Goal: Task Accomplishment & Management: Manage account settings

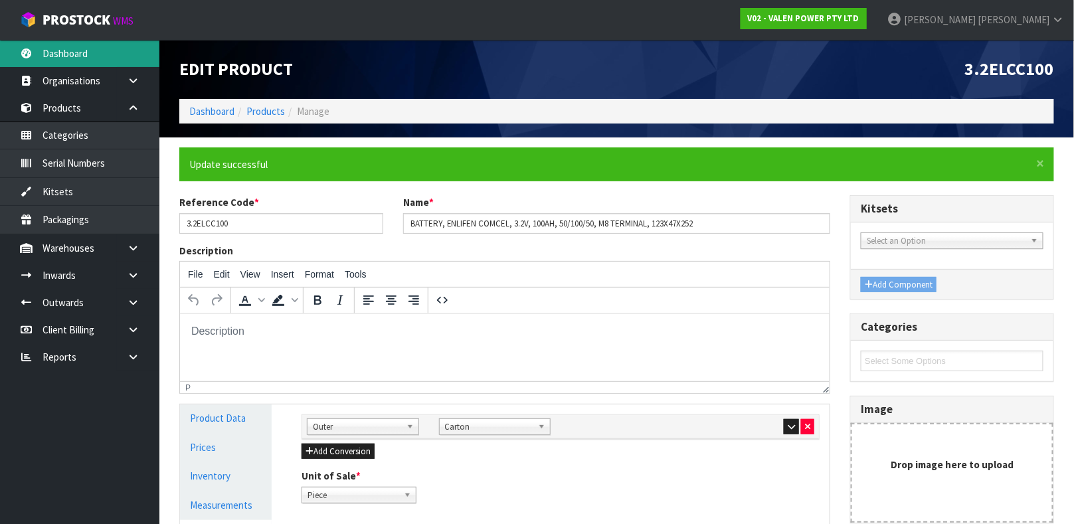
click at [70, 52] on link "Dashboard" at bounding box center [79, 53] width 159 height 27
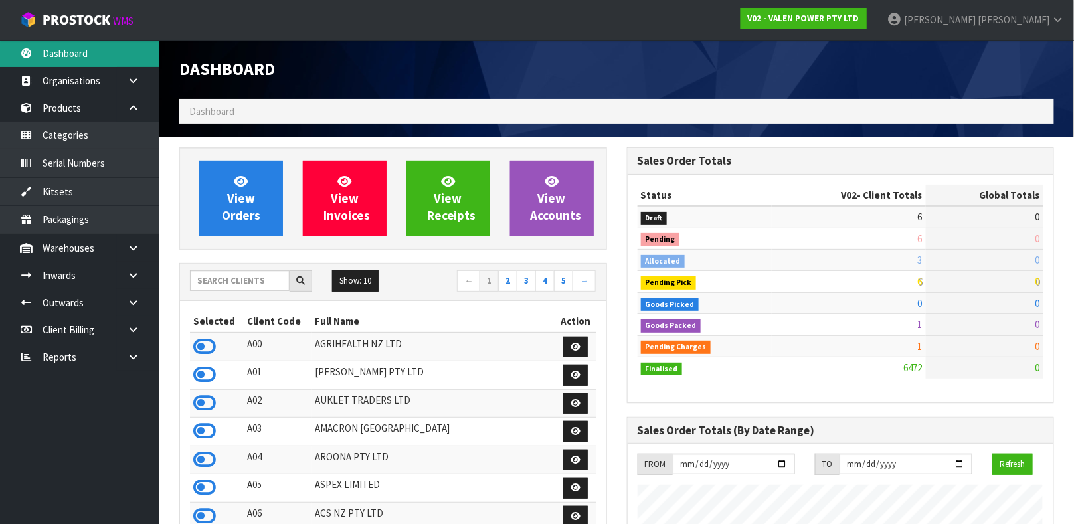
scroll to position [1036, 447]
click at [222, 282] on input "text" at bounding box center [240, 280] width 100 height 21
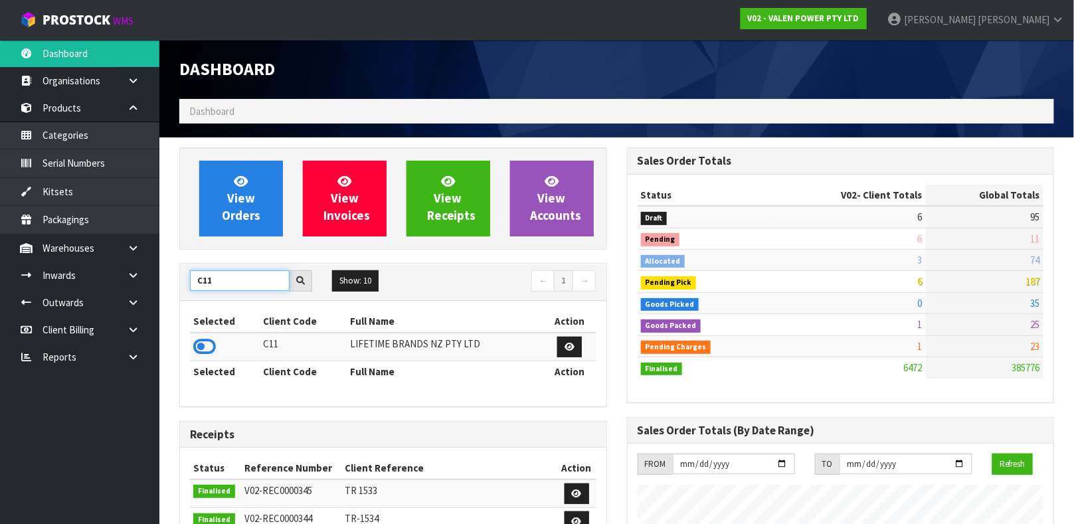
click at [222, 282] on input "C11" at bounding box center [240, 280] width 100 height 21
type input "KIT"
click at [207, 342] on icon at bounding box center [204, 347] width 23 height 20
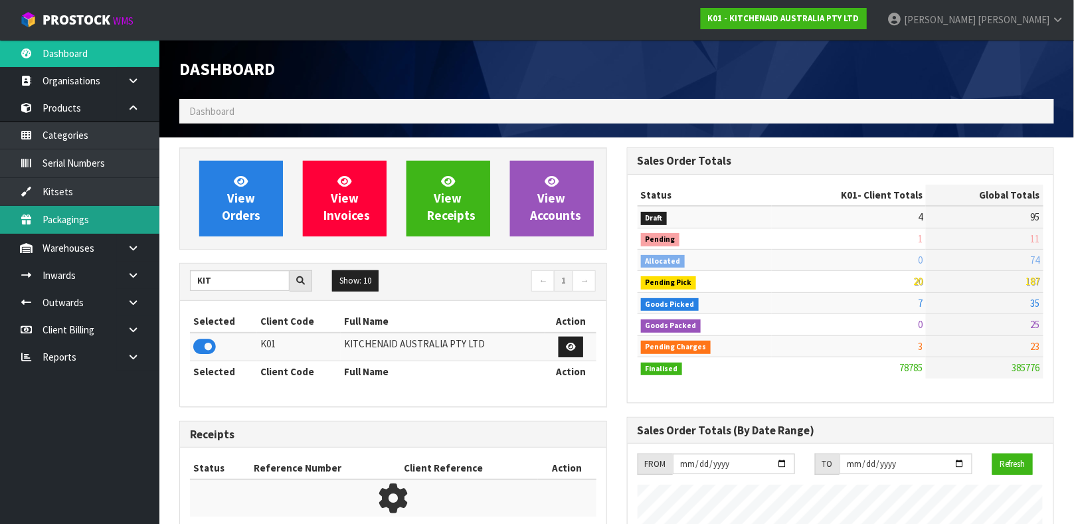
scroll to position [1008, 447]
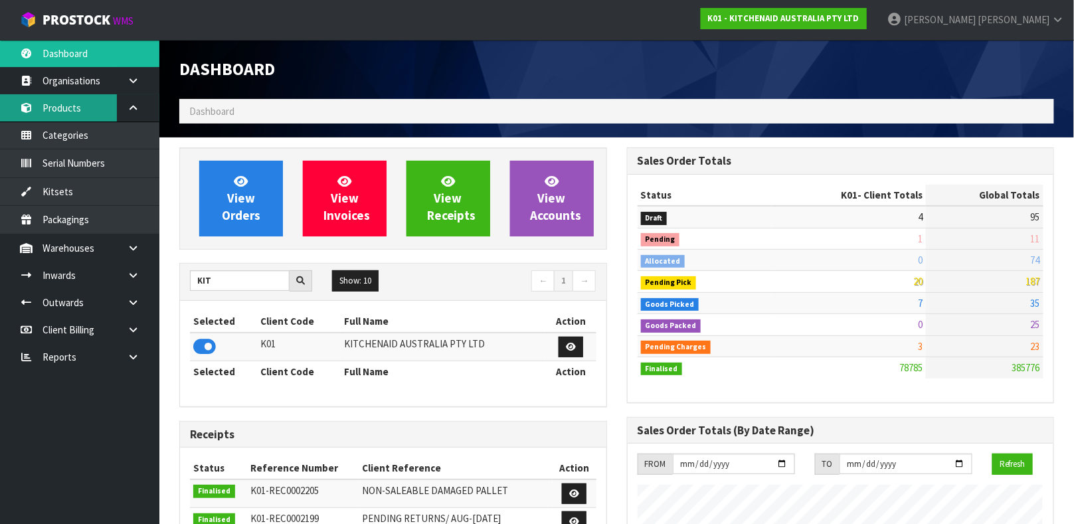
click at [86, 113] on link "Products" at bounding box center [79, 107] width 159 height 27
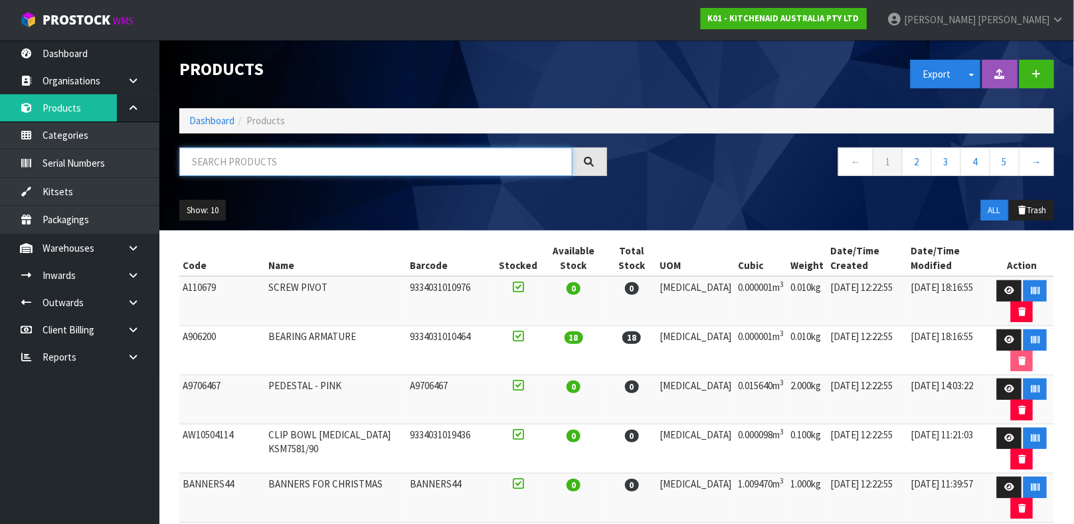
click at [252, 161] on input "text" at bounding box center [375, 162] width 393 height 29
type input "W11319172"
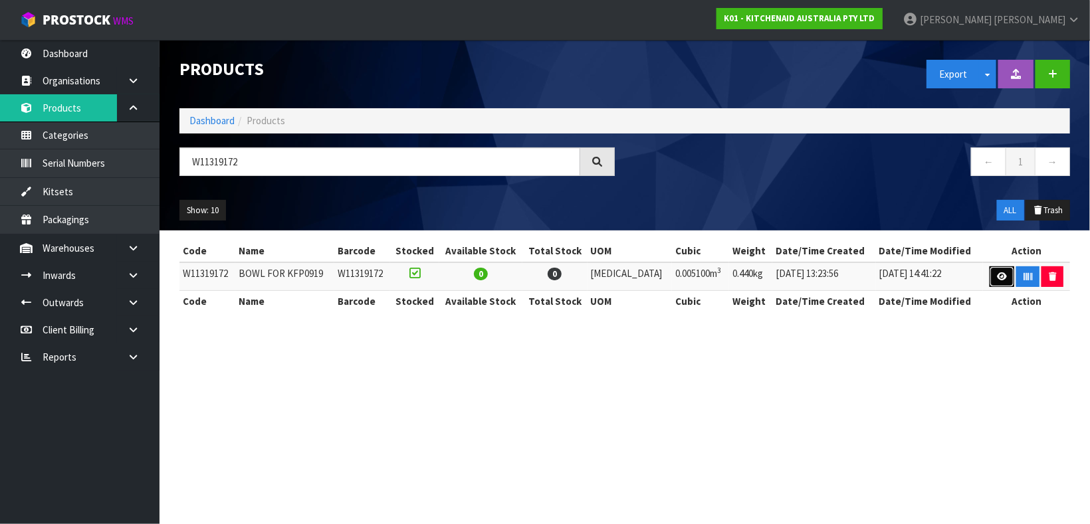
click at [997, 272] on icon at bounding box center [1002, 276] width 10 height 9
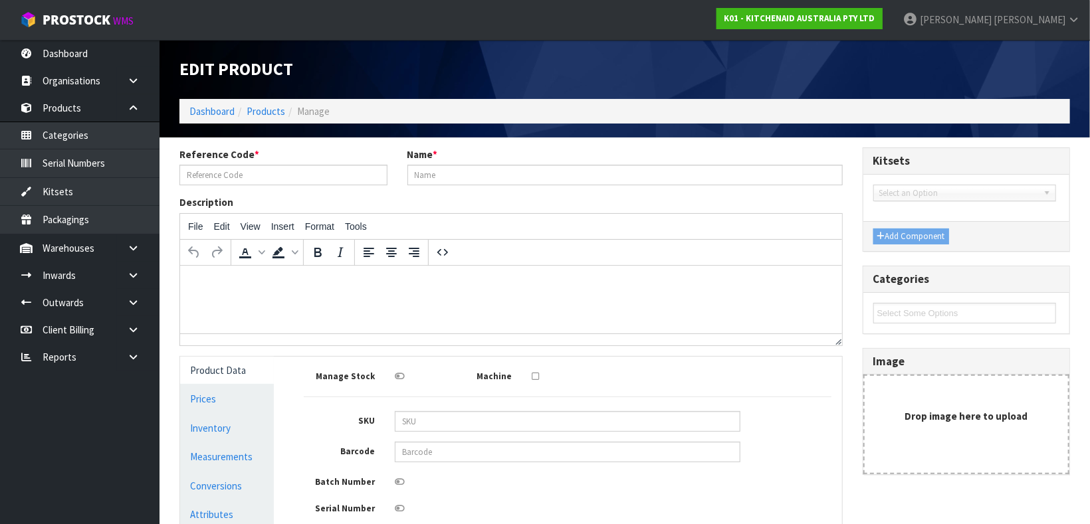
type input "W11319172"
type input "BOWL FOR KFP0919"
type input "20"
type input "15"
type input "17"
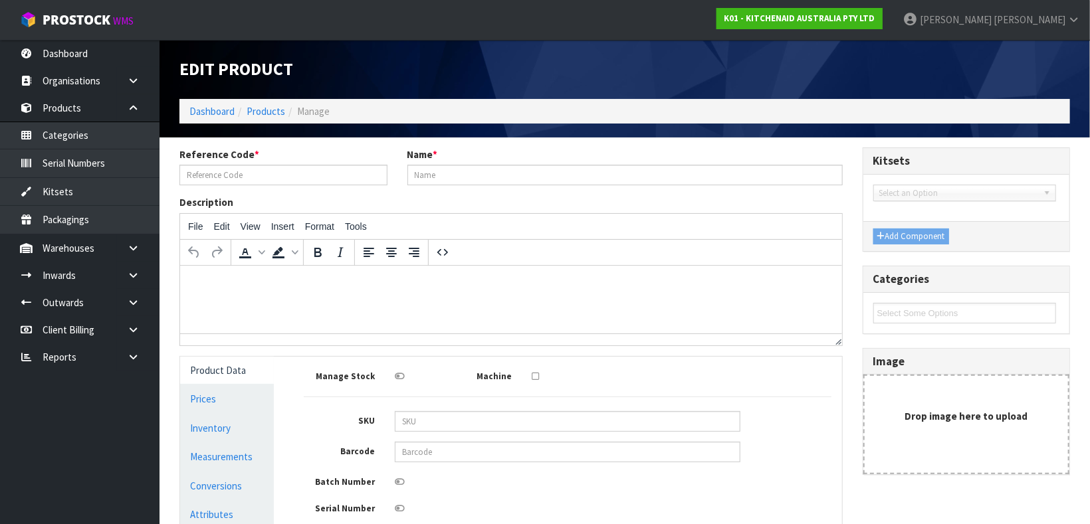
type input "0.0051"
type input "0.44"
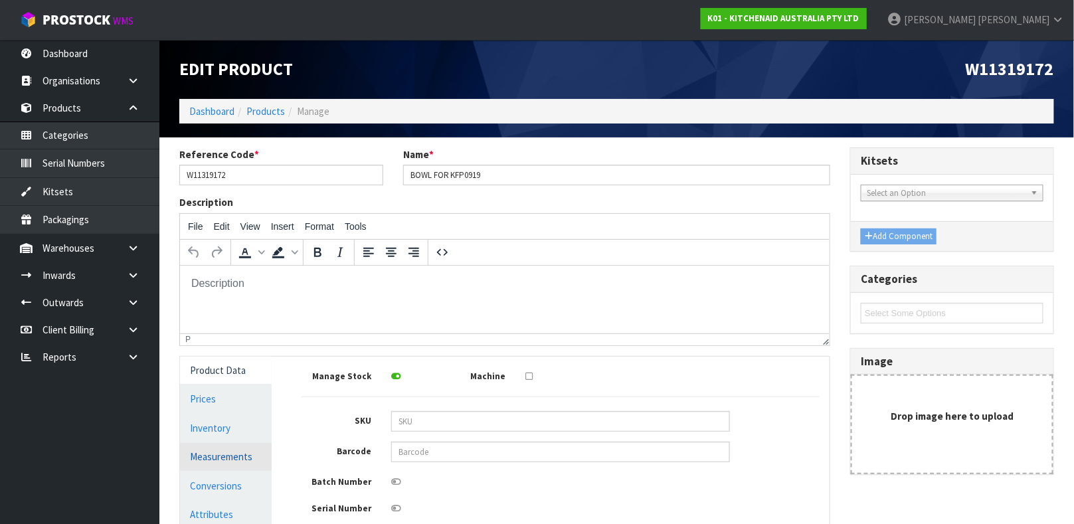
click at [234, 449] on link "Measurements" at bounding box center [226, 456] width 92 height 27
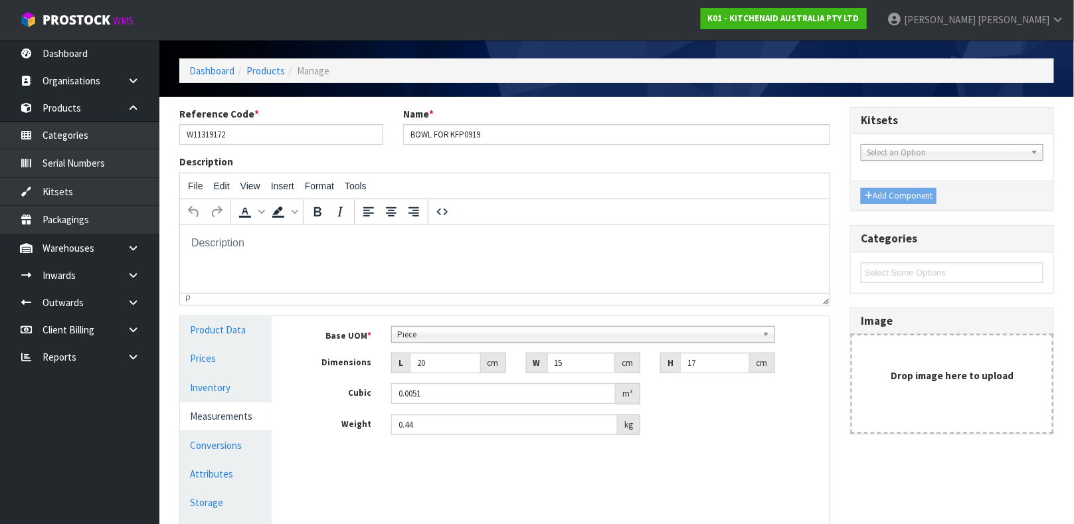
scroll to position [78, 0]
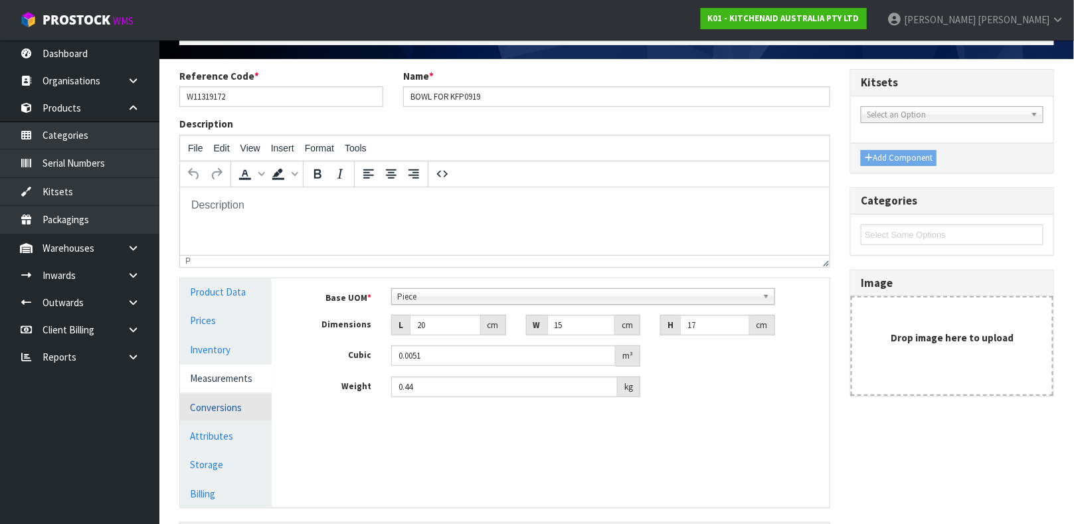
click at [226, 403] on link "Conversions" at bounding box center [226, 407] width 92 height 27
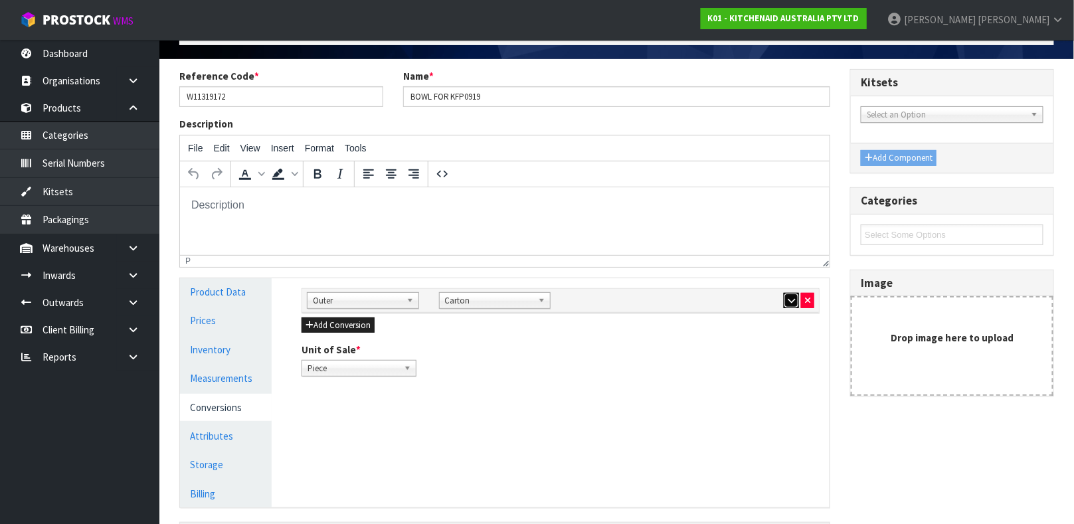
click at [785, 304] on button "button" at bounding box center [791, 301] width 15 height 16
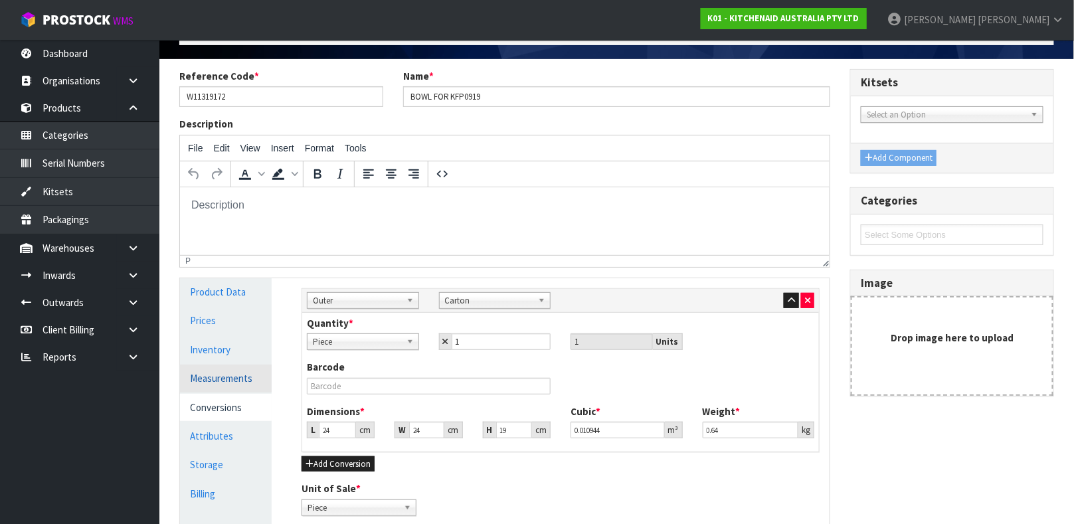
click at [233, 379] on link "Measurements" at bounding box center [226, 378] width 92 height 27
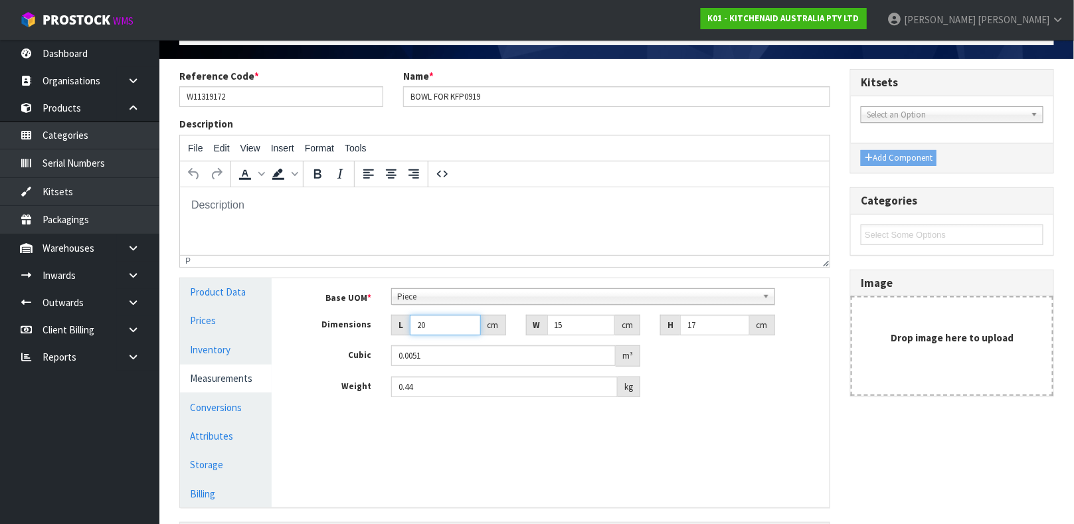
click at [429, 330] on input "20" at bounding box center [445, 325] width 71 height 21
type input "2"
type input "0.00051"
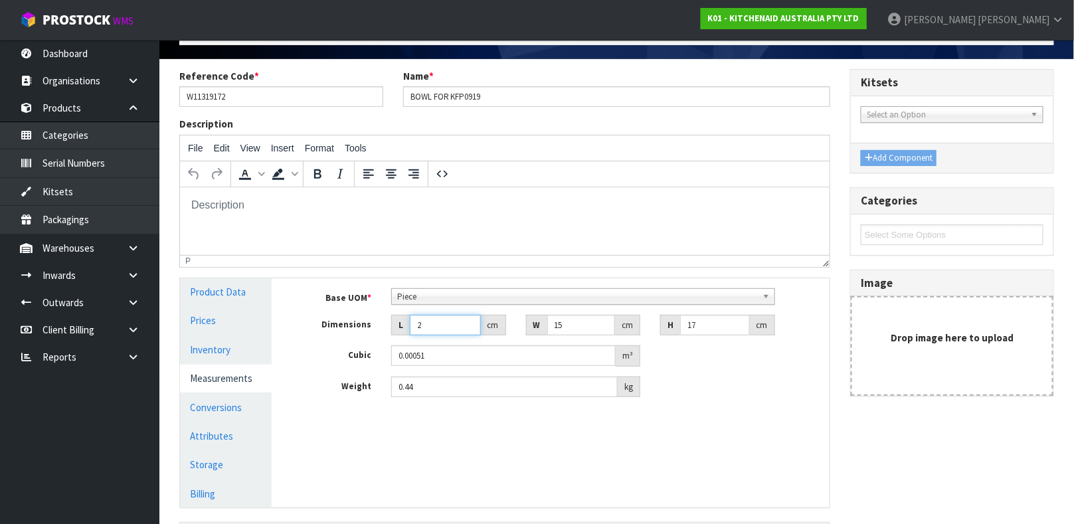
type input "25"
type input "0.006375"
type input "25"
type input "2"
type input "0.00085"
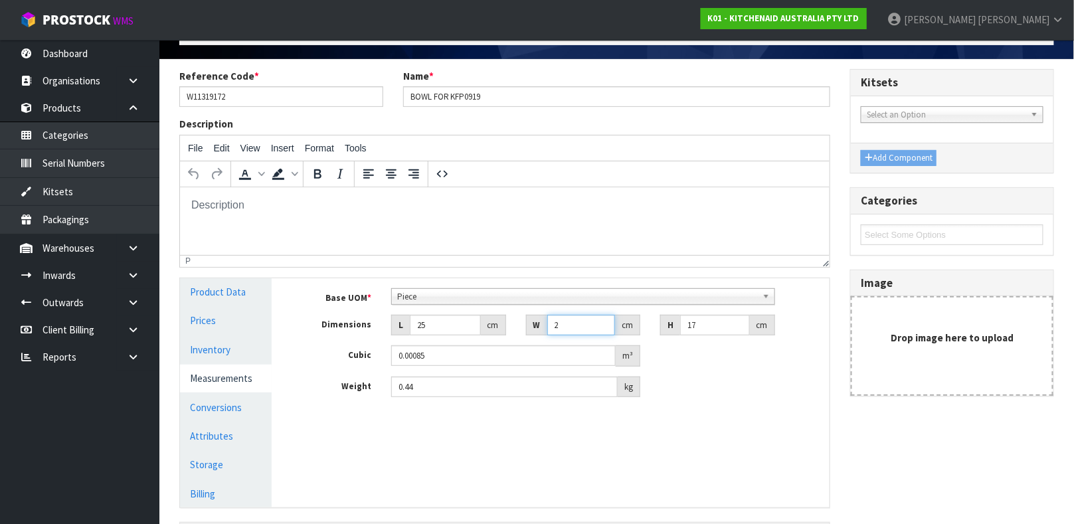
type input "20"
type input "0.0085"
type input "20"
type input "2"
type input "0.001"
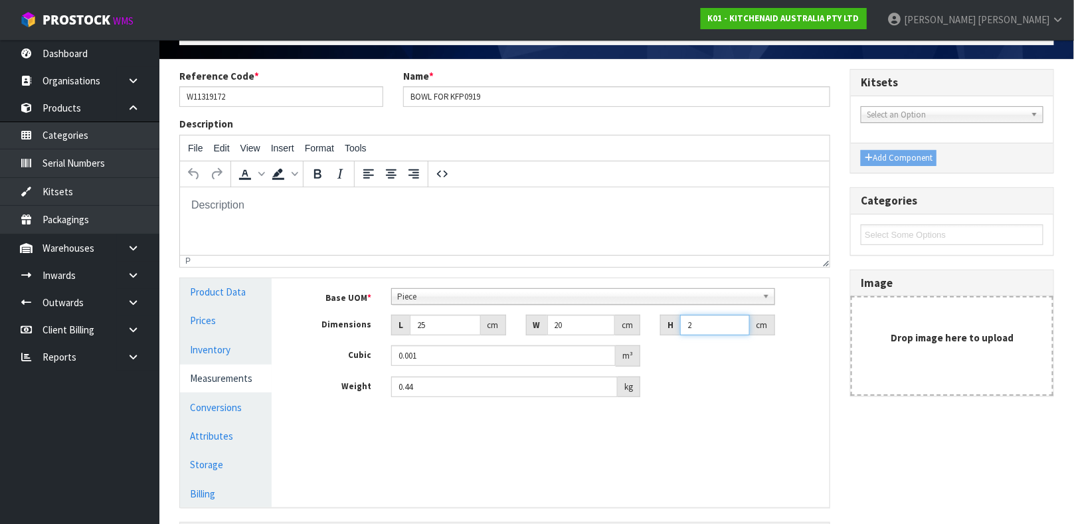
type input "25"
type input "0.0125"
type input "25"
click at [417, 393] on input "0.44" at bounding box center [504, 387] width 227 height 21
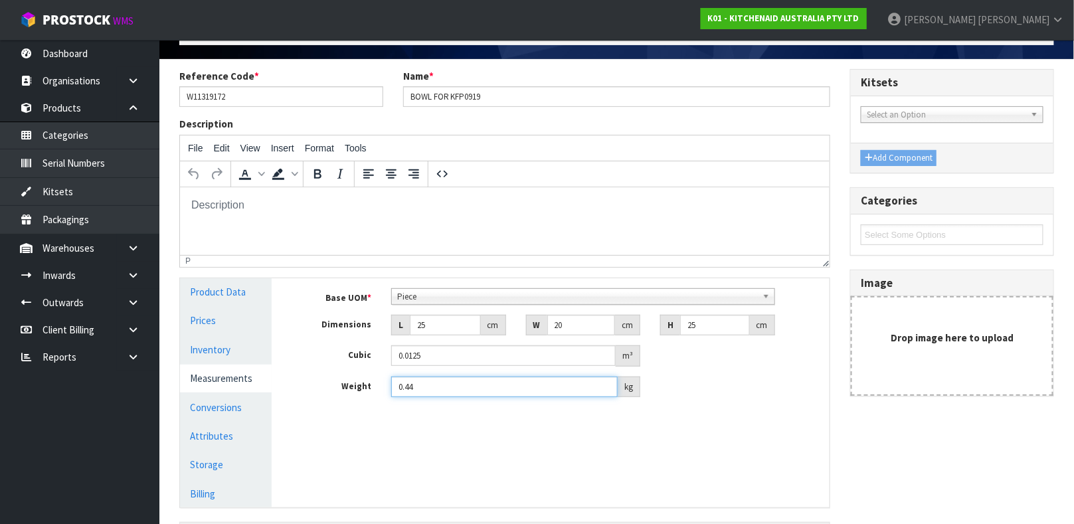
click at [417, 393] on input "0.44" at bounding box center [504, 387] width 227 height 21
click at [439, 434] on div "Manage Stock Machine SKU Barcode Batch Number Serial Number Expiry Date Frozen …" at bounding box center [561, 392] width 558 height 229
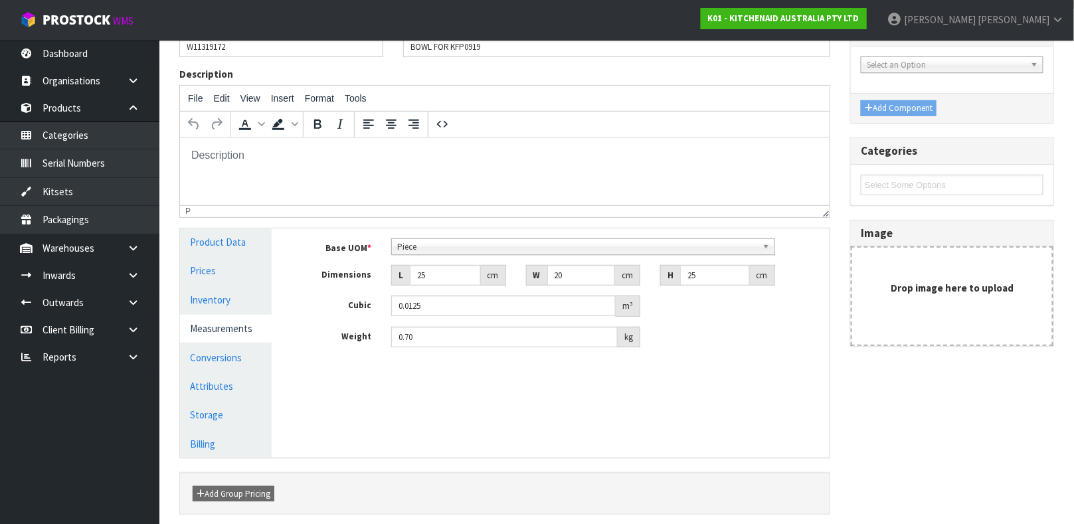
scroll to position [181, 0]
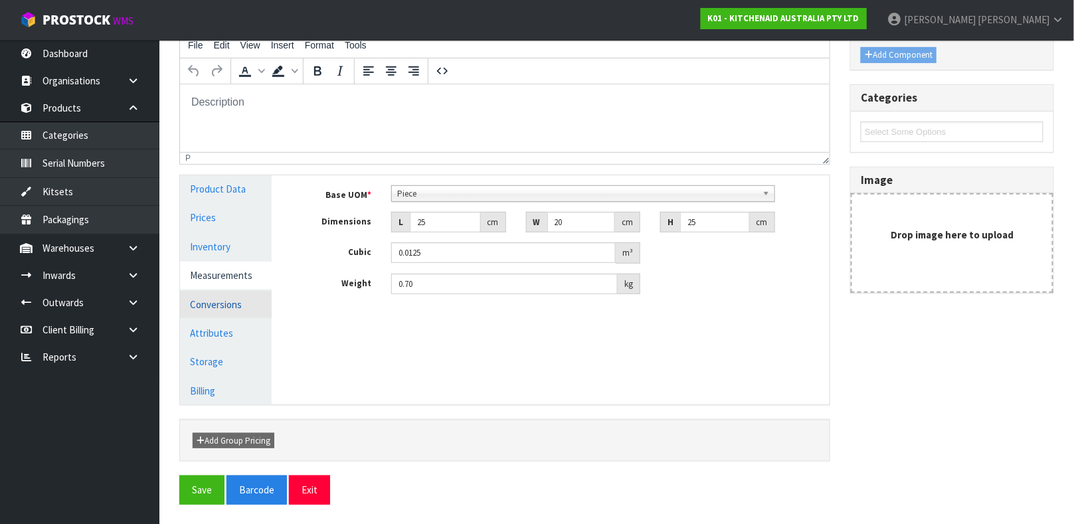
click at [241, 301] on link "Conversions" at bounding box center [226, 304] width 92 height 27
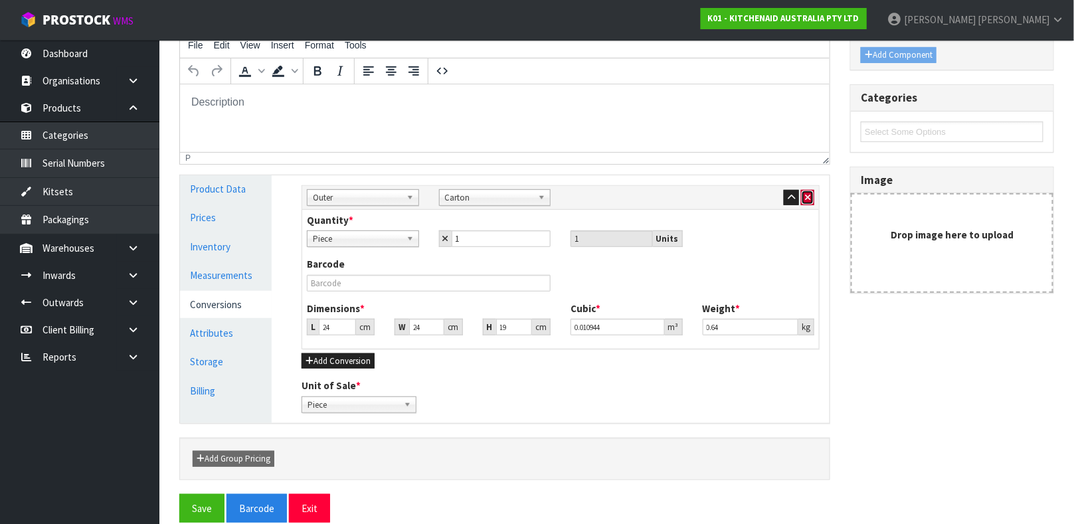
click at [805, 200] on icon "button" at bounding box center [807, 197] width 5 height 9
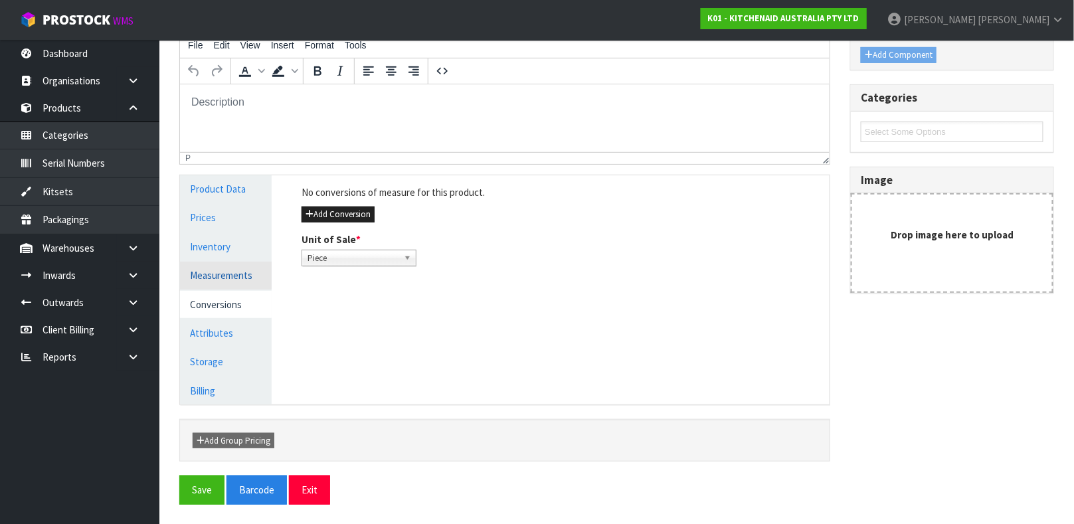
click at [214, 267] on link "Measurements" at bounding box center [226, 275] width 92 height 27
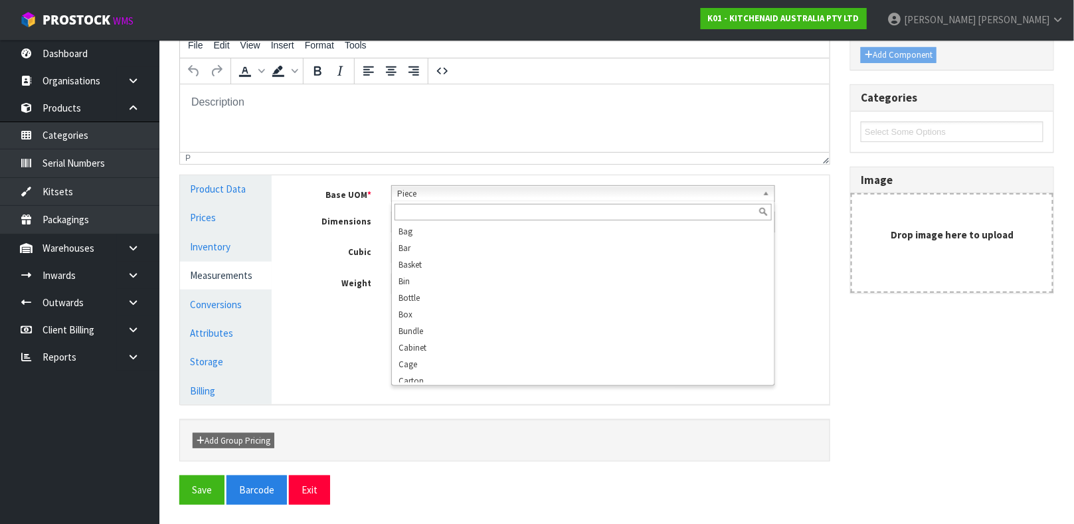
scroll to position [255, 0]
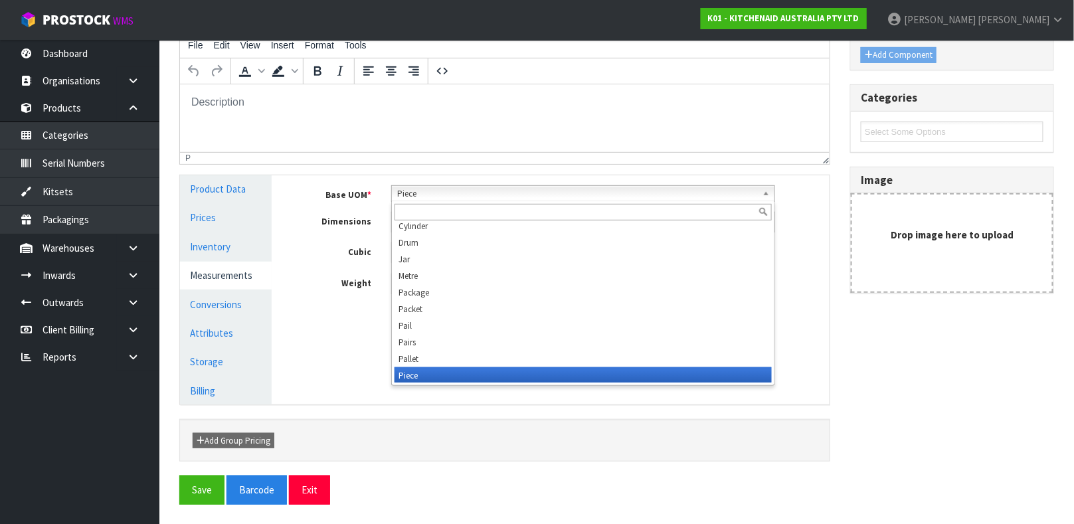
click at [540, 199] on span "Piece" at bounding box center [577, 194] width 360 height 16
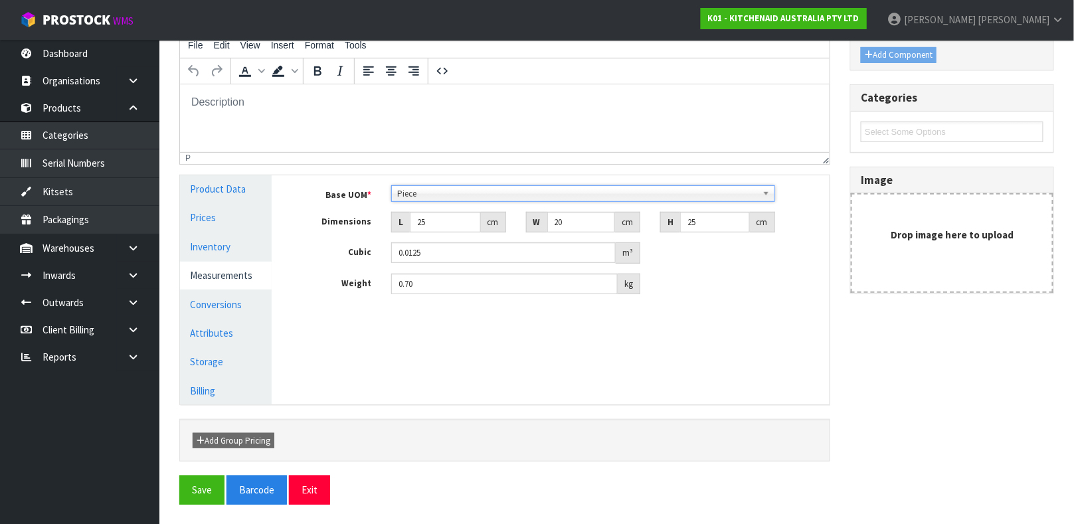
click at [540, 199] on span "Piece" at bounding box center [577, 194] width 360 height 16
click at [468, 360] on div "Manage Stock Machine SKU Barcode Batch Number Serial Number Expiry Date Frozen …" at bounding box center [561, 289] width 558 height 229
click at [205, 483] on button "Save" at bounding box center [201, 490] width 45 height 29
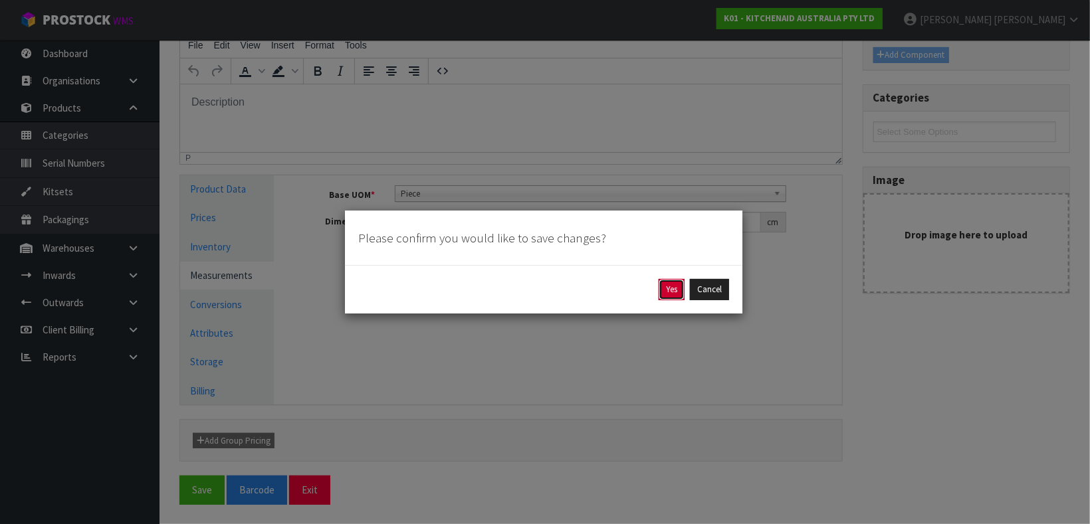
click at [680, 285] on button "Yes" at bounding box center [672, 289] width 26 height 21
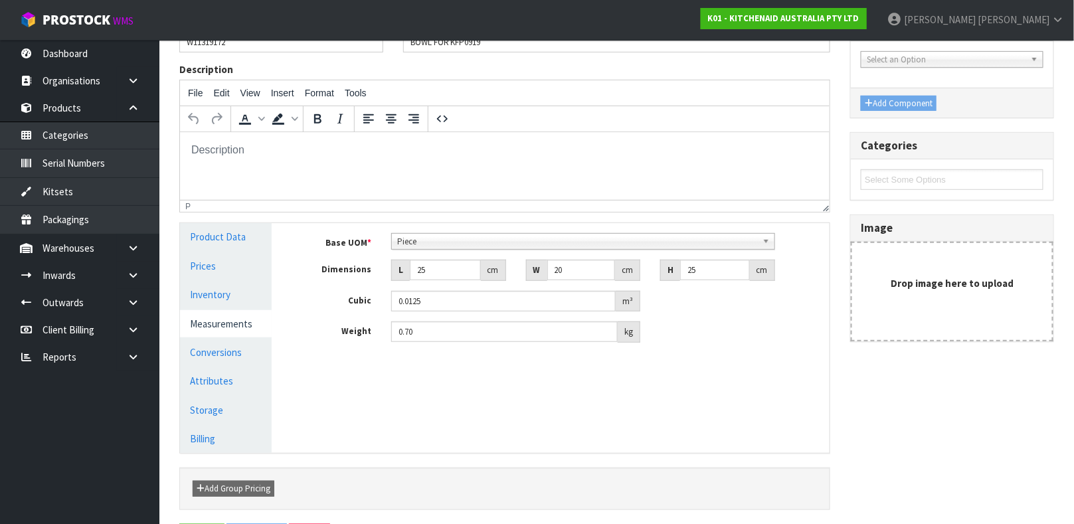
scroll to position [0, 0]
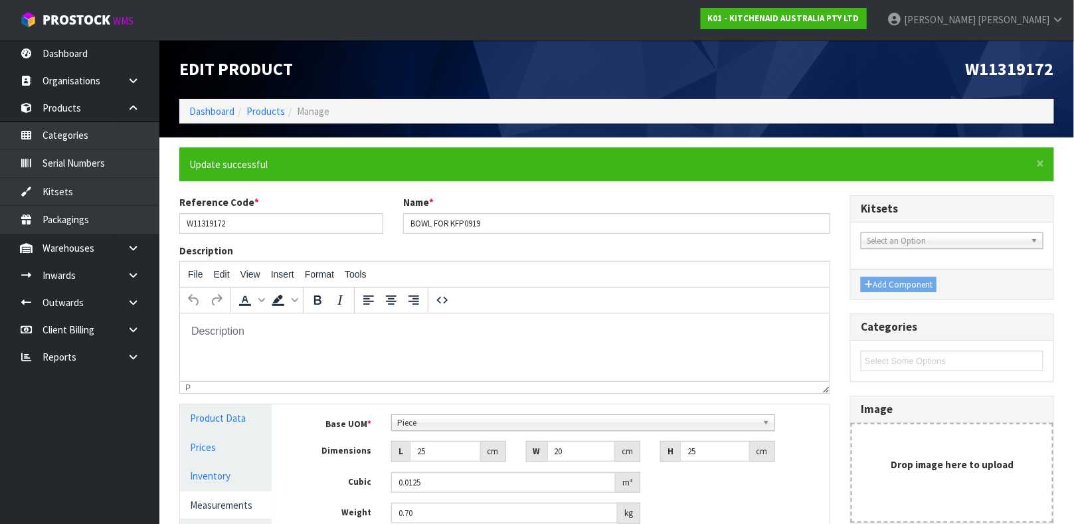
type input "0.7"
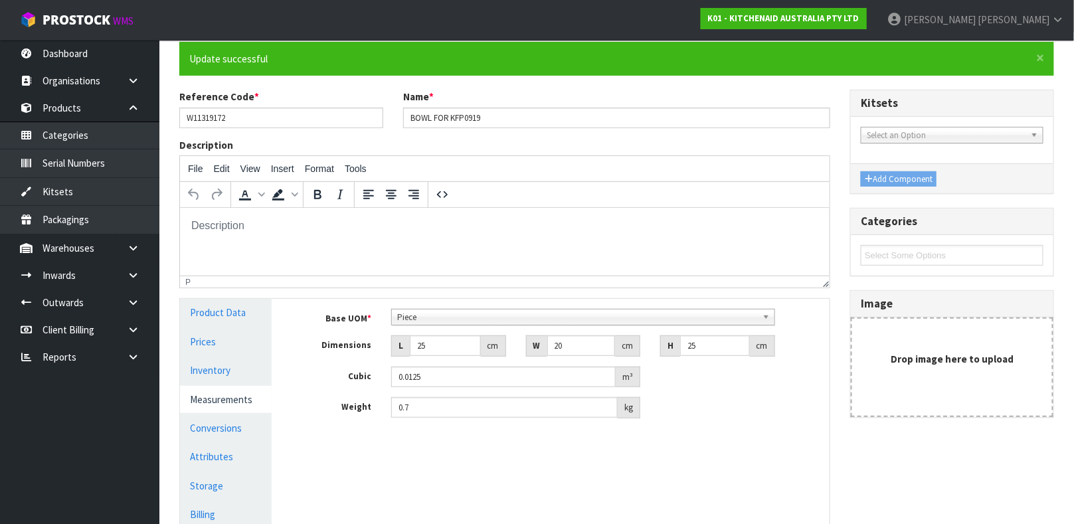
scroll to position [115, 0]
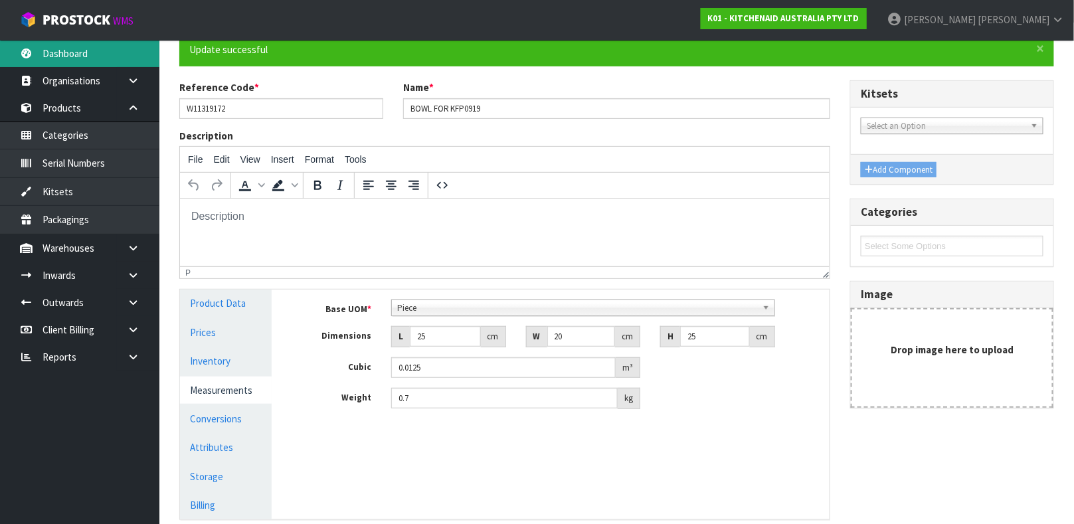
click at [83, 59] on link "Dashboard" at bounding box center [79, 53] width 159 height 27
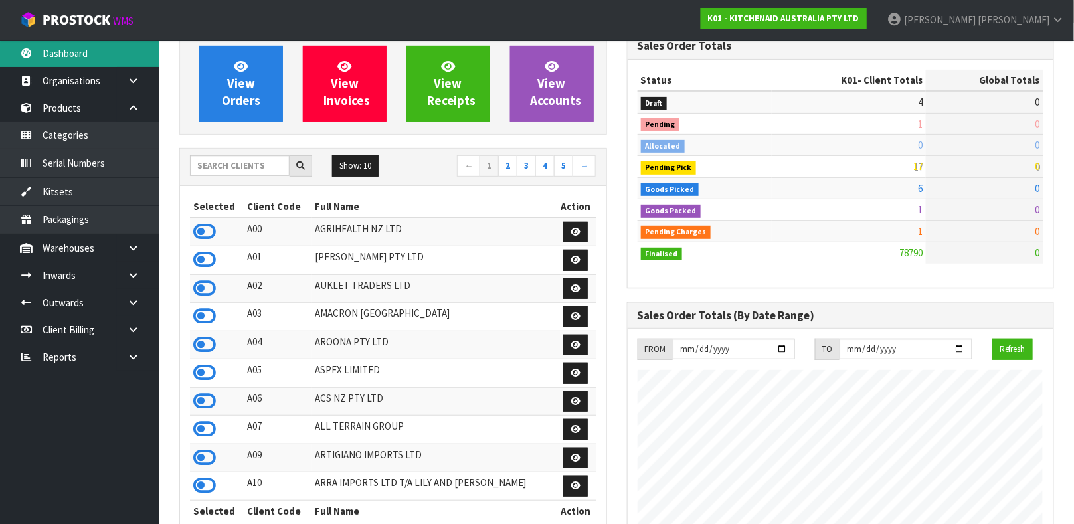
scroll to position [1008, 447]
click at [246, 167] on input "text" at bounding box center [240, 165] width 100 height 21
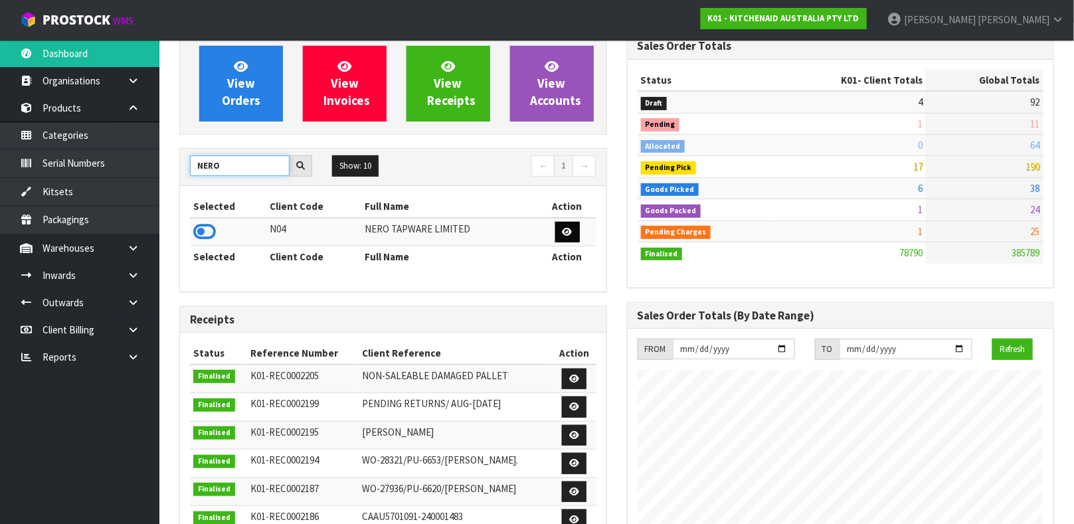
type input "NERO"
click at [567, 233] on icon at bounding box center [568, 232] width 10 height 9
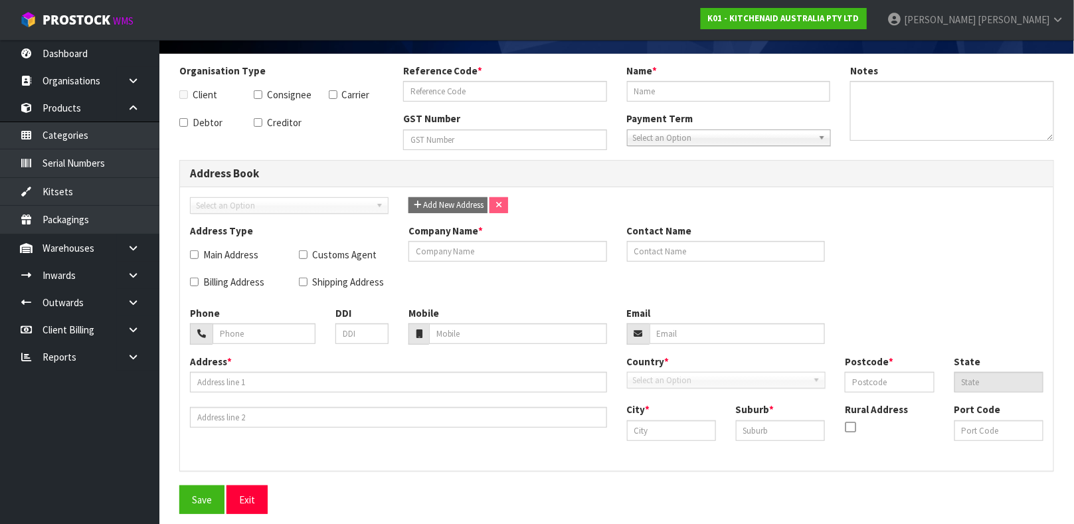
scroll to position [83, 0]
checkbox input "true"
type input "N04"
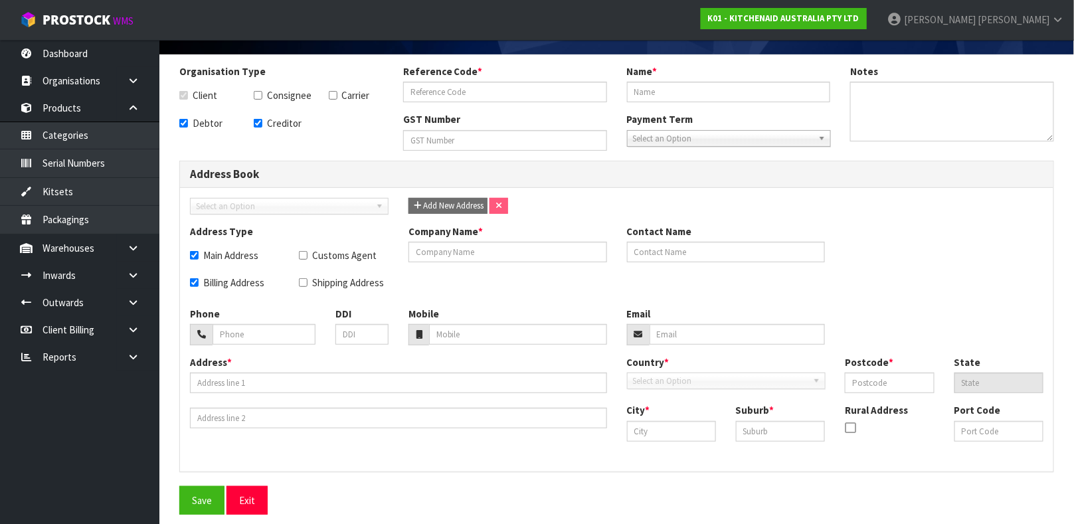
type input "NERO TAPWARE LIMITED"
checkbox input "true"
type input "NERO TAPWARE LIMITED"
type input "[PERSON_NAME]"
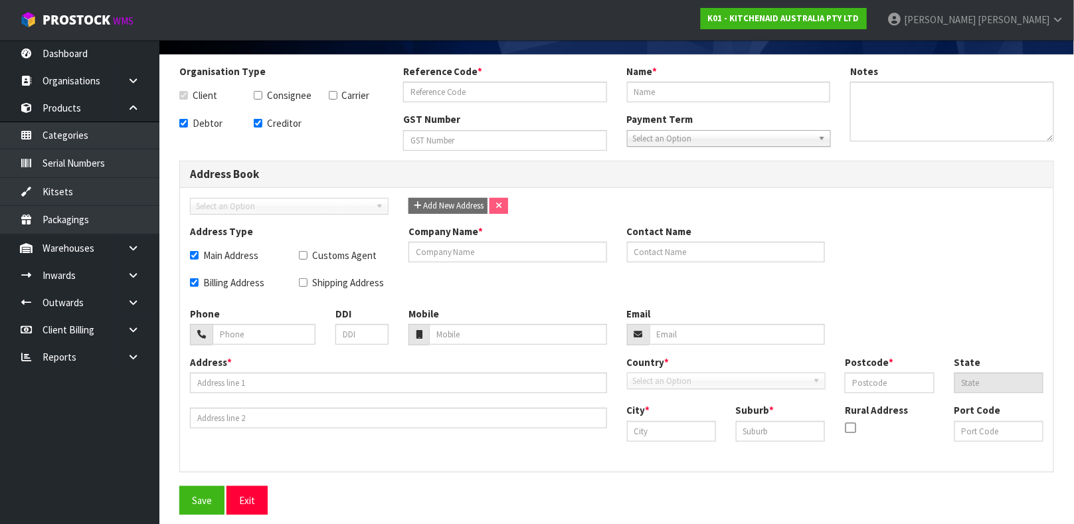
type input "[PHONE_NUMBER]"
type input "[PERSON_NAME][EMAIL_ADDRESS][DOMAIN_NAME]"
type input "11 [PERSON_NAME]"
type input "3201"
type input "VICTORIA"
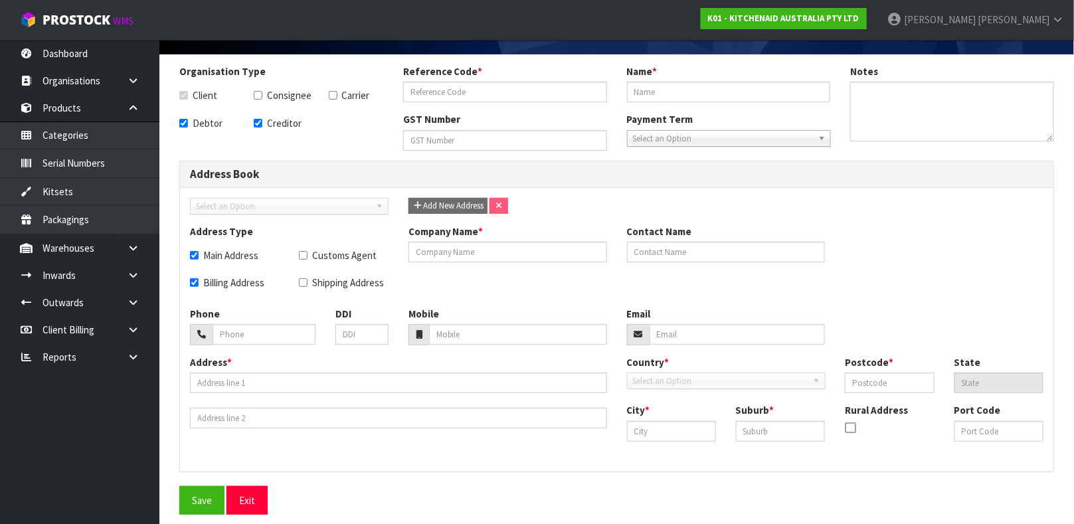
type input "CARRUM DOWNS"
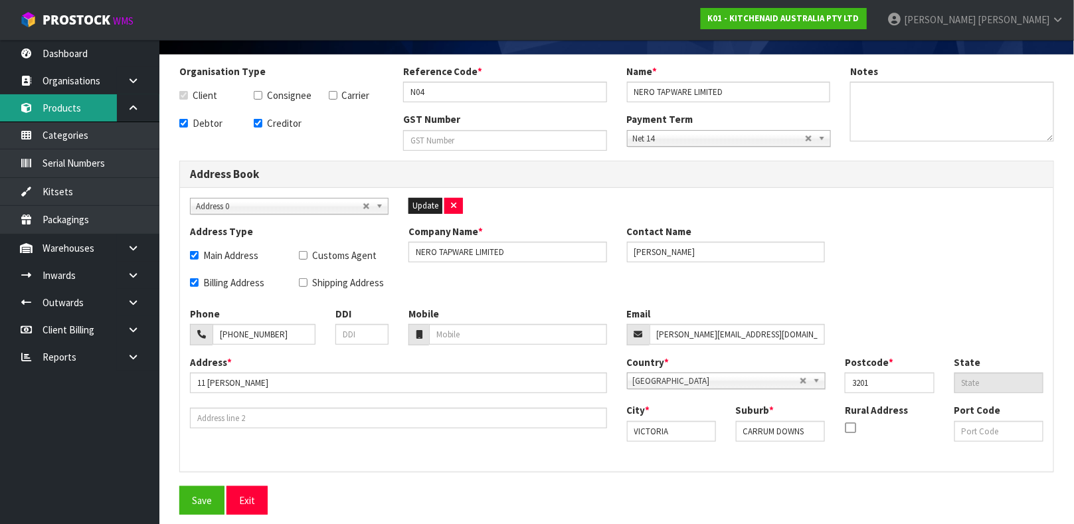
click at [68, 111] on link "Products" at bounding box center [79, 107] width 159 height 27
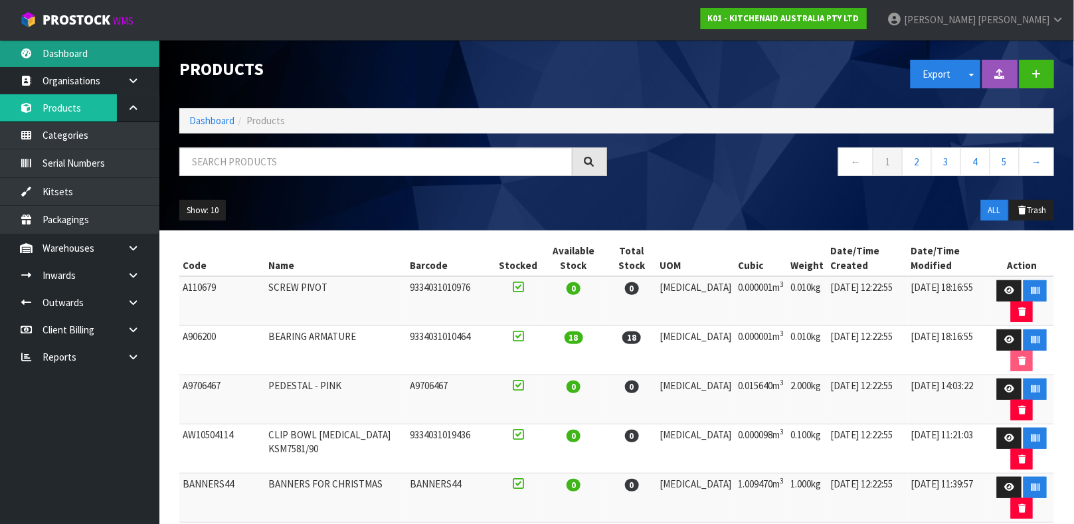
click at [70, 49] on link "Dashboard" at bounding box center [79, 53] width 159 height 27
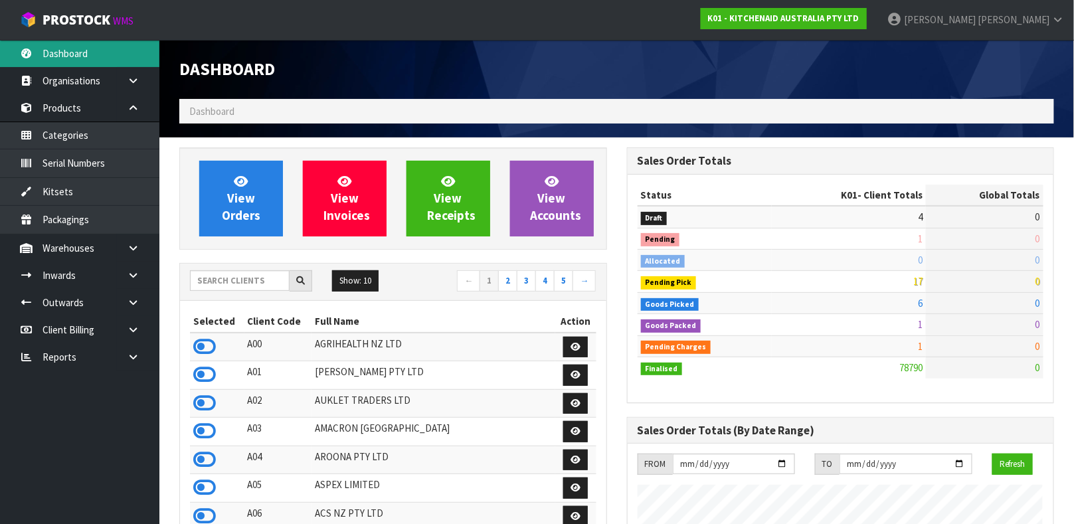
scroll to position [1008, 447]
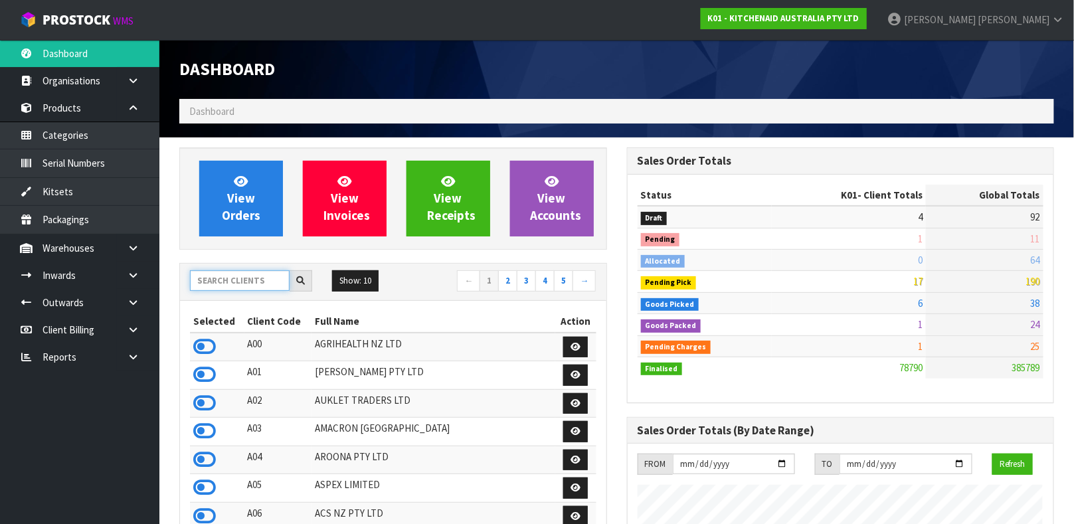
click at [231, 281] on input "text" at bounding box center [240, 280] width 100 height 21
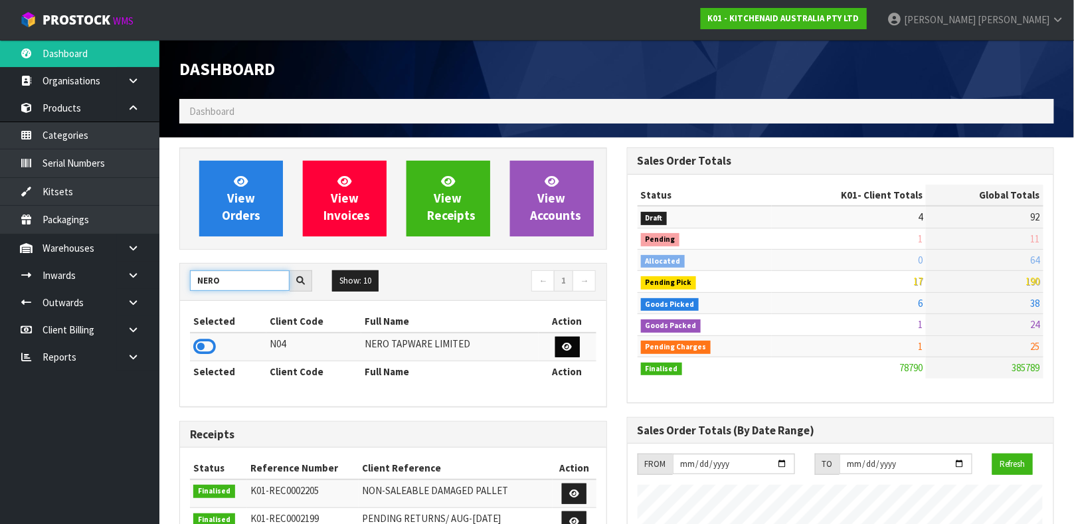
type input "NERO"
click at [567, 346] on icon at bounding box center [568, 347] width 10 height 9
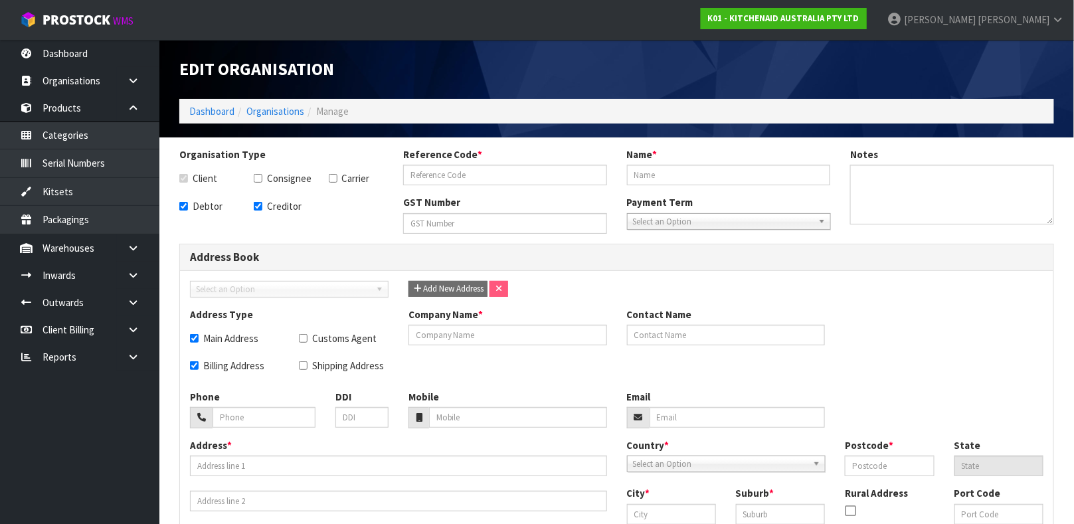
checkbox input "true"
type input "N04"
type input "NERO TAPWARE LIMITED"
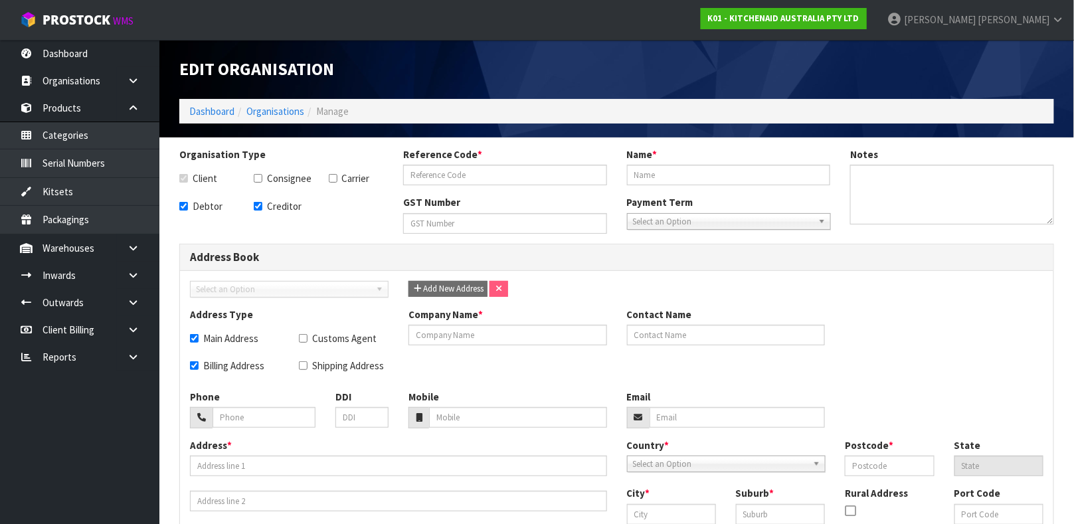
checkbox input "true"
type input "NERO TAPWARE LIMITED"
type input "[PERSON_NAME]"
type input "[PHONE_NUMBER]"
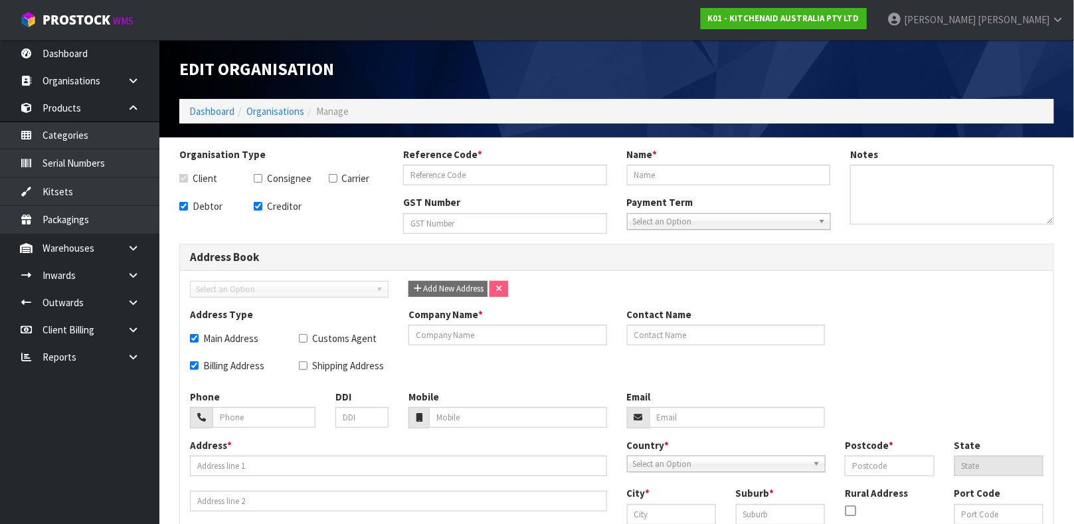
type input "[PERSON_NAME][EMAIL_ADDRESS][DOMAIN_NAME]"
type input "11 [PERSON_NAME]"
type input "3201"
type input "VICTORIA"
type input "CARRUM DOWNS"
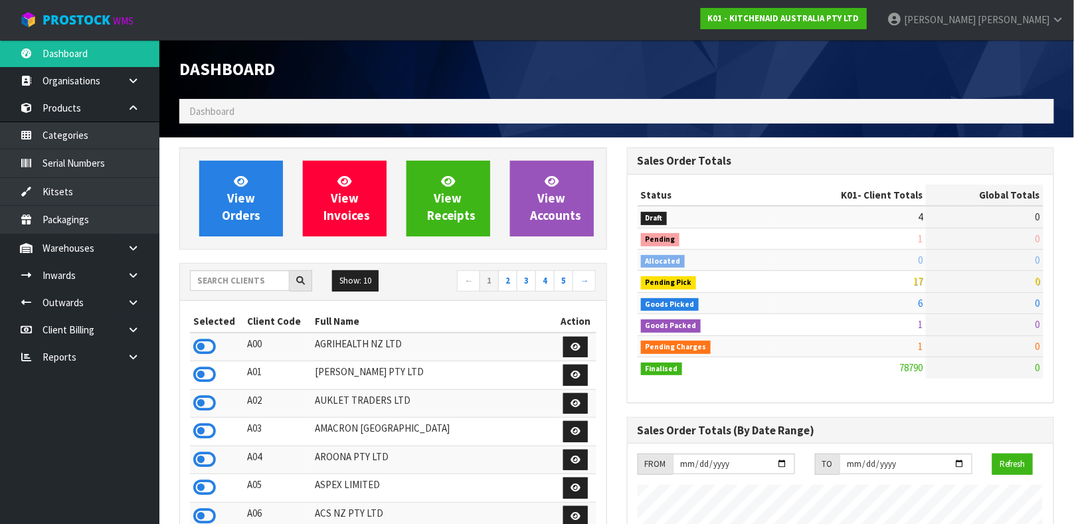
scroll to position [1008, 447]
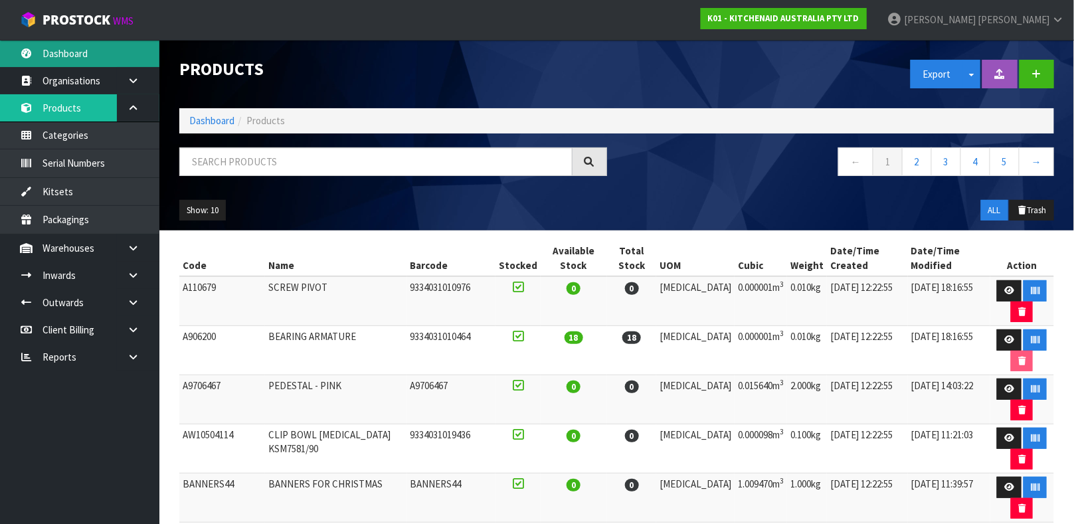
click at [99, 49] on link "Dashboard" at bounding box center [79, 53] width 159 height 27
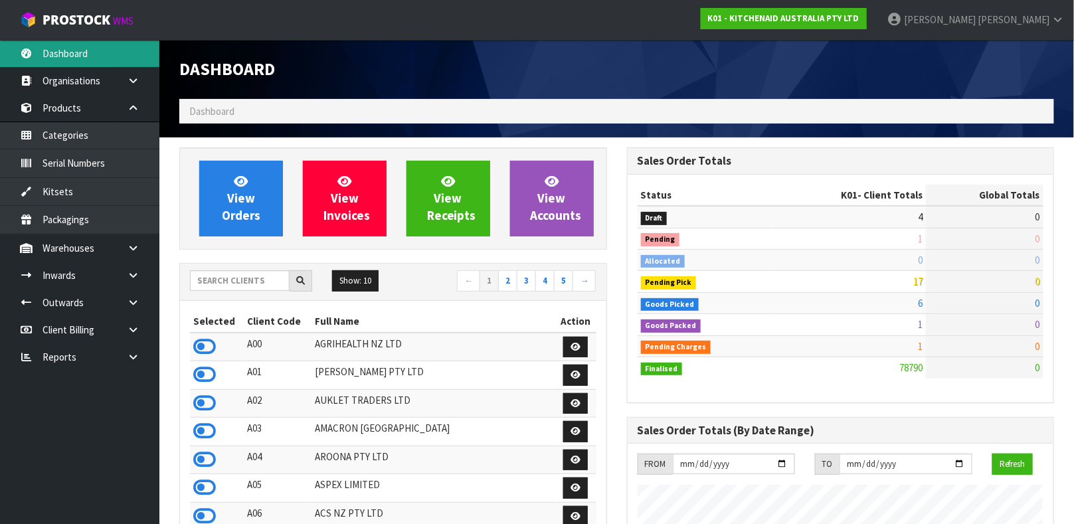
scroll to position [1008, 447]
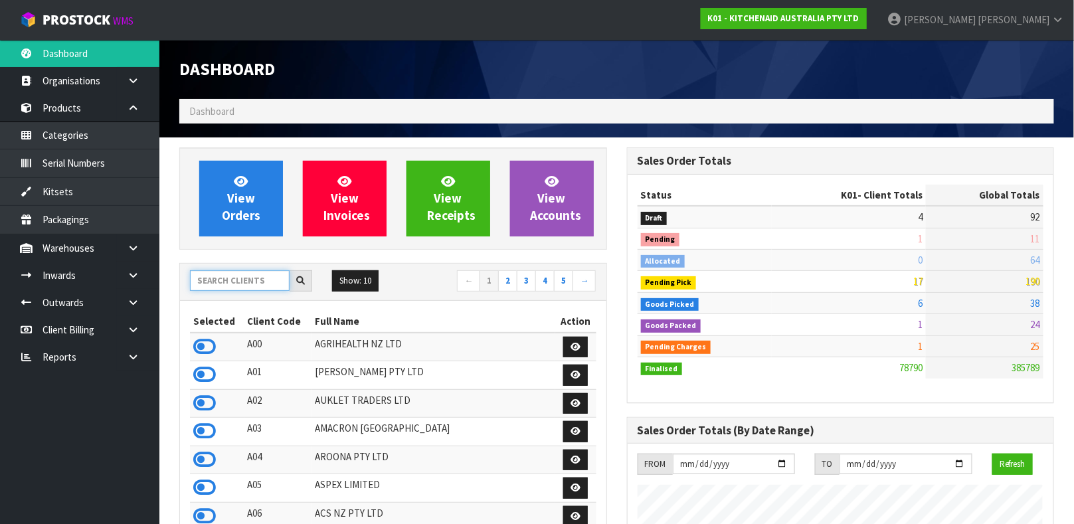
click at [226, 284] on input "text" at bounding box center [240, 280] width 100 height 21
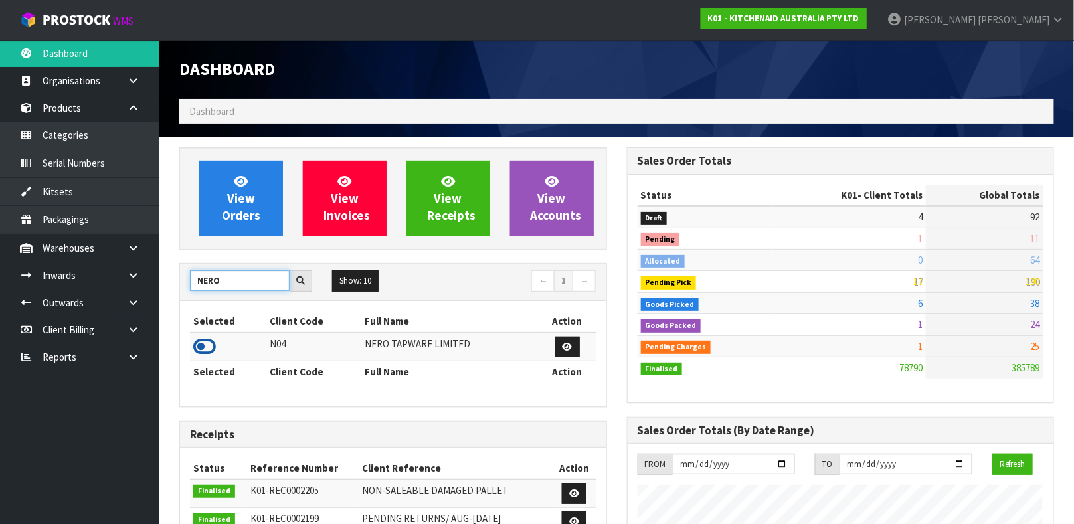
type input "NERO"
click at [205, 348] on icon at bounding box center [204, 347] width 23 height 20
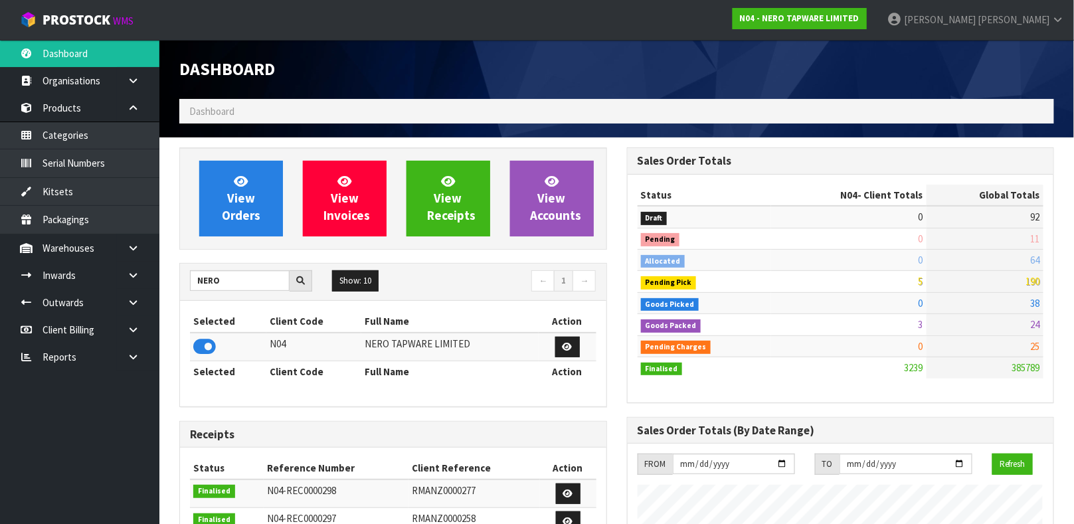
scroll to position [1094, 447]
click at [569, 351] on icon at bounding box center [568, 347] width 10 height 9
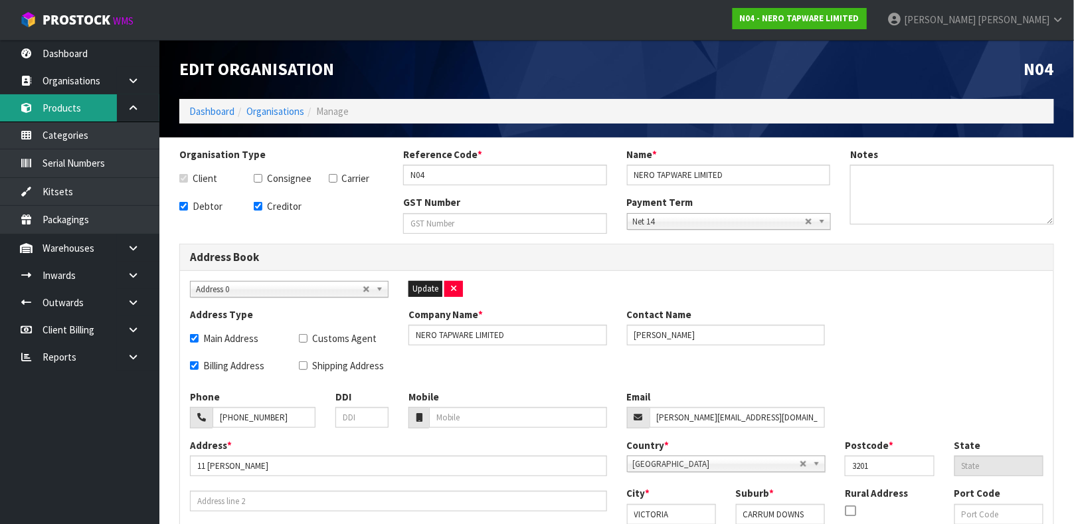
click at [71, 112] on link "Products" at bounding box center [79, 107] width 159 height 27
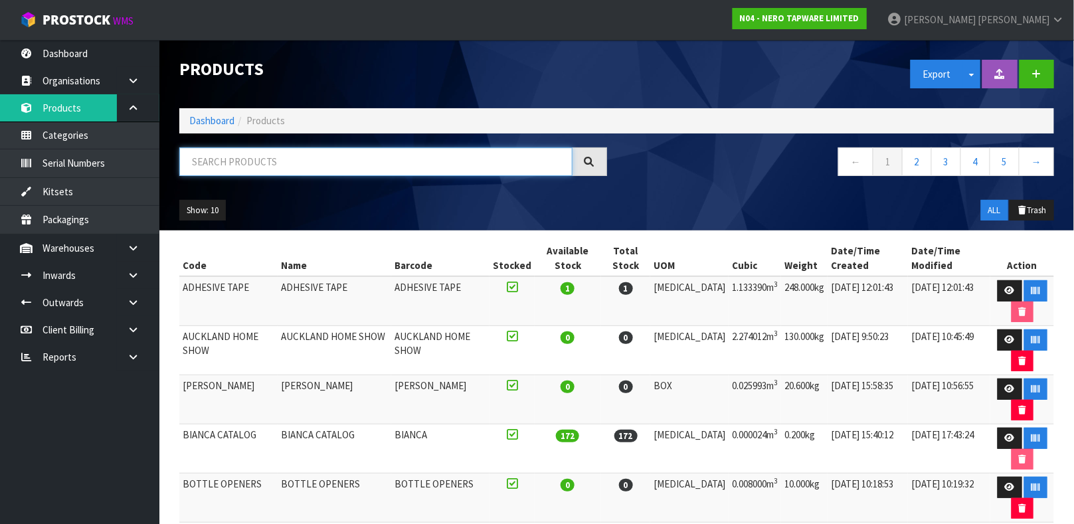
click at [238, 159] on input "text" at bounding box center [375, 162] width 393 height 29
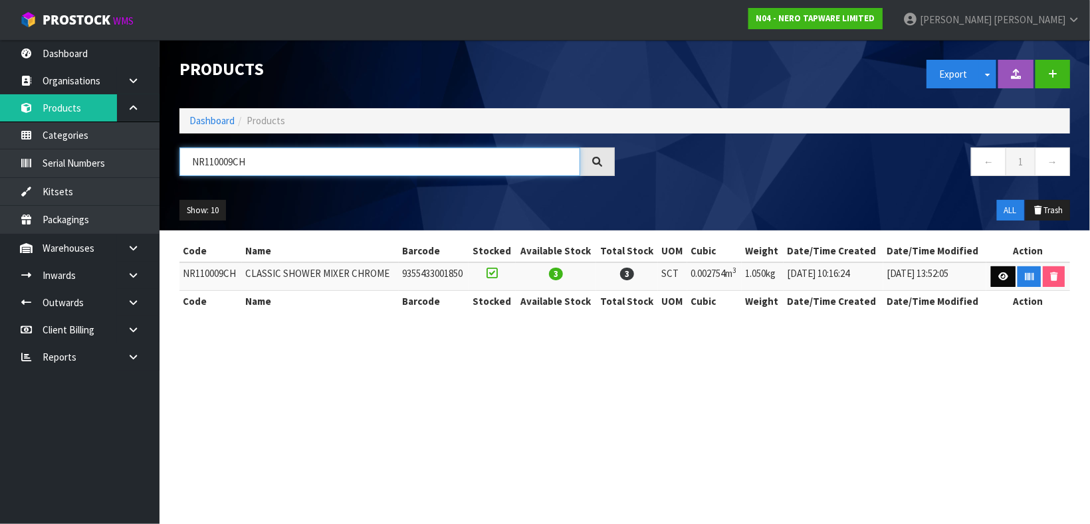
type input "NR110009CH"
click at [1001, 284] on link at bounding box center [1003, 276] width 25 height 21
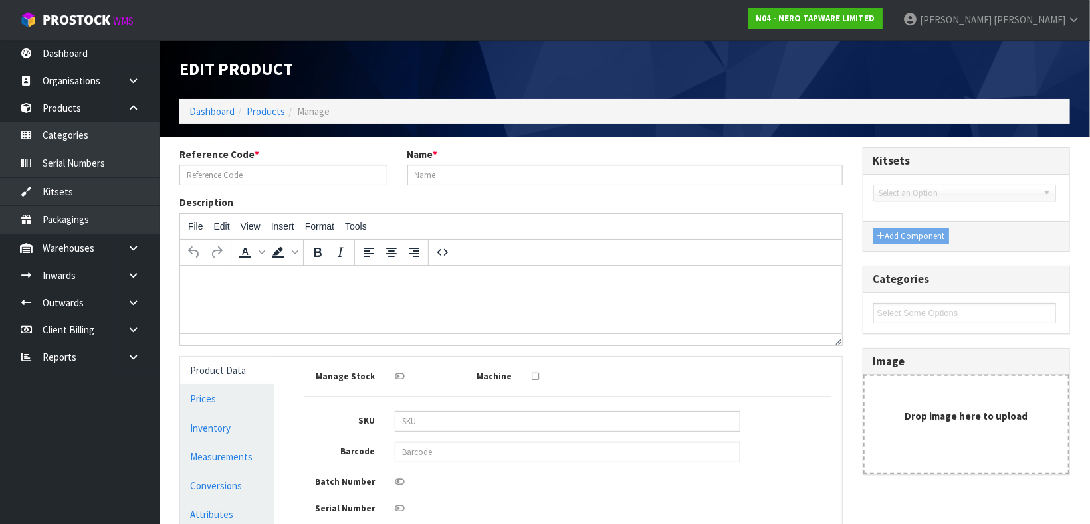
type input "NR110009CH"
type input "CLASSIC SHOWER MIXER CHROME"
type input "9355433001850"
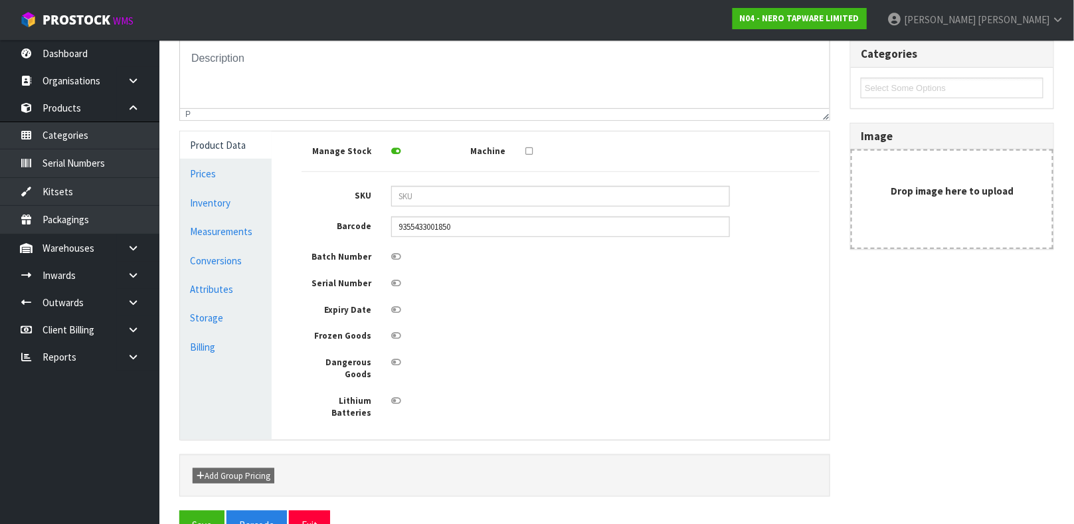
scroll to position [238, 0]
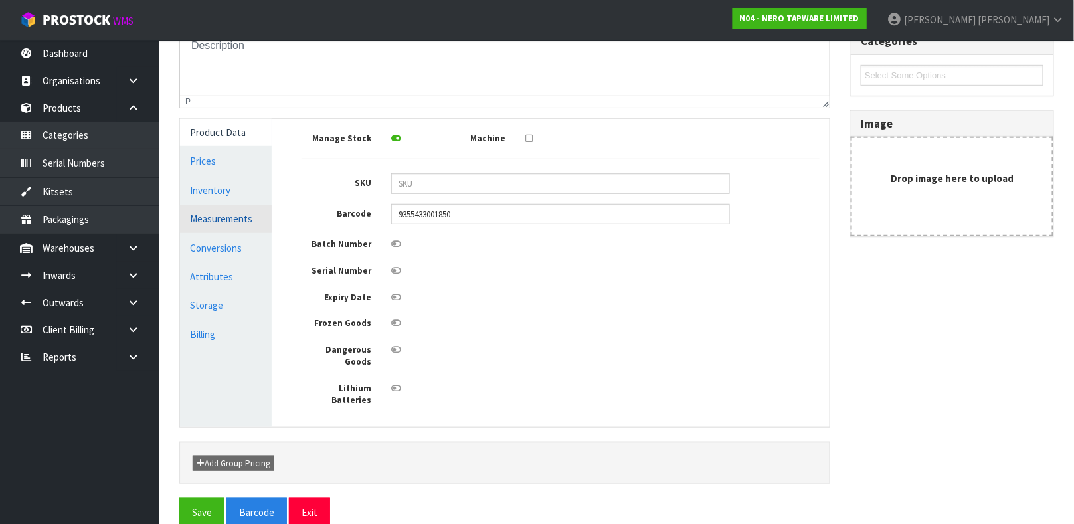
click at [237, 223] on link "Measurements" at bounding box center [226, 218] width 92 height 27
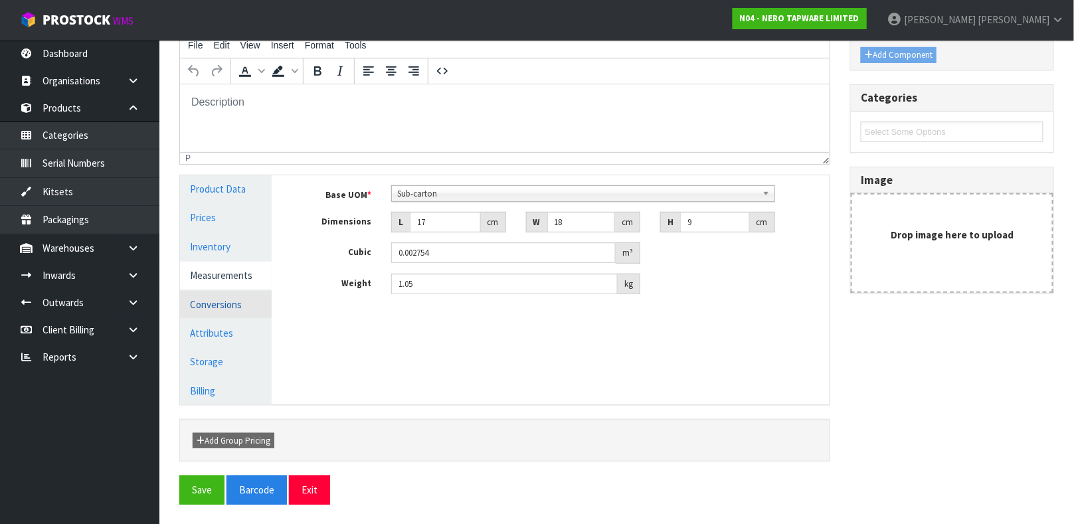
click at [210, 304] on link "Conversions" at bounding box center [226, 304] width 92 height 27
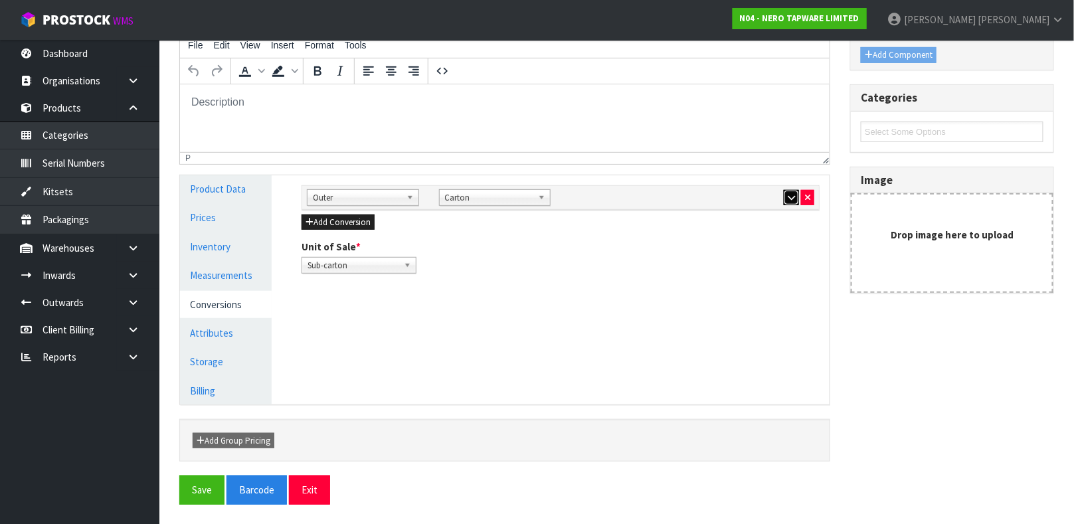
click at [790, 193] on icon "button" at bounding box center [791, 197] width 7 height 9
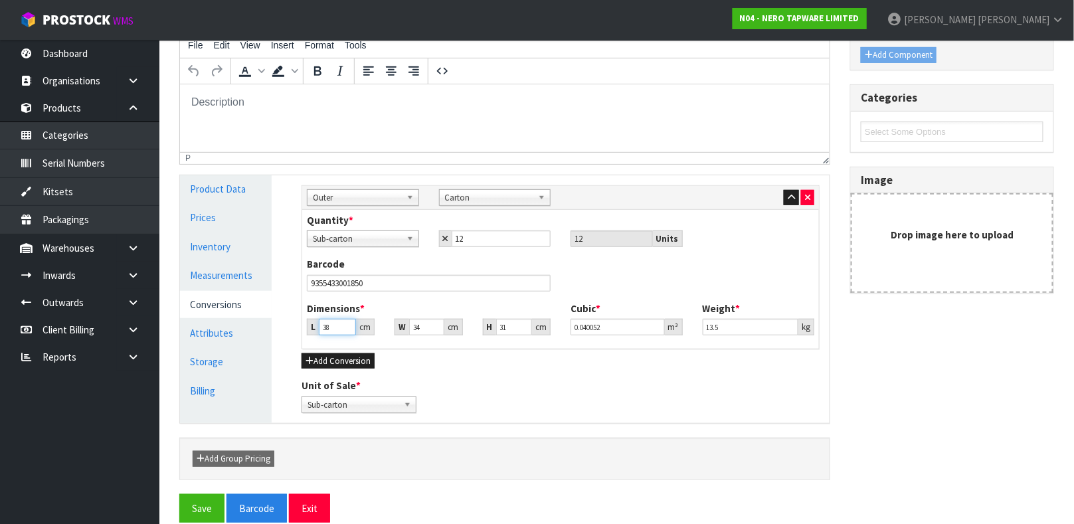
click at [330, 327] on input "38" at bounding box center [337, 327] width 37 height 17
type input "3"
type input "0.003162"
type input "0.000001"
type input "3"
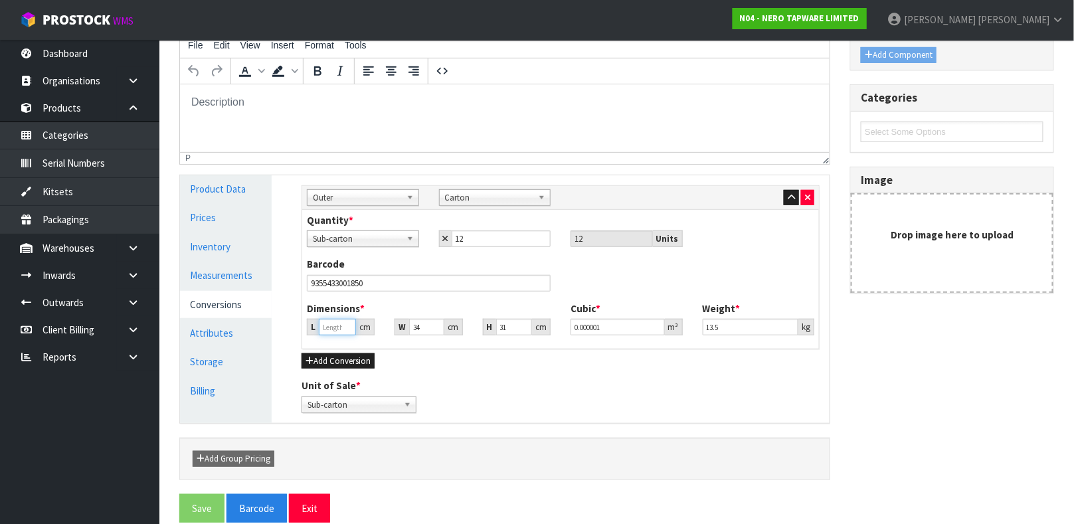
type input "0.003162"
type input "35"
type input "0.03689"
type input "35"
type input "3"
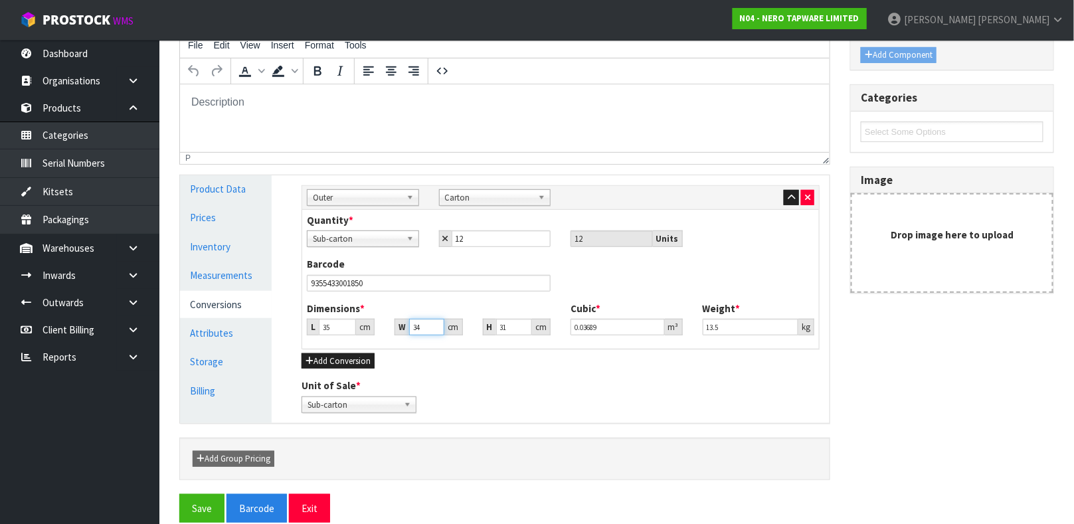
type input "0.003255"
type input "37"
type input "0.040145"
type input "37"
type input "0.039"
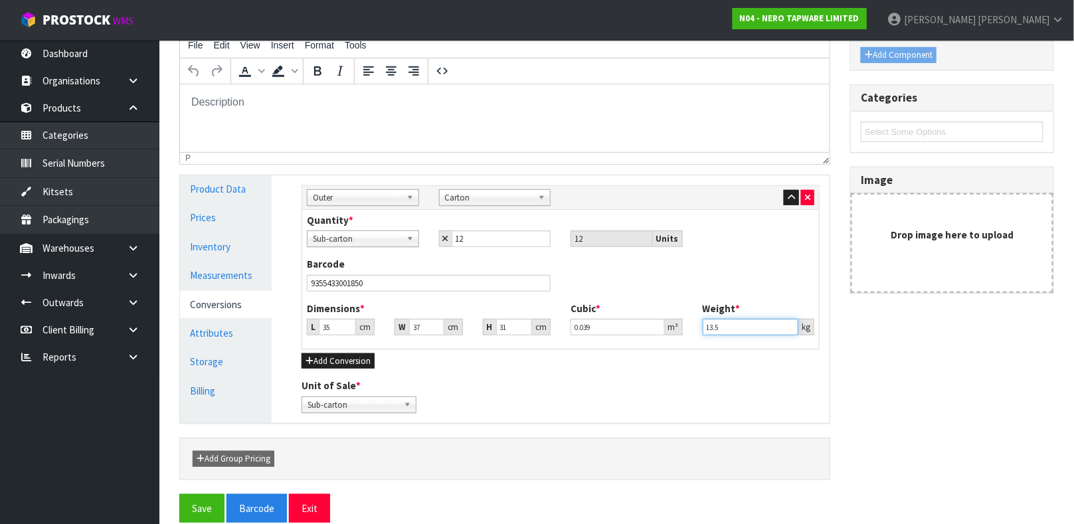
click at [727, 323] on input "13.5" at bounding box center [751, 327] width 96 height 17
type input "13.75"
click at [234, 277] on link "Measurements" at bounding box center [226, 275] width 92 height 27
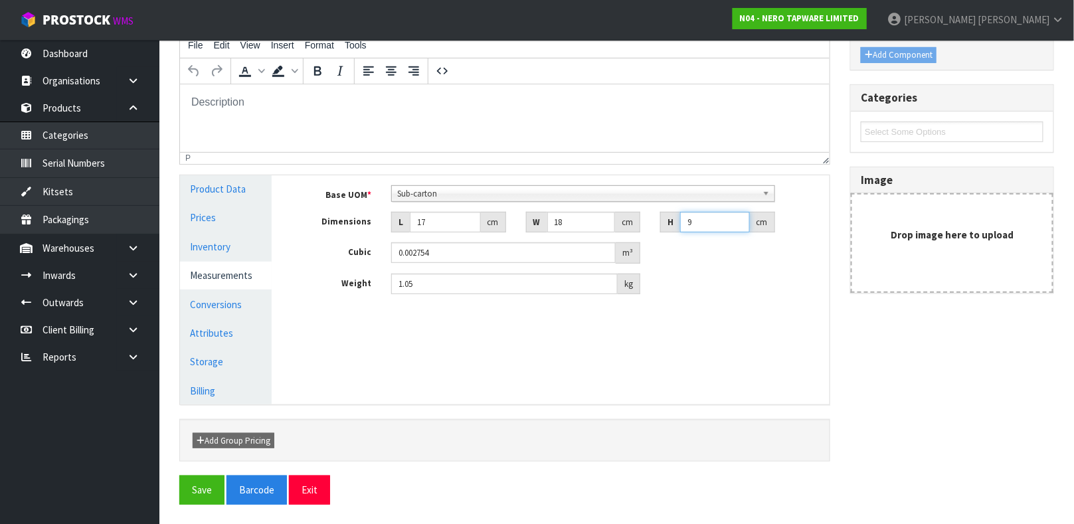
click at [696, 221] on input "9" at bounding box center [715, 222] width 70 height 21
type input "0.000001"
type input "1"
type input "0.000306"
type input "10"
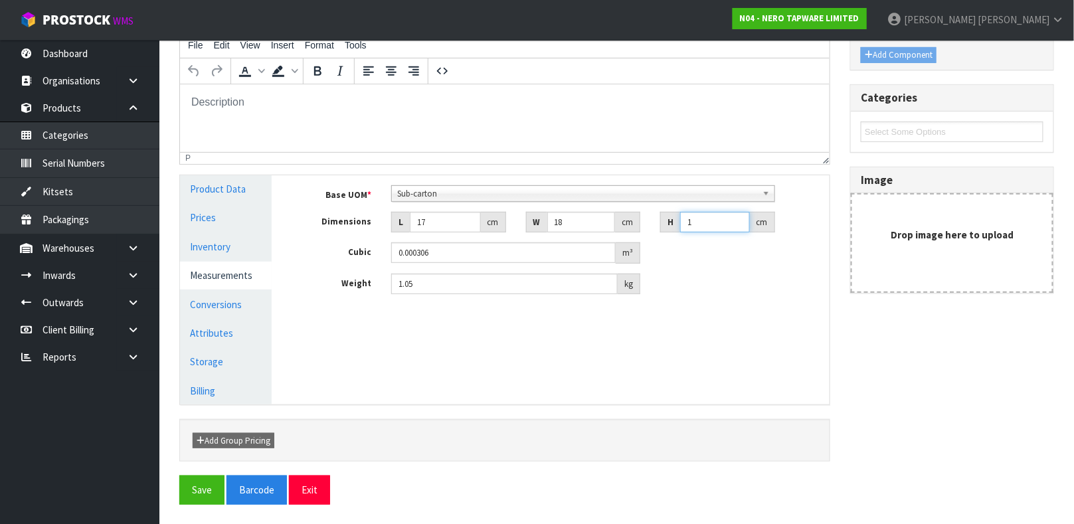
type input "0.00306"
type input "10"
click at [435, 256] on input "0.00306" at bounding box center [503, 253] width 225 height 21
type input "0.003"
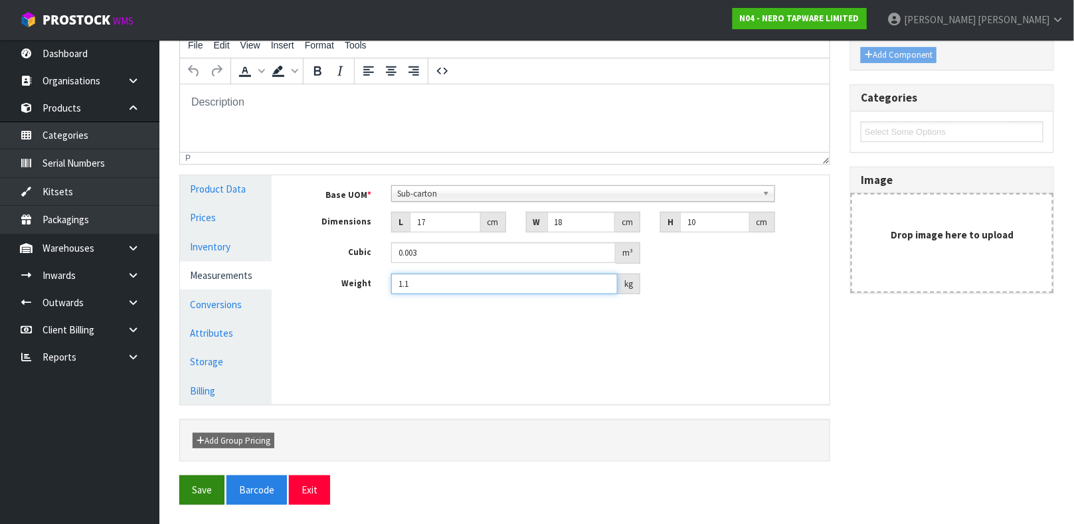
type input "1.1"
click at [199, 488] on button "Save" at bounding box center [201, 490] width 45 height 29
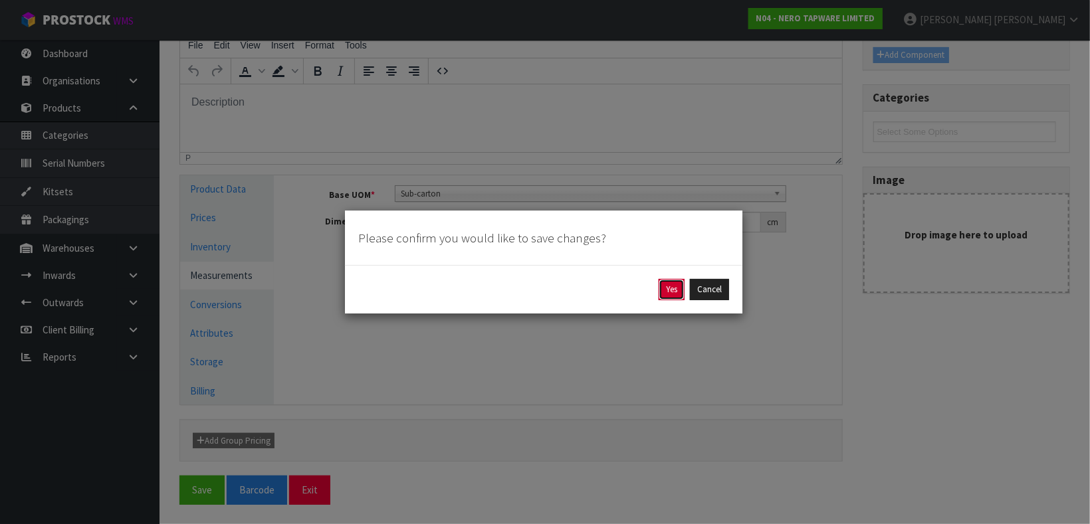
click at [666, 287] on button "Yes" at bounding box center [672, 289] width 26 height 21
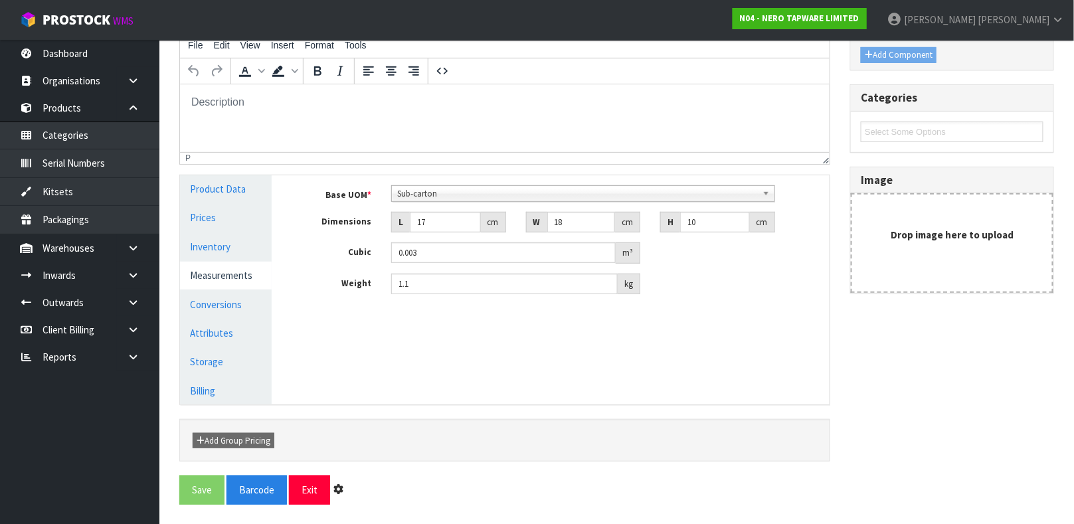
scroll to position [0, 0]
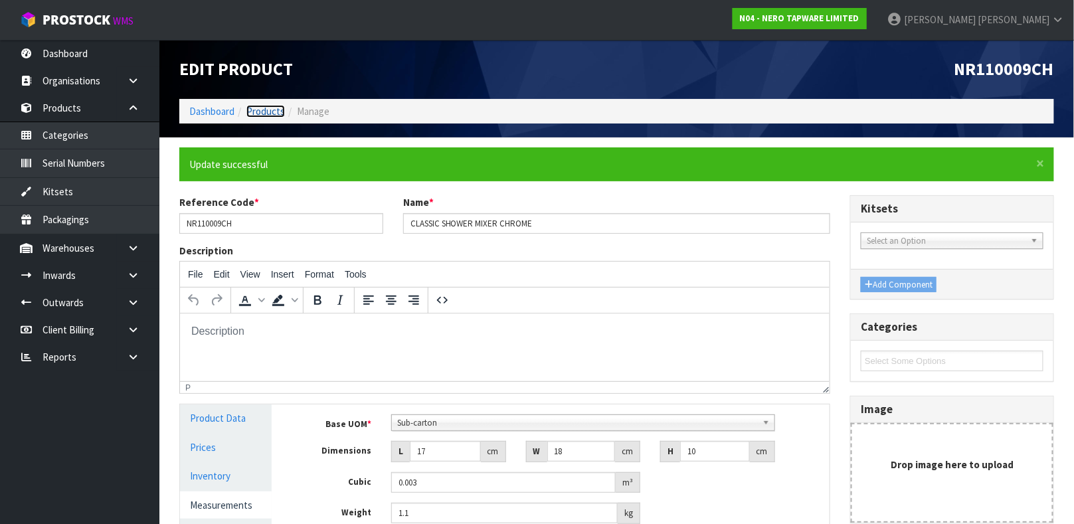
click at [266, 111] on link "Products" at bounding box center [266, 111] width 39 height 13
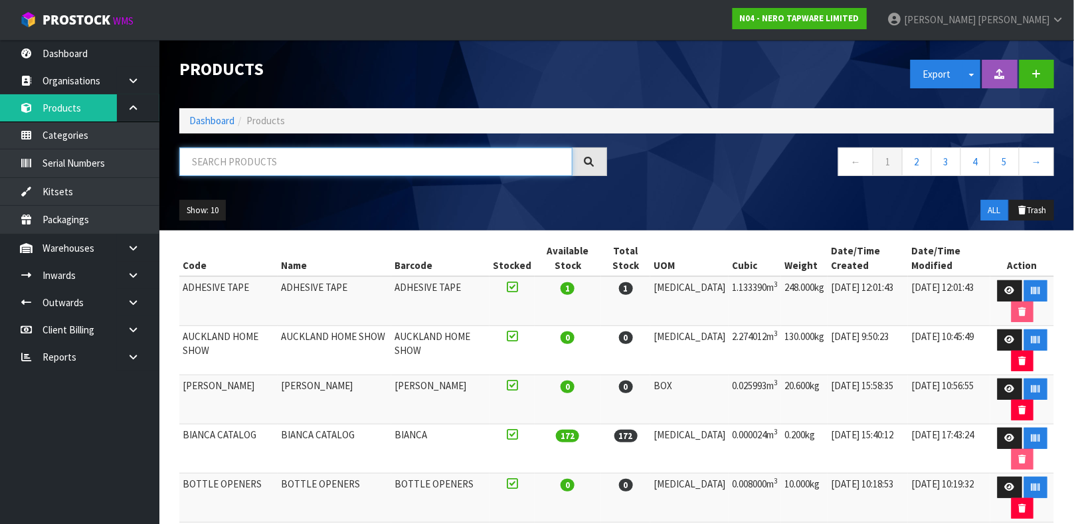
click at [194, 163] on input "text" at bounding box center [375, 162] width 393 height 29
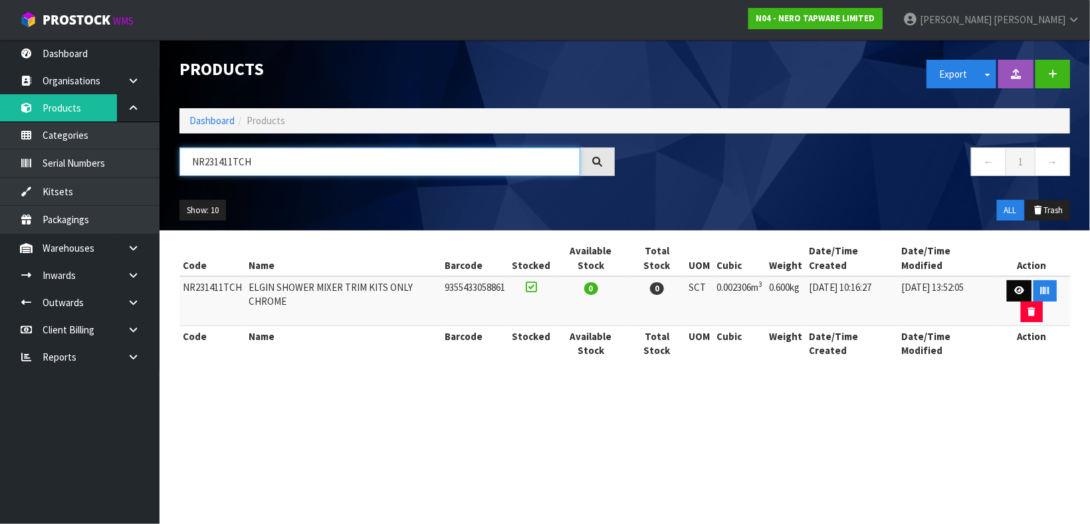
type input "NR231411TCH"
click at [1014, 292] on icon at bounding box center [1019, 290] width 10 height 9
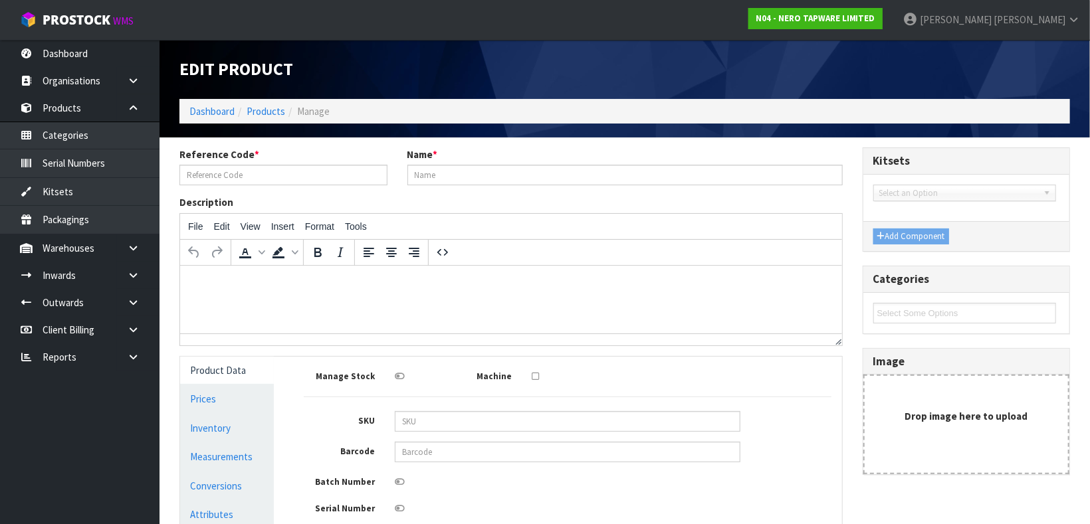
type input "NR231411TCH"
type input "ELGIN SHOWER MIXER TRIM KITS ONLY CHROME"
type input "9355433058861"
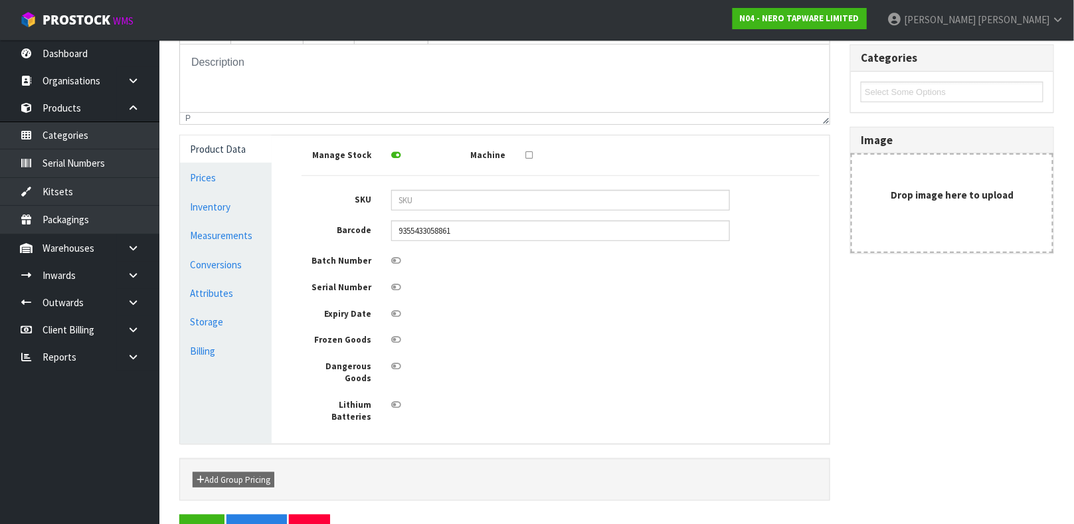
scroll to position [238, 0]
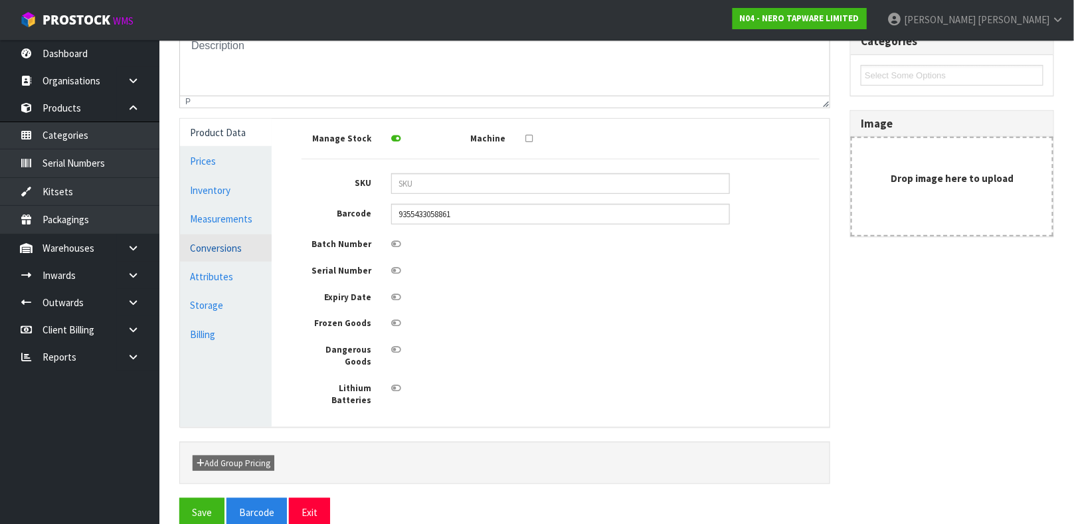
click at [237, 245] on link "Conversions" at bounding box center [226, 248] width 92 height 27
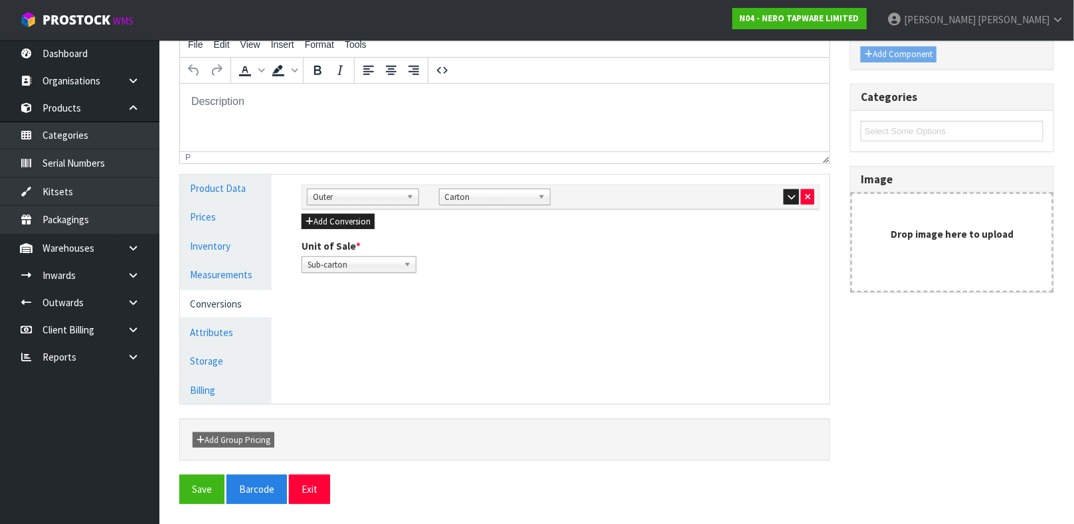
scroll to position [181, 0]
click at [797, 197] on button "button" at bounding box center [791, 198] width 15 height 16
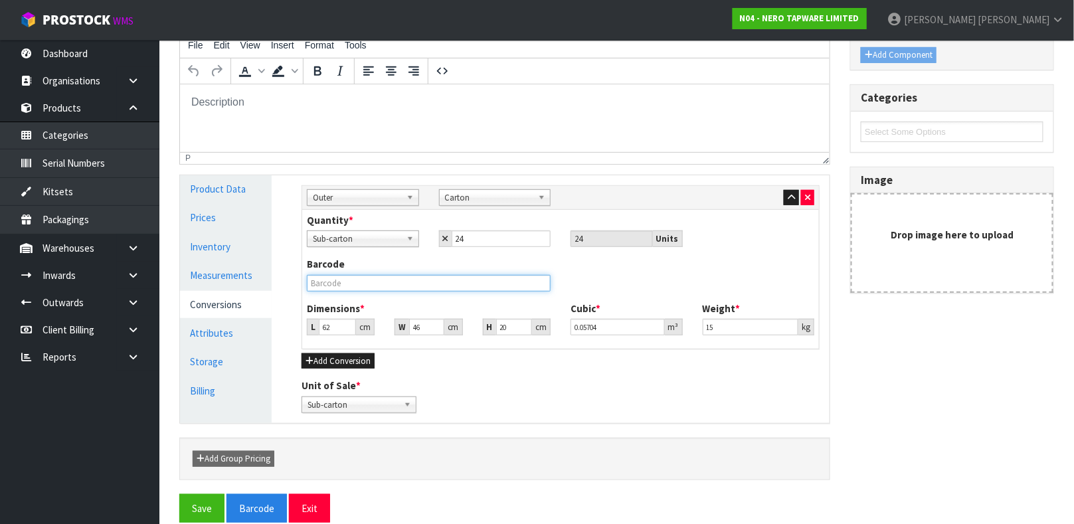
click at [391, 282] on input "text" at bounding box center [429, 283] width 244 height 17
type input "9355433058861"
click at [179, 494] on button "Save" at bounding box center [201, 508] width 45 height 29
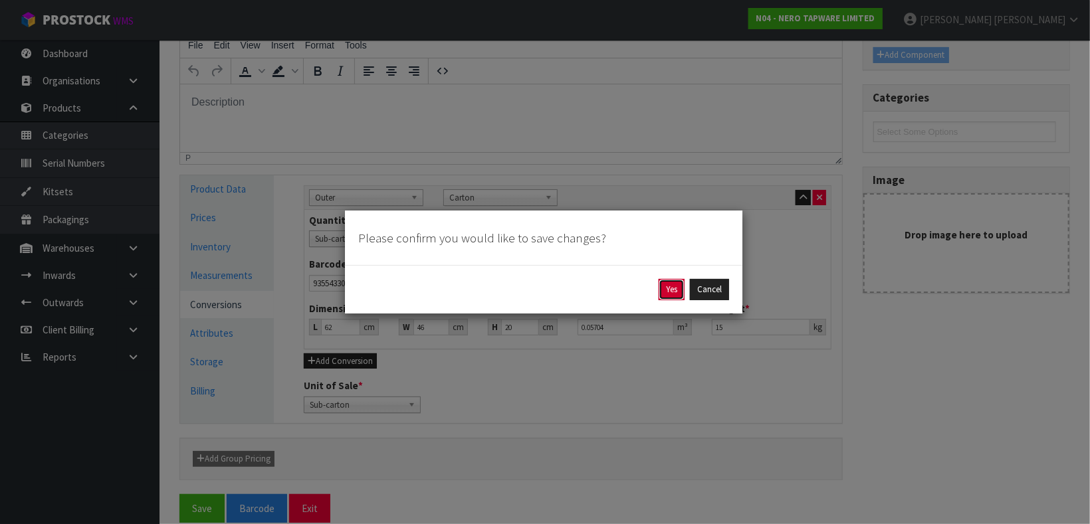
click at [663, 288] on button "Yes" at bounding box center [672, 289] width 26 height 21
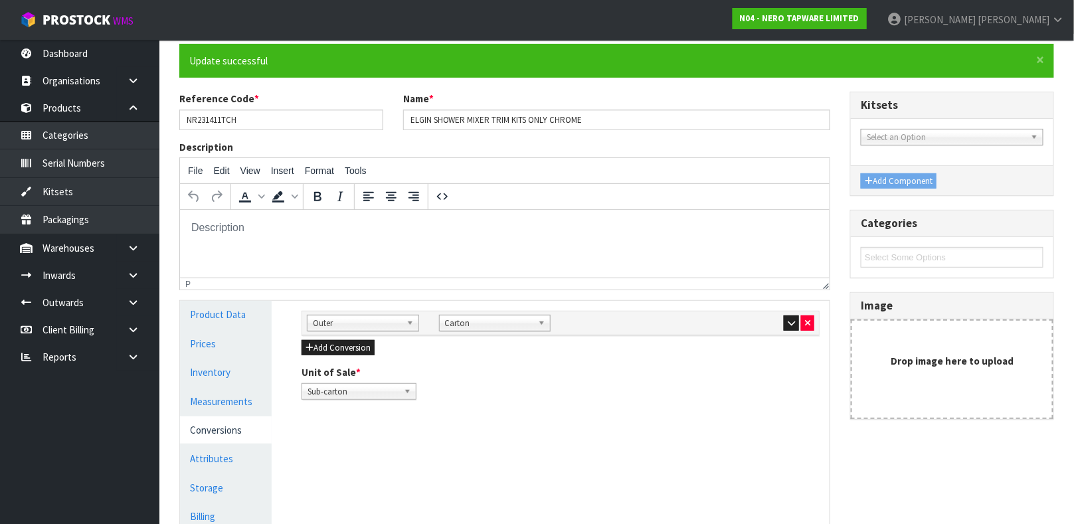
scroll to position [230, 0]
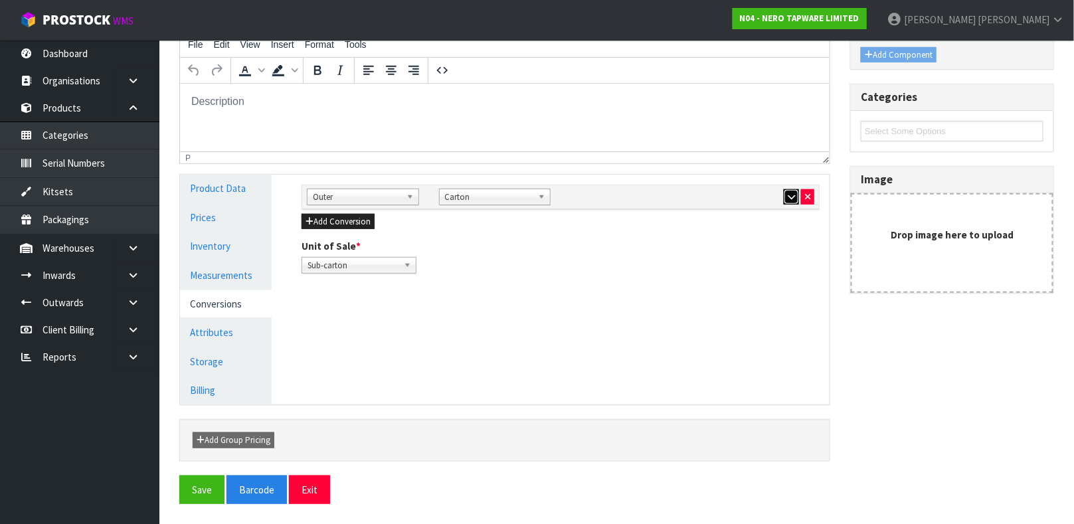
click at [793, 201] on button "button" at bounding box center [791, 197] width 15 height 16
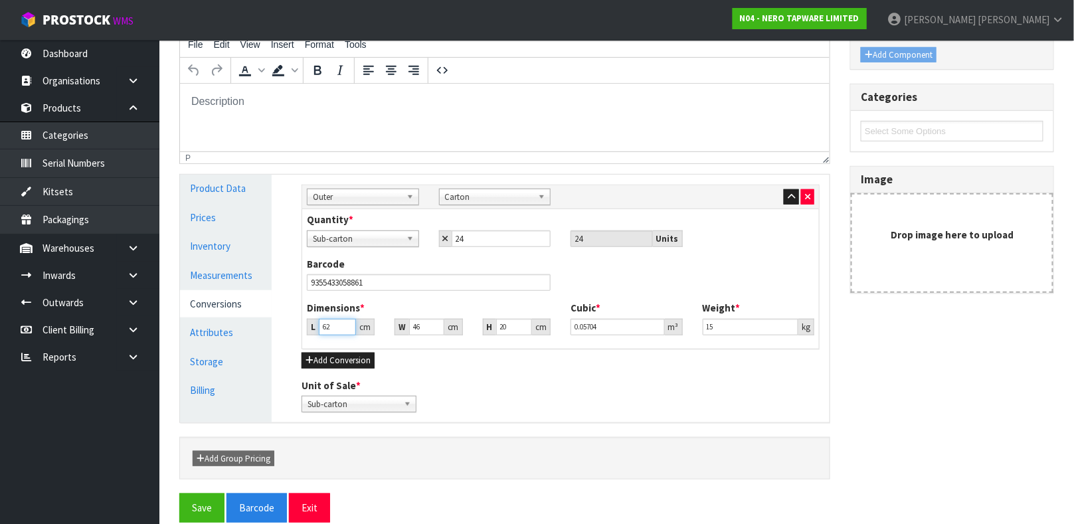
click at [340, 328] on input "62" at bounding box center [337, 327] width 37 height 17
type input "6"
type input "0.00552"
type input "0.000001"
type input "4"
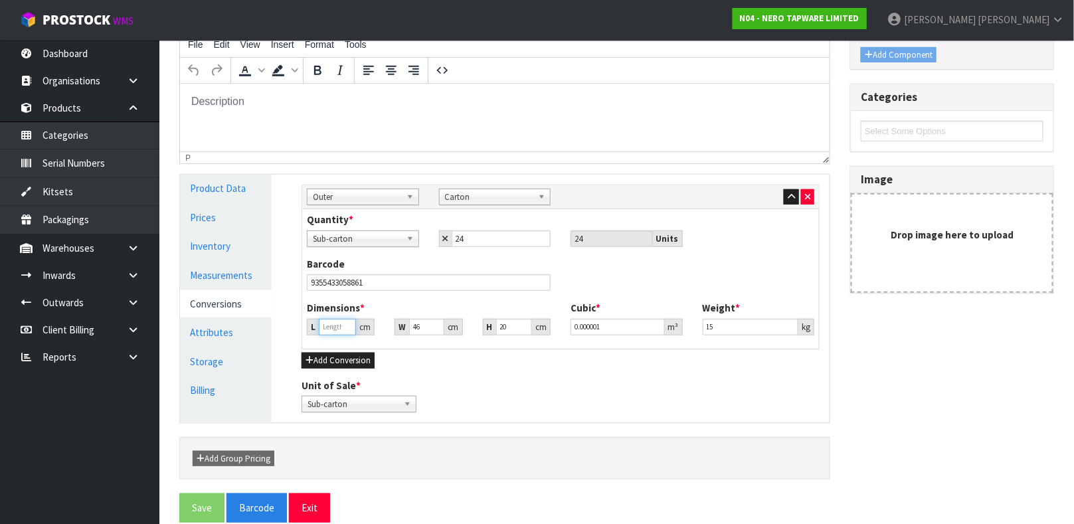
type input "0.00368"
type input "47"
type input "0.04324"
type input "47"
type input "6"
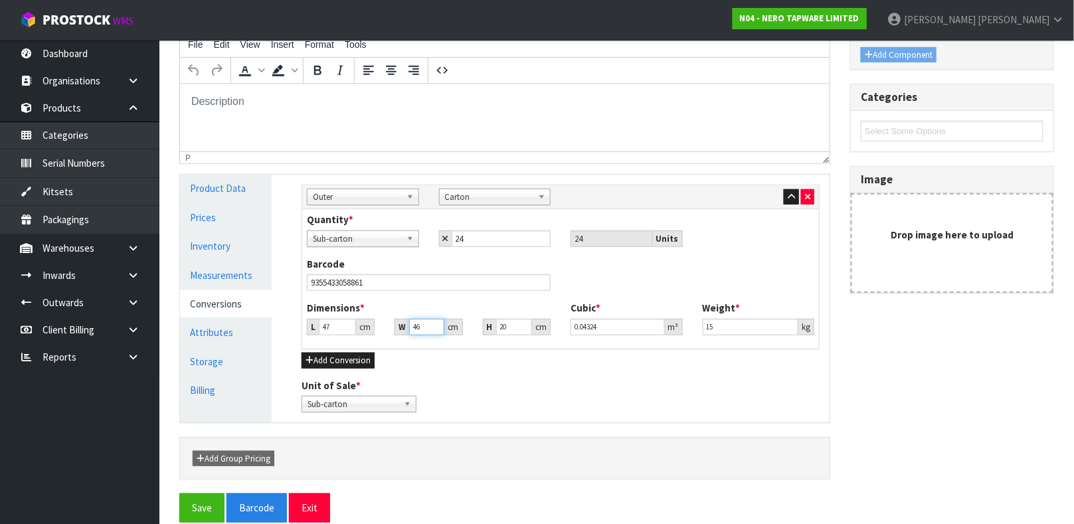
type input "0.00564"
type input "63"
type input "0.05922"
type input "63"
type input "2"
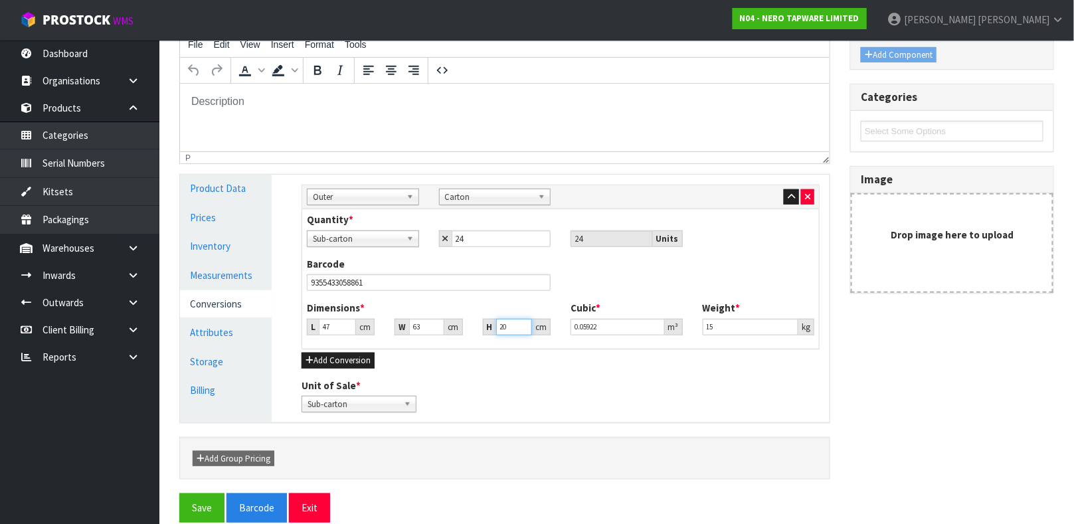
type input "0.005922"
type input "21"
type input "0.062181"
type input "21"
type input "0.062"
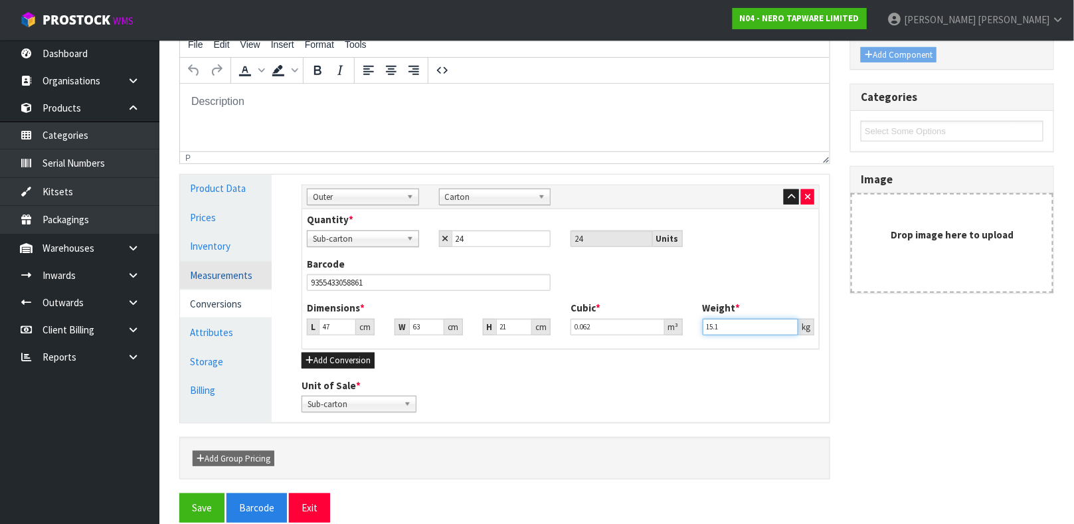
type input "15.1"
click at [244, 272] on link "Measurements" at bounding box center [226, 275] width 92 height 27
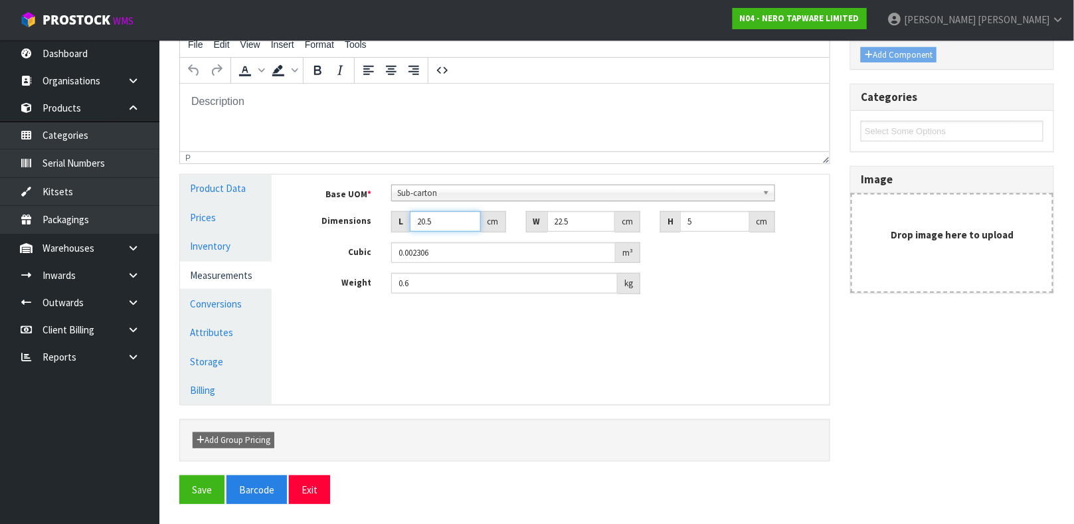
click at [439, 223] on input "20.5" at bounding box center [445, 221] width 71 height 21
type input "20"
type input "0.00225"
type input "2"
type input "0.000225"
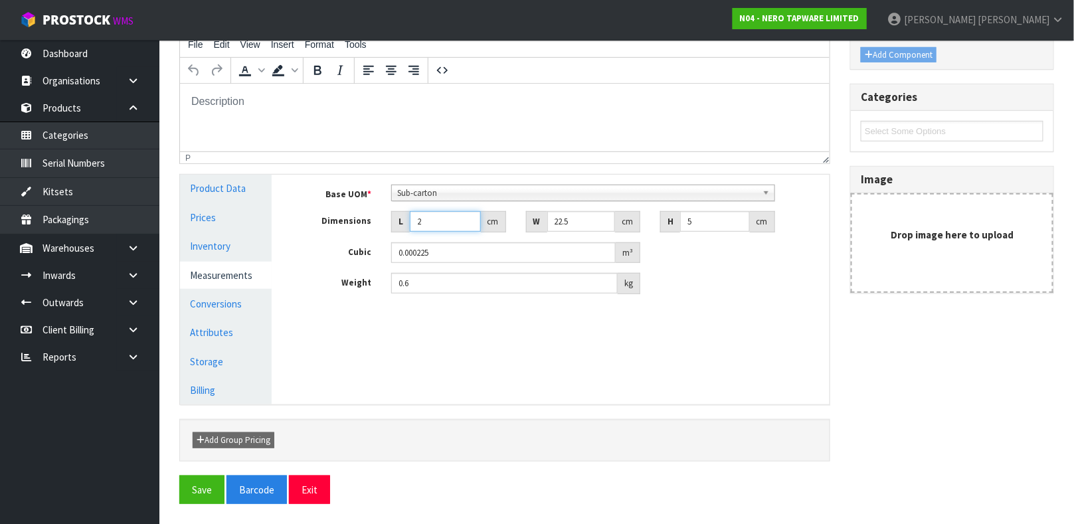
type input "21"
type input "0.002363"
type input "21"
type input "2"
type input "0.00021"
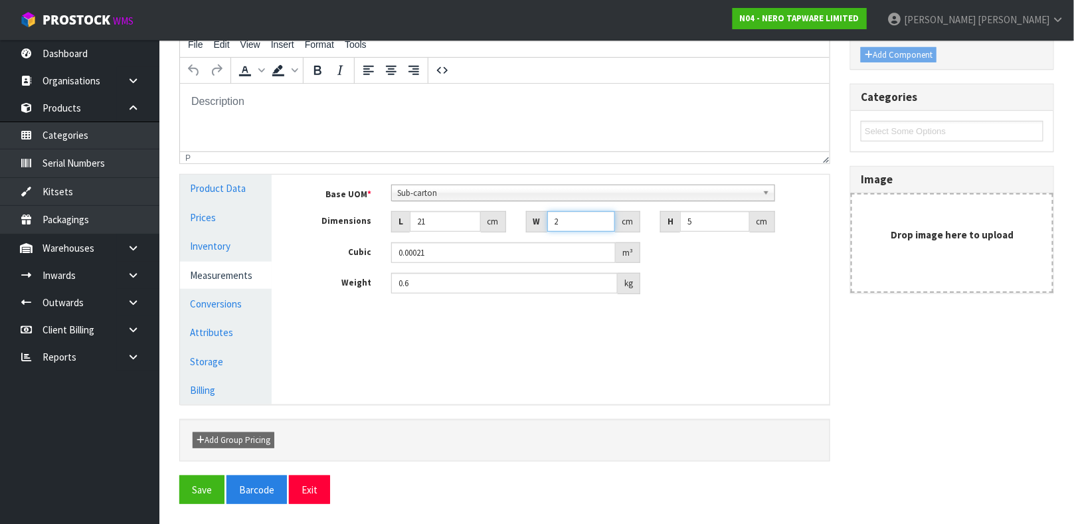
type input "23"
type input "0.002415"
type input "23"
type input "0.003"
type input "0.6"
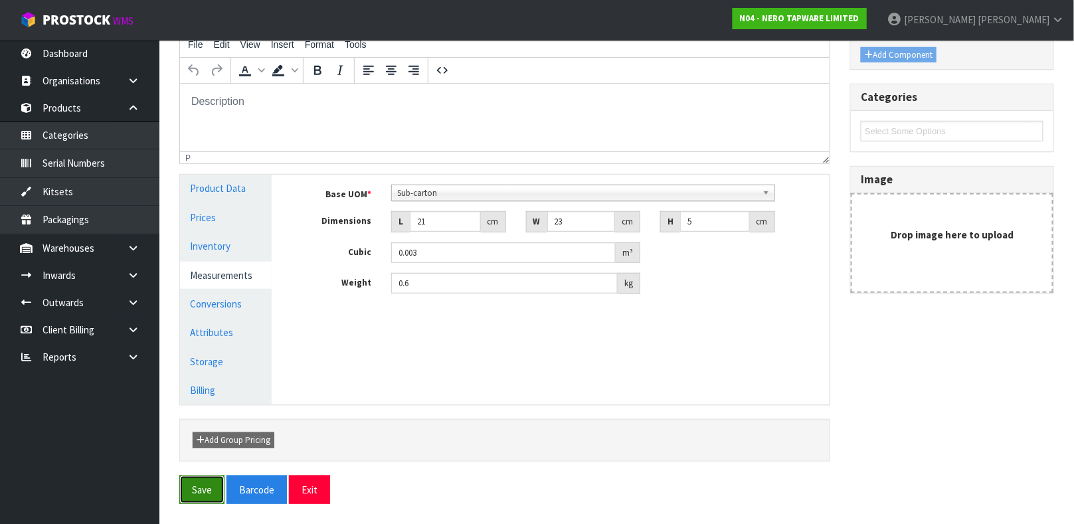
click at [199, 490] on button "Save" at bounding box center [201, 490] width 45 height 29
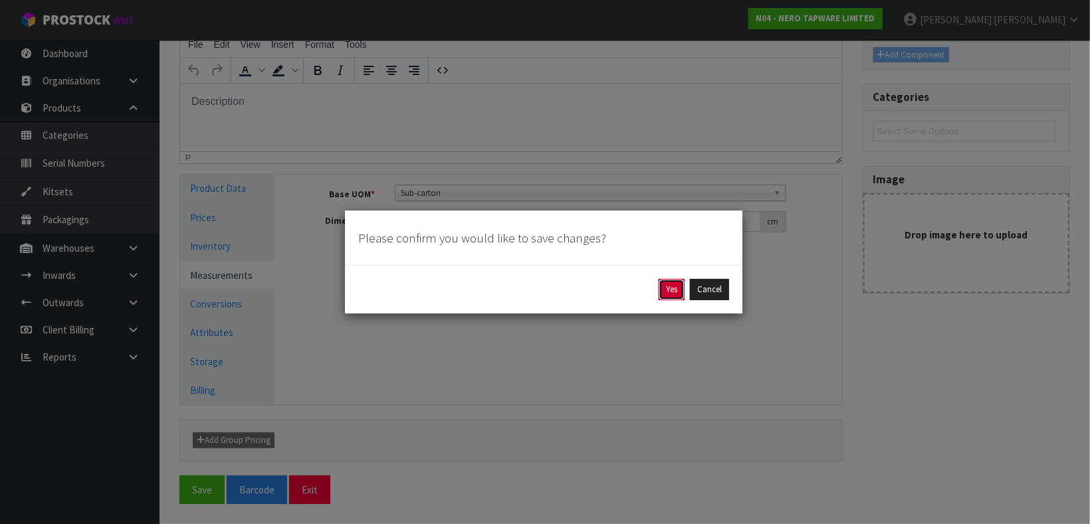
click at [670, 292] on button "Yes" at bounding box center [672, 289] width 26 height 21
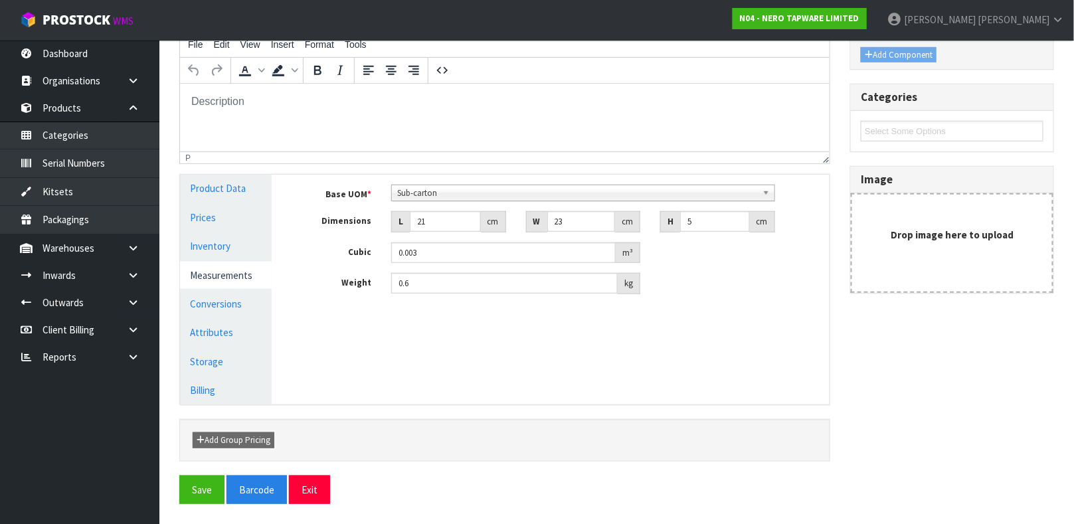
scroll to position [0, 0]
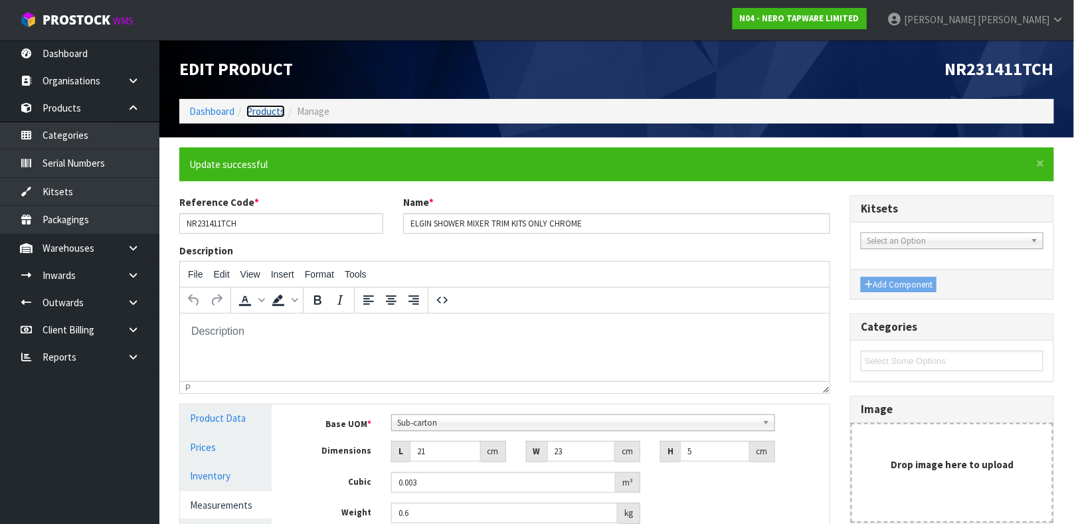
click at [265, 110] on link "Products" at bounding box center [266, 111] width 39 height 13
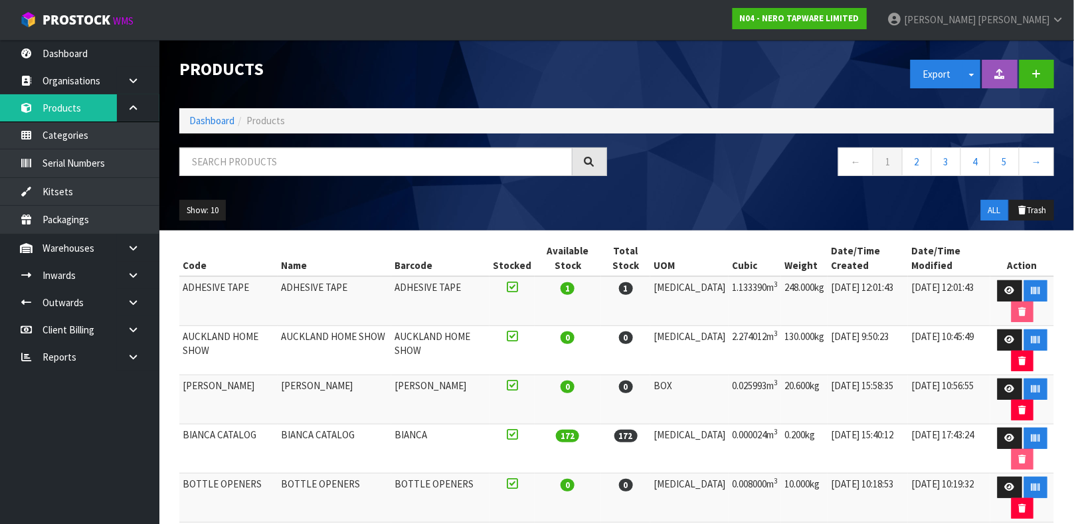
drag, startPoint x: 265, startPoint y: 110, endPoint x: 142, endPoint y: 409, distance: 323.6
click at [142, 409] on ul "Dashboard Organisations Clients Consignees Carriers Products Categories Serial …" at bounding box center [79, 282] width 159 height 484
click at [270, 161] on input "text" at bounding box center [375, 162] width 393 height 29
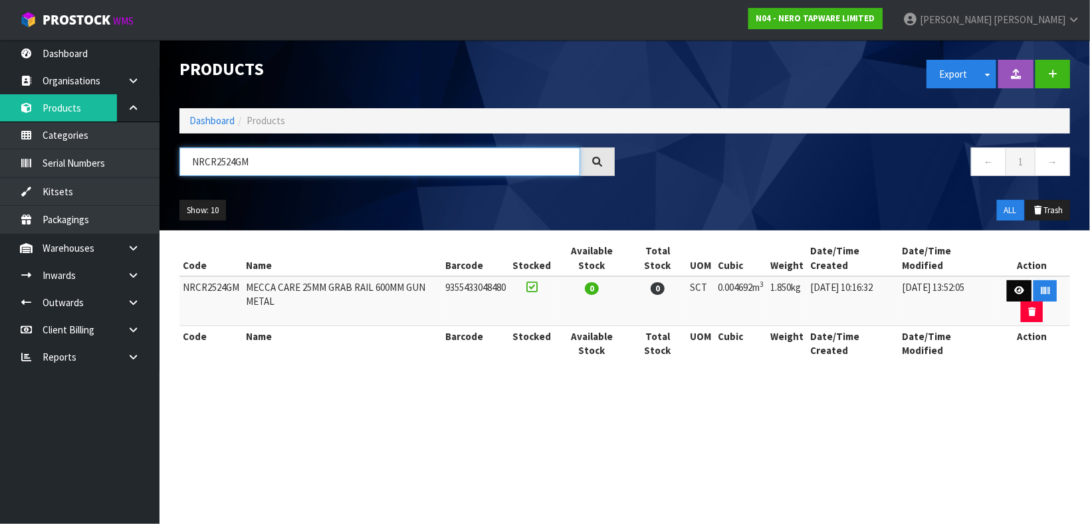
type input "NRCR2524GM"
click at [1019, 293] on icon at bounding box center [1019, 290] width 10 height 9
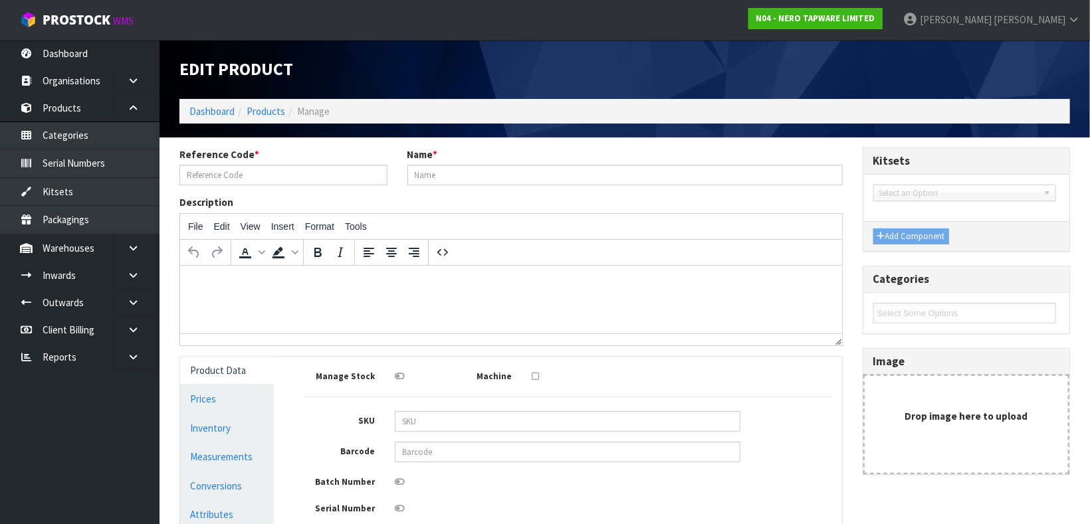
type input "NRCR2524GM"
type input "MECCA CARE 25MM GRAB RAIL 600MM GUN METAL"
type input "9355433048480"
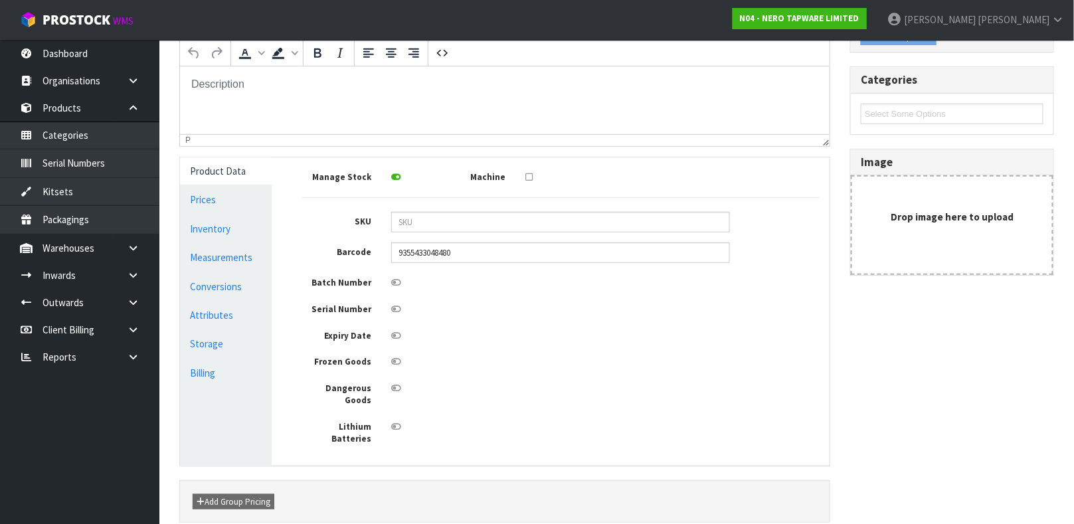
scroll to position [238, 0]
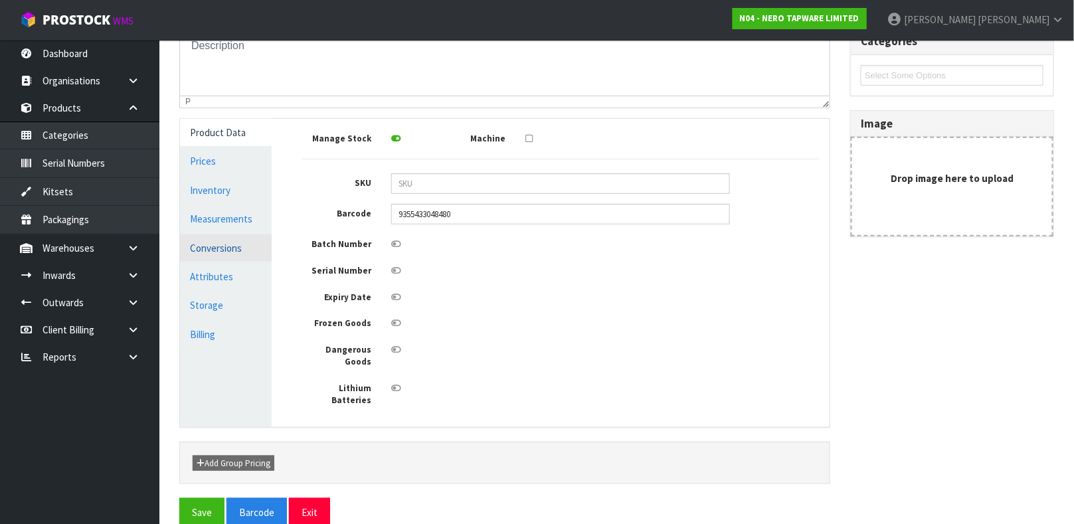
click at [232, 245] on link "Conversions" at bounding box center [226, 248] width 92 height 27
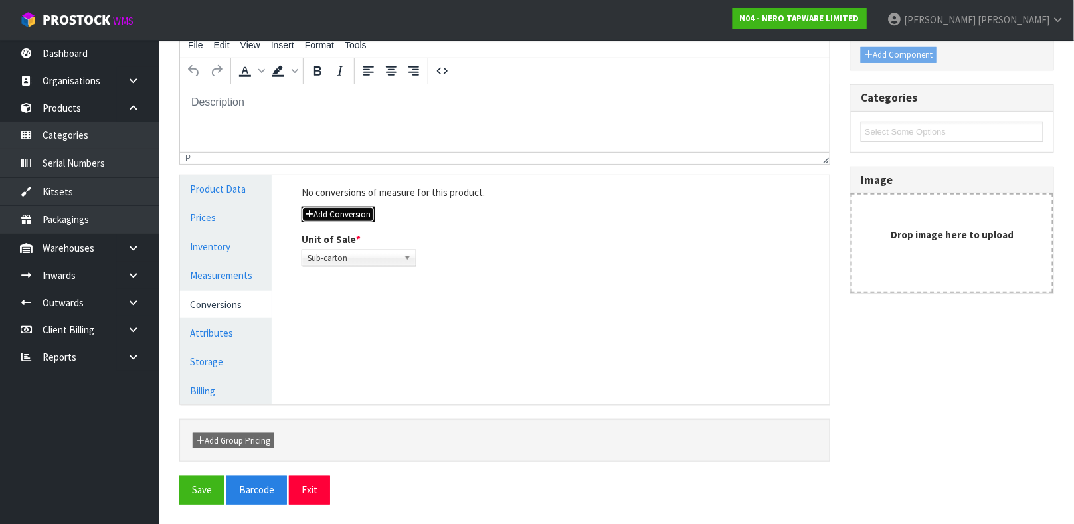
click at [336, 213] on button "Add Conversion" at bounding box center [338, 215] width 73 height 16
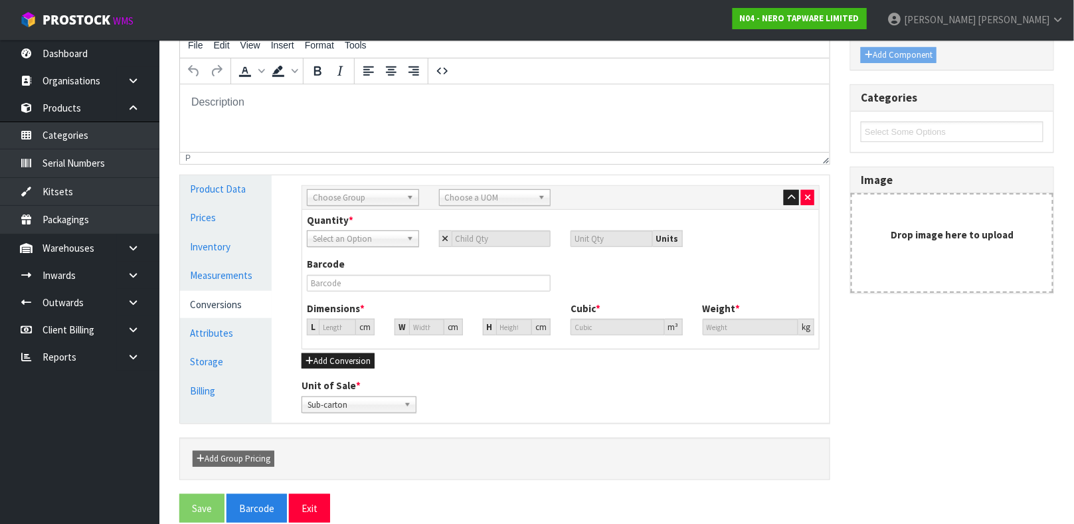
click at [373, 201] on span "Choose Group" at bounding box center [357, 198] width 88 height 16
click at [344, 272] on li "Outer" at bounding box center [363, 268] width 106 height 17
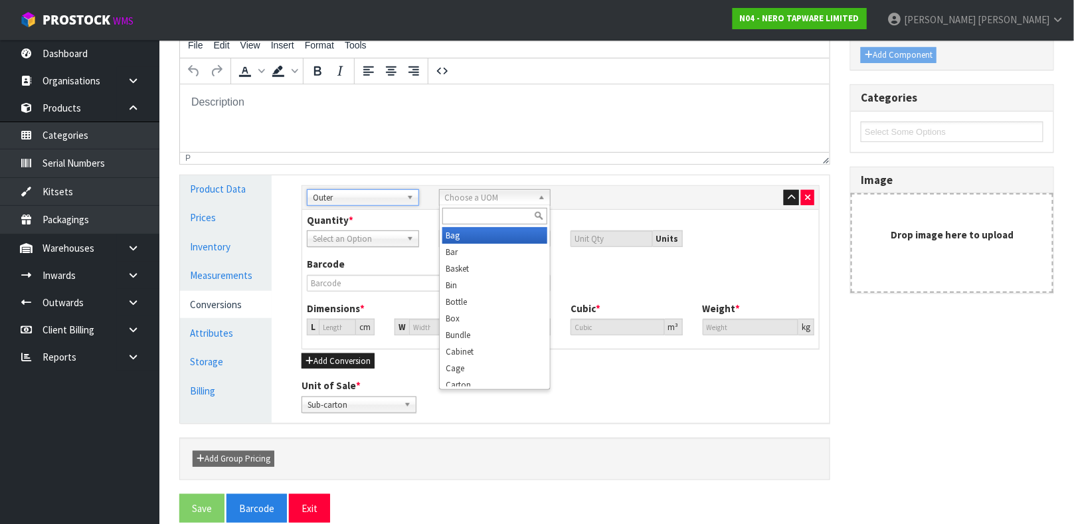
click at [515, 201] on span "Choose a UOM" at bounding box center [489, 198] width 88 height 16
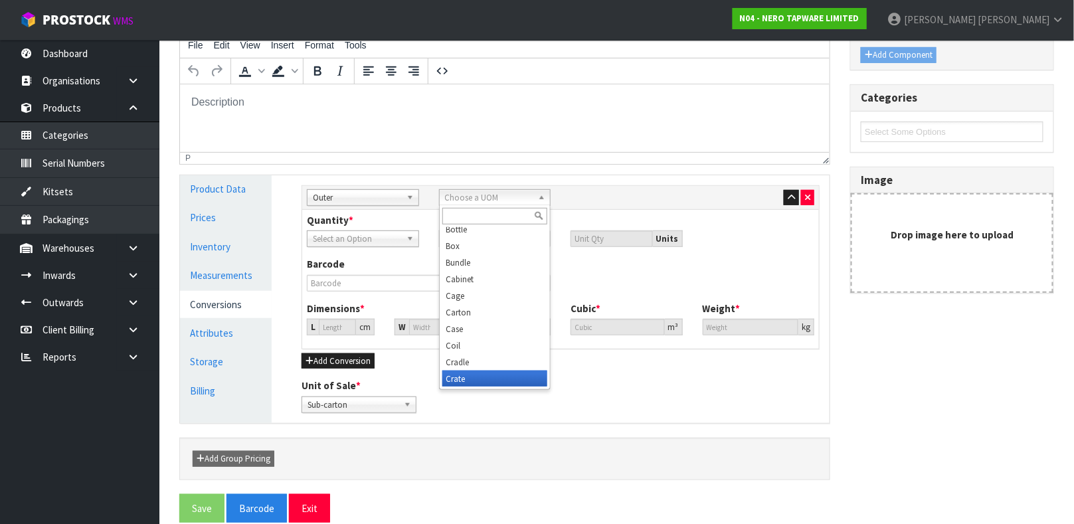
click at [456, 384] on li "Crate" at bounding box center [496, 379] width 106 height 17
click at [485, 195] on span "Crate" at bounding box center [489, 198] width 88 height 16
click at [471, 306] on li "Carton" at bounding box center [496, 312] width 106 height 17
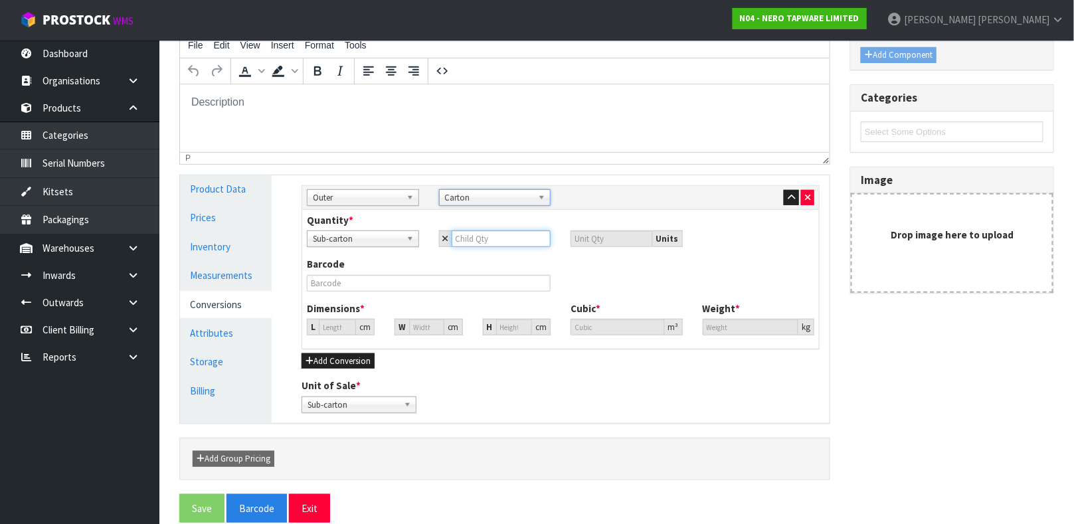
click at [466, 240] on input "number" at bounding box center [502, 239] width 100 height 17
type input "1"
type input "10"
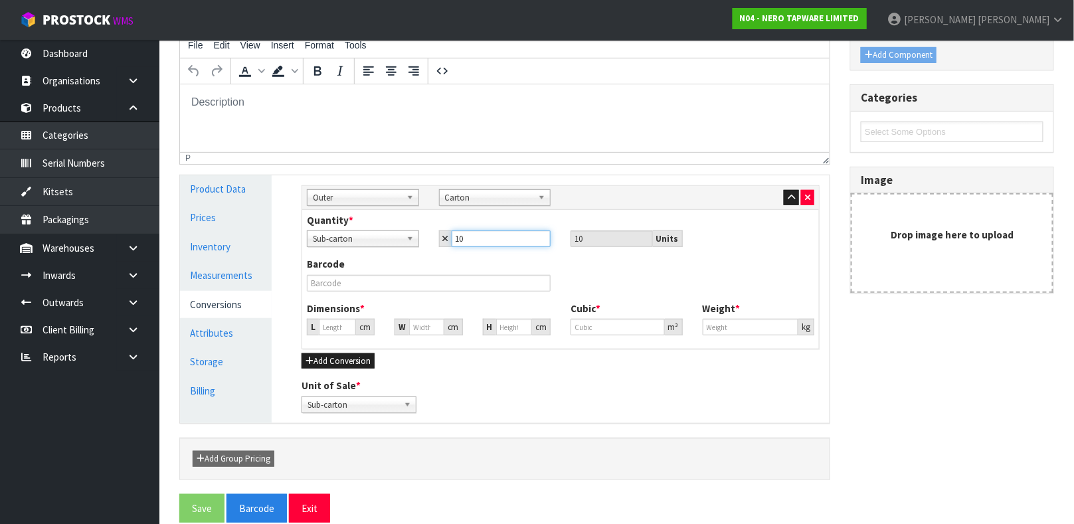
type input "10"
type input "36.068"
type input "0.04692"
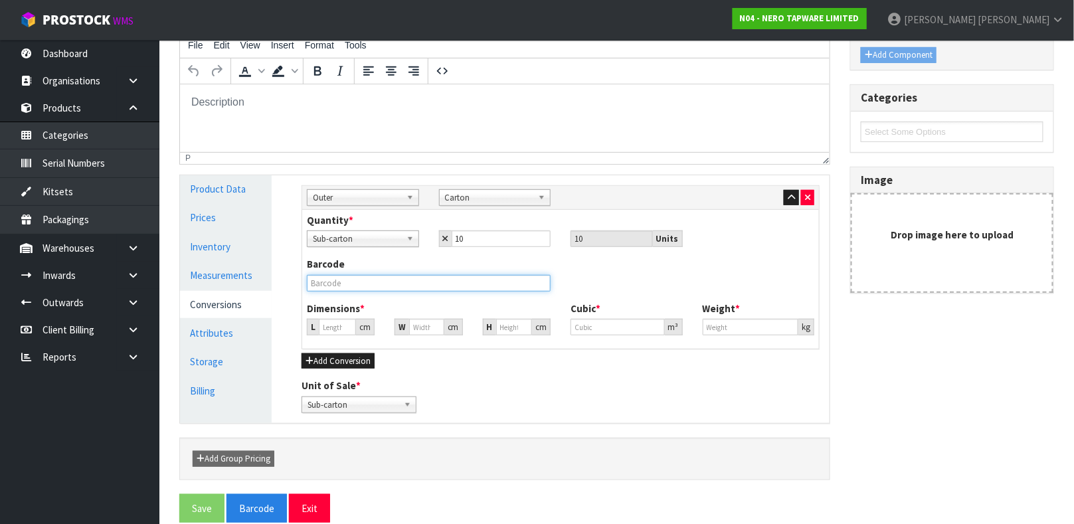
type input "18.5"
click at [364, 285] on input "text" at bounding box center [429, 283] width 244 height 17
type input "9355433048480"
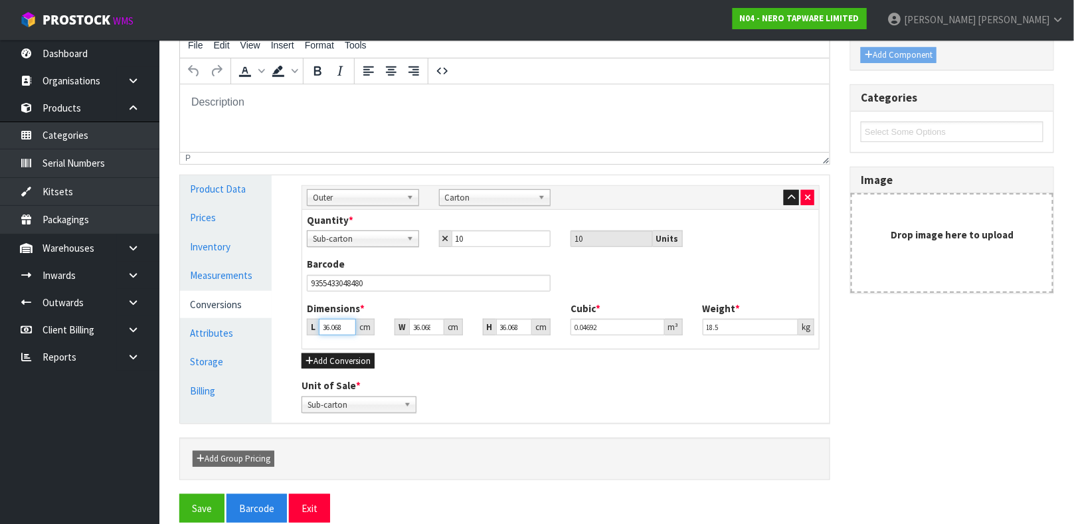
click at [341, 328] on input "36.068" at bounding box center [337, 327] width 37 height 17
type input "36.08"
type input "0.046936"
type input "36.8"
type input "0.047873"
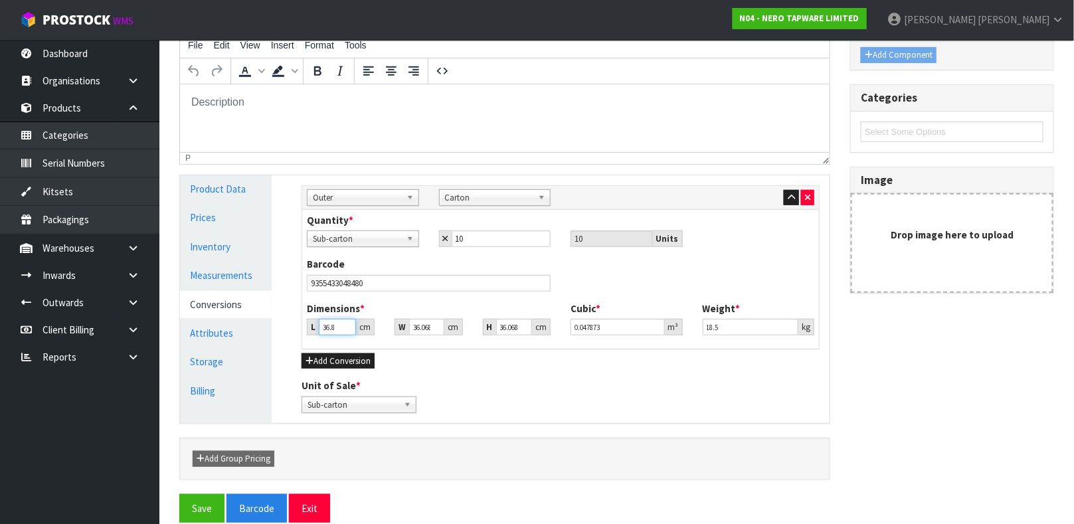
type input "368"
type input "0.478731"
type input "38"
type input "0.049434"
click at [334, 328] on input "38" at bounding box center [337, 327] width 37 height 17
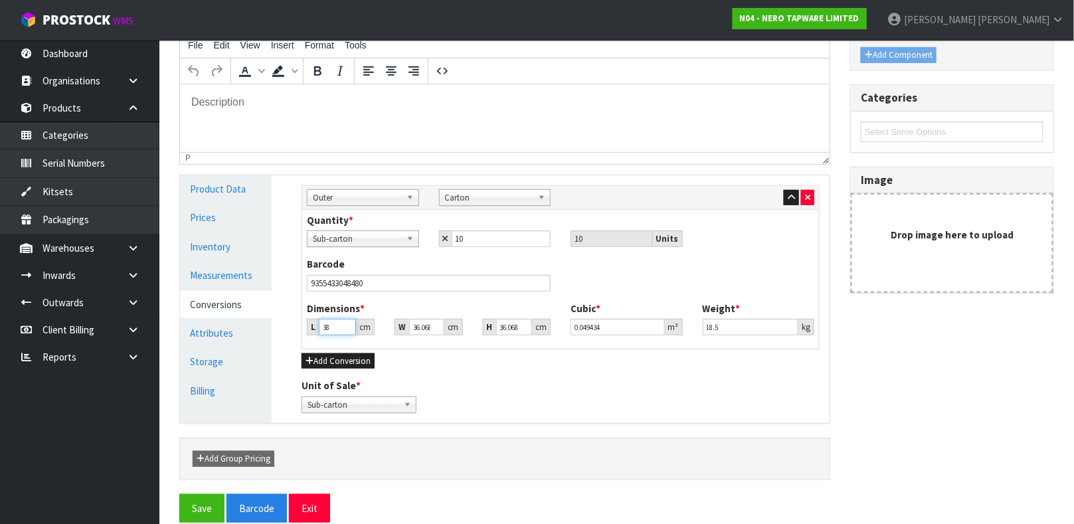
type input "3"
type input "0.003903"
type input "0.000001"
type input "2"
type input "0.002602"
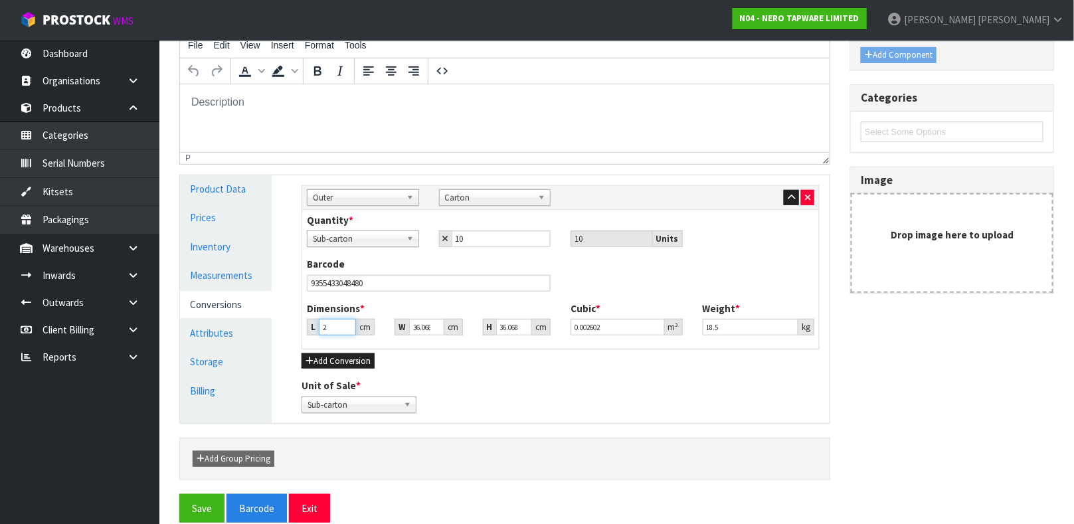
type input "27"
type input "0.035124"
type input "27"
type input "7"
type input "0.006817"
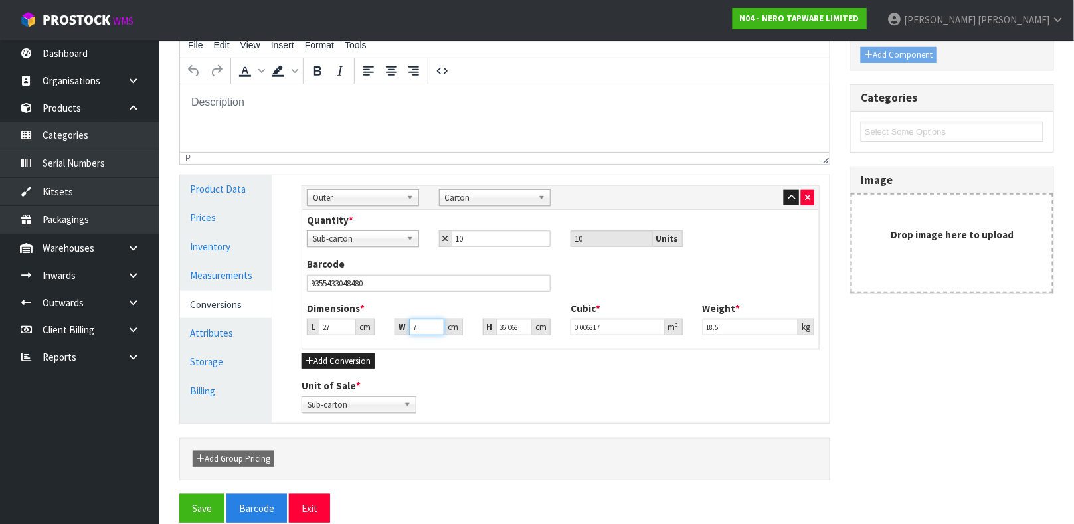
type input "71"
type input "0.069142"
type input "71"
type input "3"
type input "0.005751"
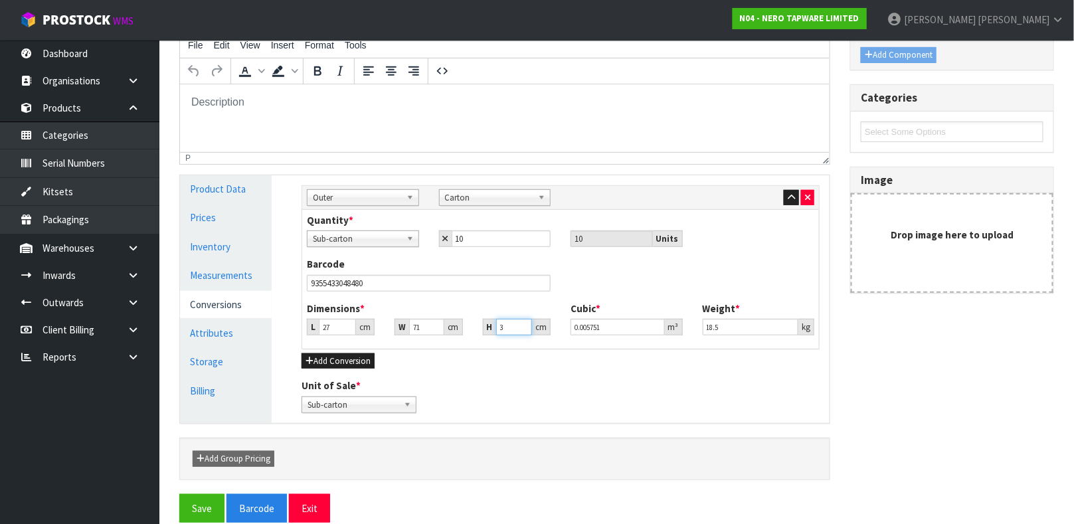
type input "34"
type input "0.065178"
type input "34"
type input "0.061"
type input "18.7"
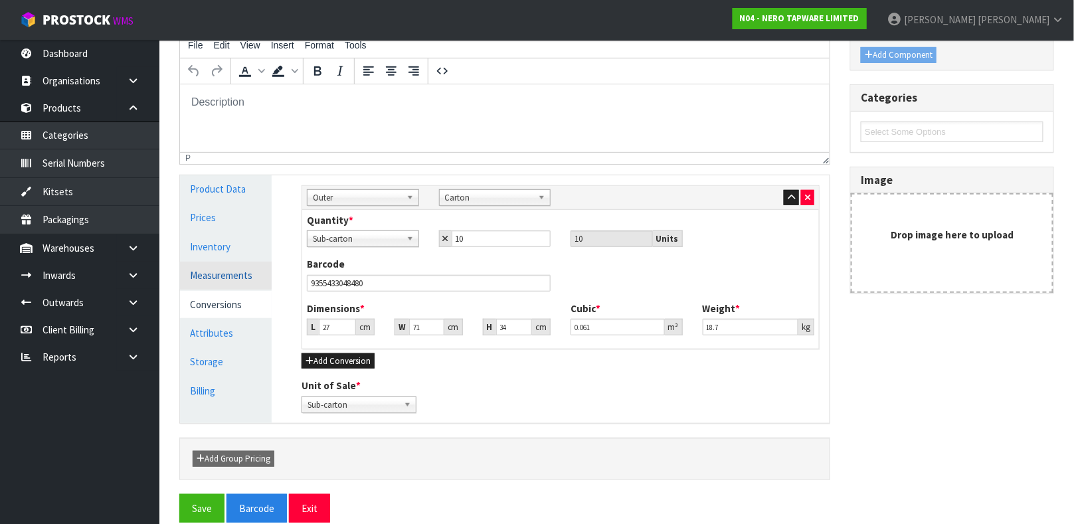
click at [230, 272] on link "Measurements" at bounding box center [226, 275] width 92 height 27
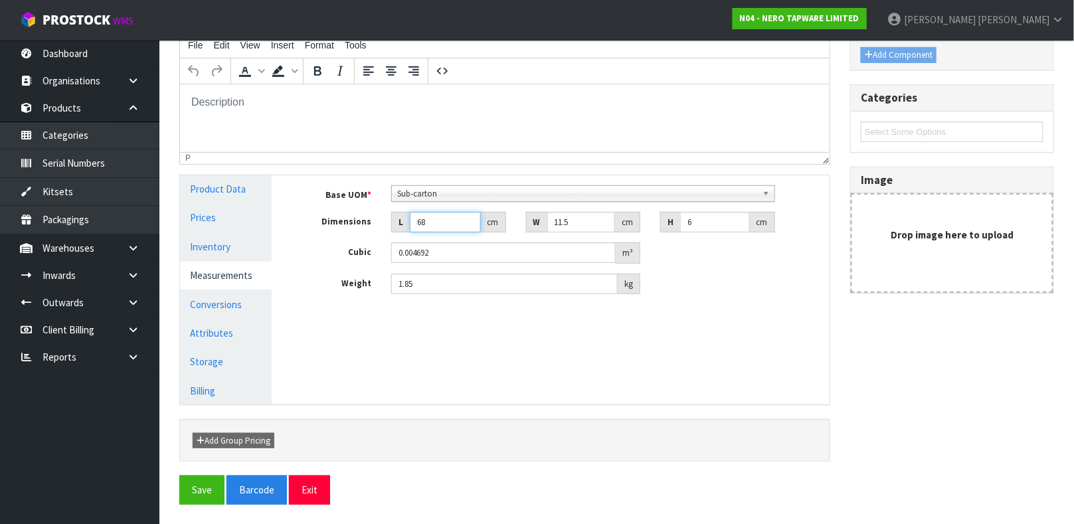
click at [425, 219] on input "68" at bounding box center [445, 222] width 71 height 21
type input "6"
type input "0.000414"
type input "0.000001"
type input "1"
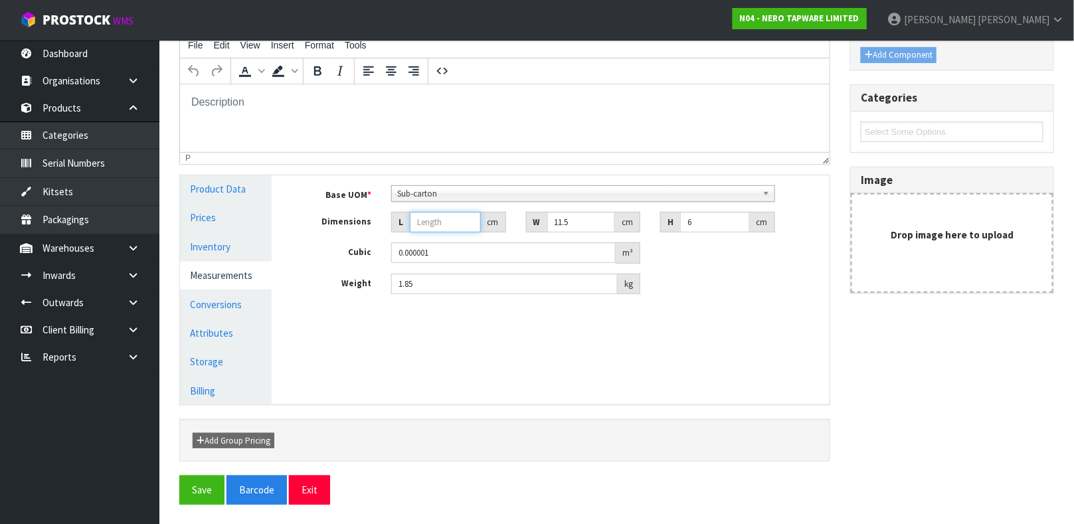
type input "0.000069"
type input "12"
type input "0.000828"
type input "12"
type input "6"
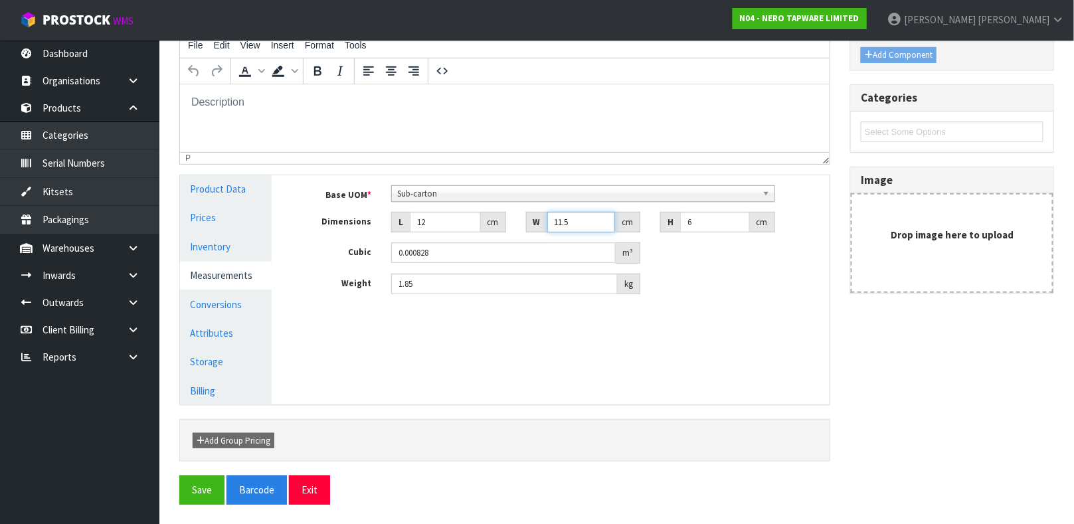
type input "0.000432"
type input "69"
type input "0.004968"
type input "69"
type input "7"
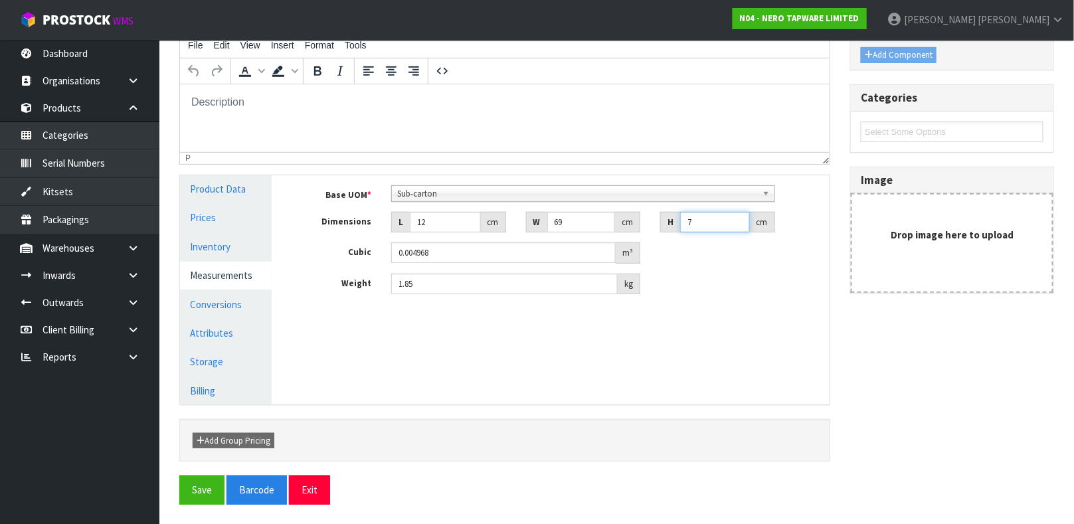
type input "0.005796"
type input "7"
type input "0.006"
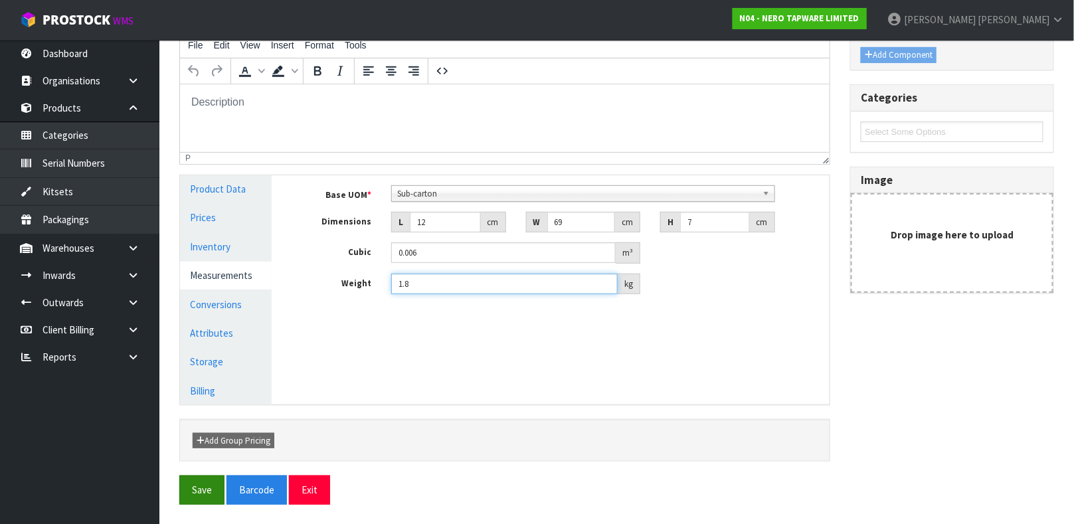
type input "1.8"
click at [199, 490] on button "Save" at bounding box center [201, 490] width 45 height 29
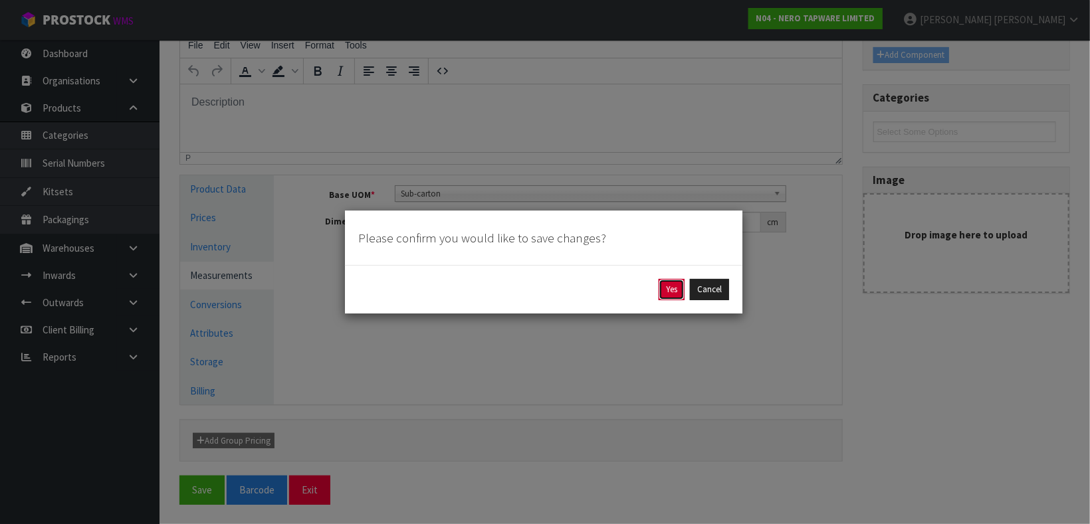
click at [676, 285] on button "Yes" at bounding box center [672, 289] width 26 height 21
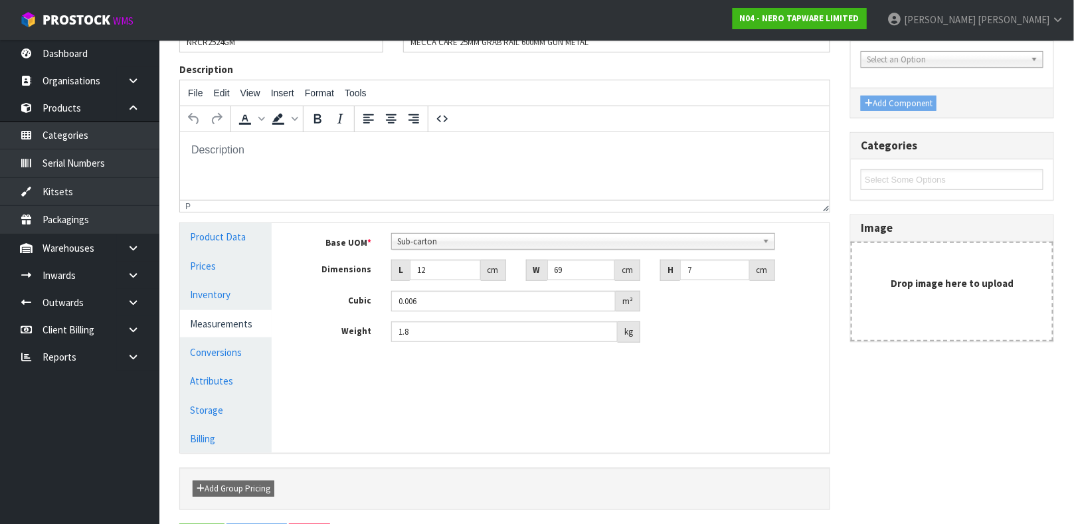
scroll to position [0, 0]
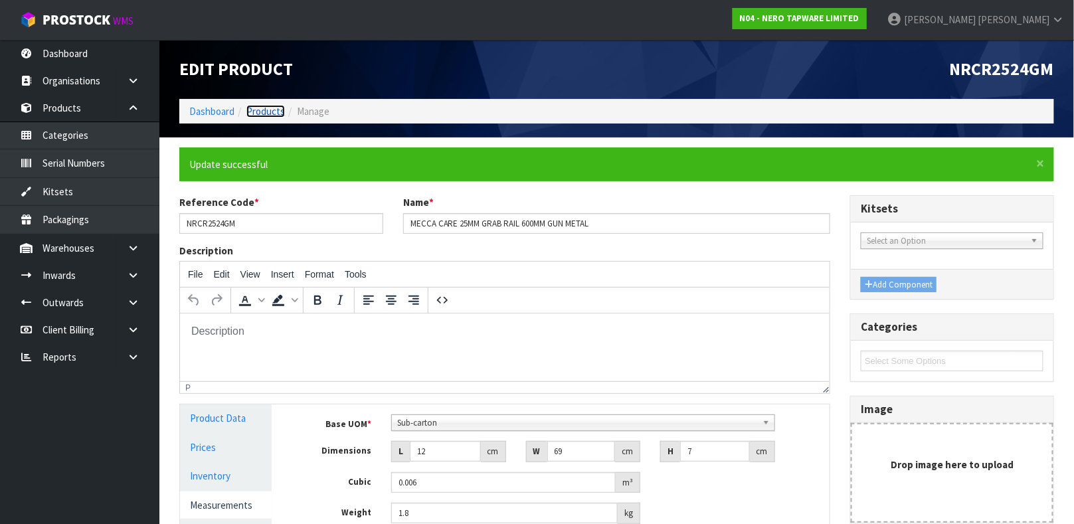
click at [272, 113] on link "Products" at bounding box center [266, 111] width 39 height 13
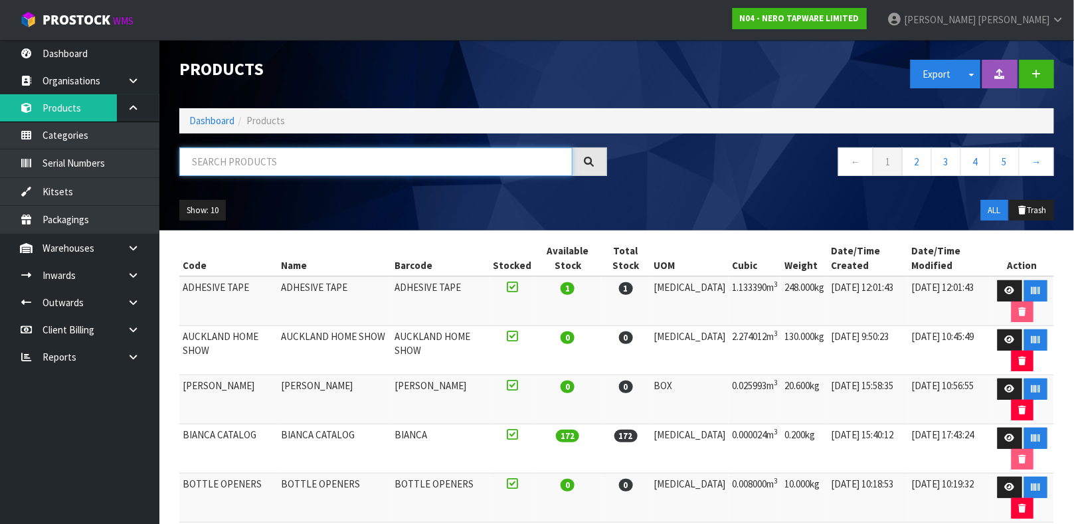
click at [218, 167] on input "text" at bounding box center [375, 162] width 393 height 29
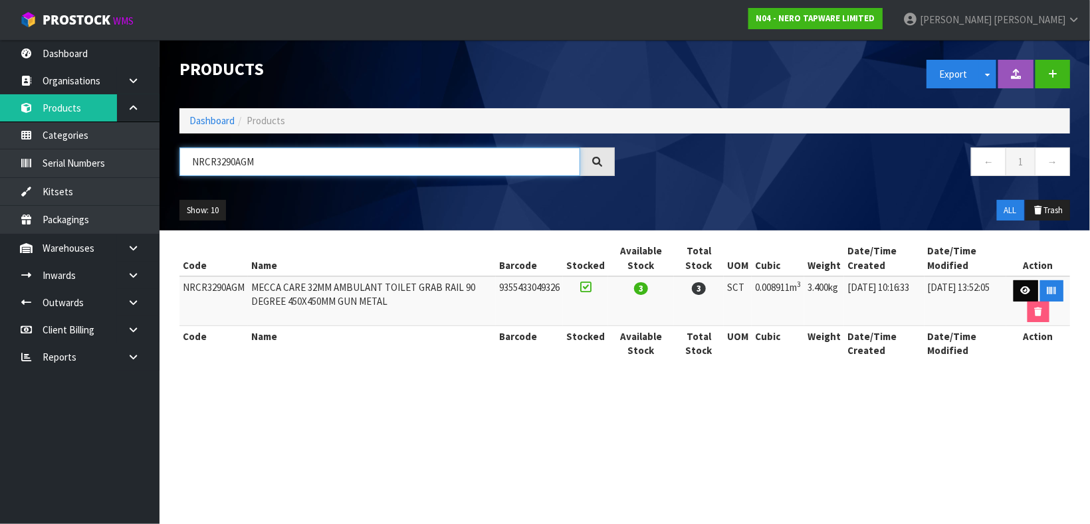
type input "NRCR3290AGM"
click at [1019, 291] on link at bounding box center [1025, 290] width 25 height 21
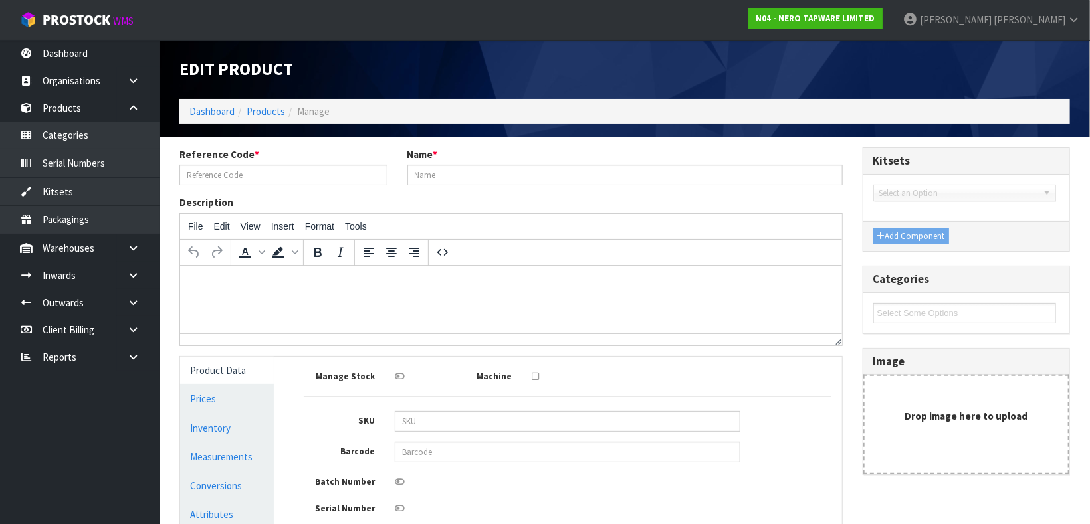
type input "NRCR3290AGM"
type input "MECCA CARE 32MM AMBULANT TOILET GRAB RAIL 90 DEGREE 450X450MM GUN METAL"
type input "9355433049326"
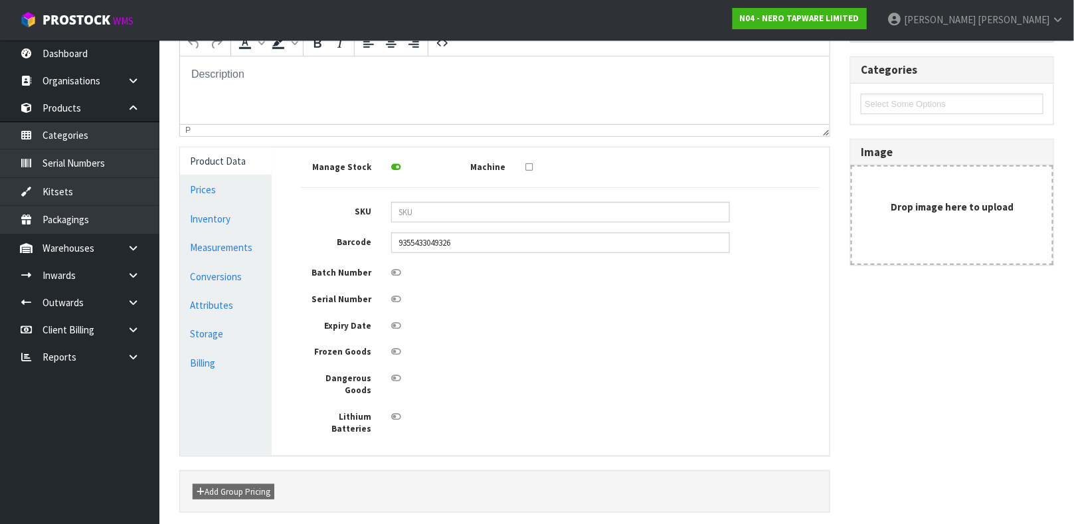
scroll to position [238, 0]
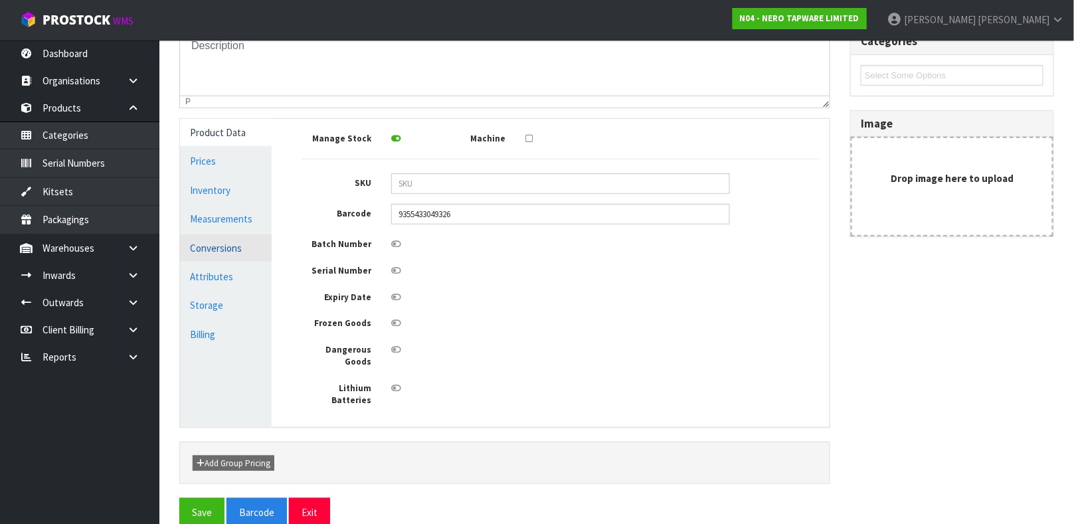
click at [231, 247] on link "Conversions" at bounding box center [226, 248] width 92 height 27
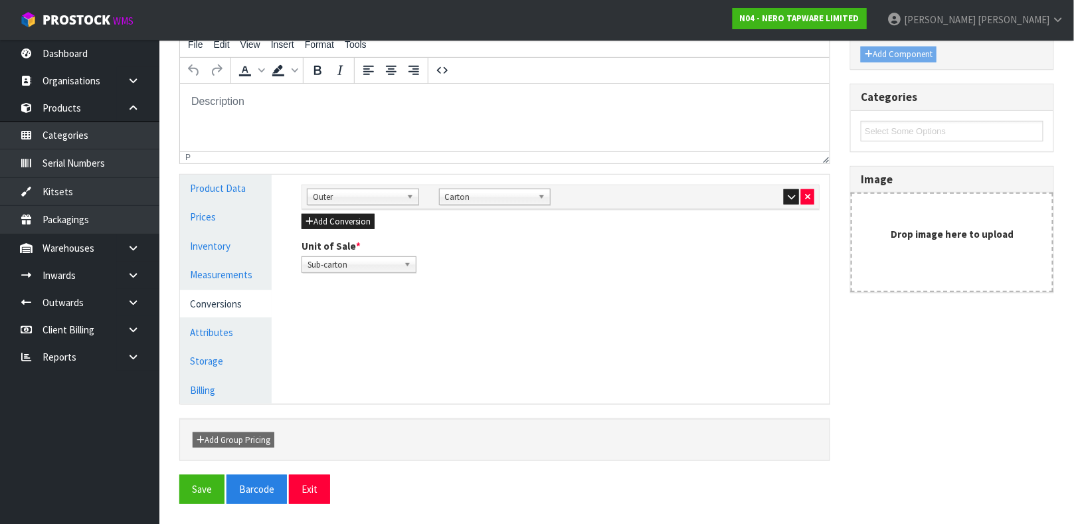
scroll to position [181, 0]
click at [790, 199] on icon "button" at bounding box center [791, 197] width 7 height 9
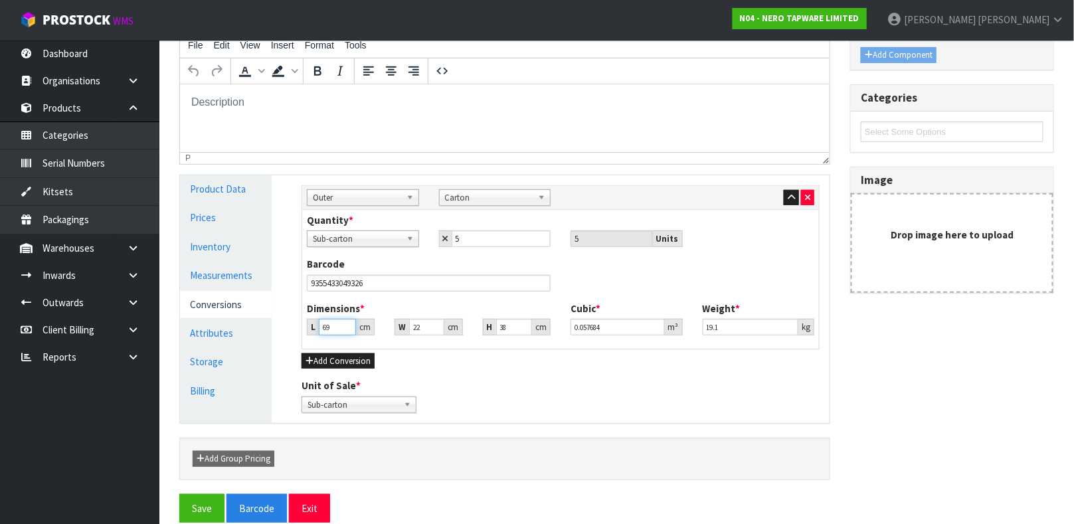
click at [337, 325] on input "69" at bounding box center [337, 327] width 37 height 17
type input "6"
type input "0.005016"
type input "0.000001"
type input "2"
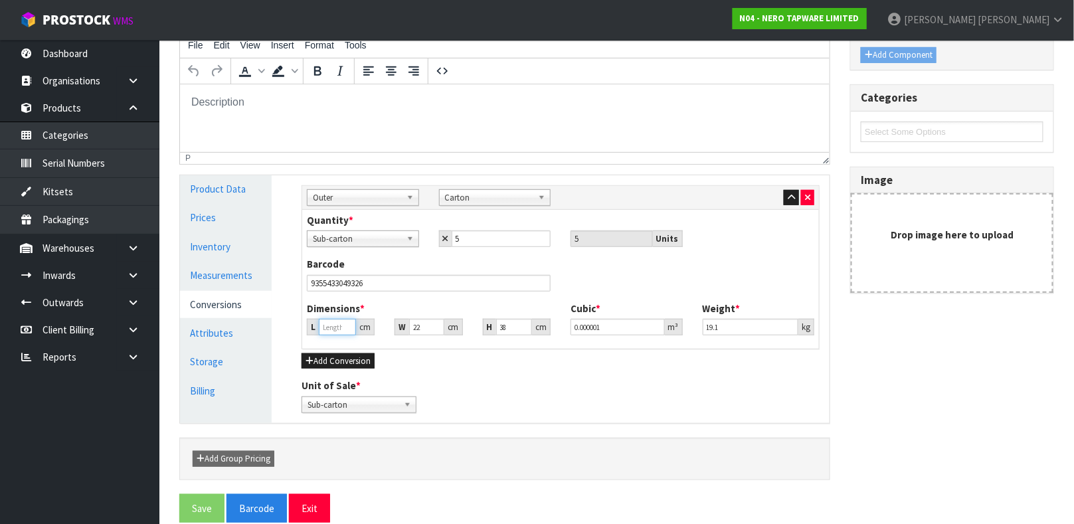
type input "0.001672"
click at [217, 275] on link "Measurements" at bounding box center [226, 275] width 92 height 27
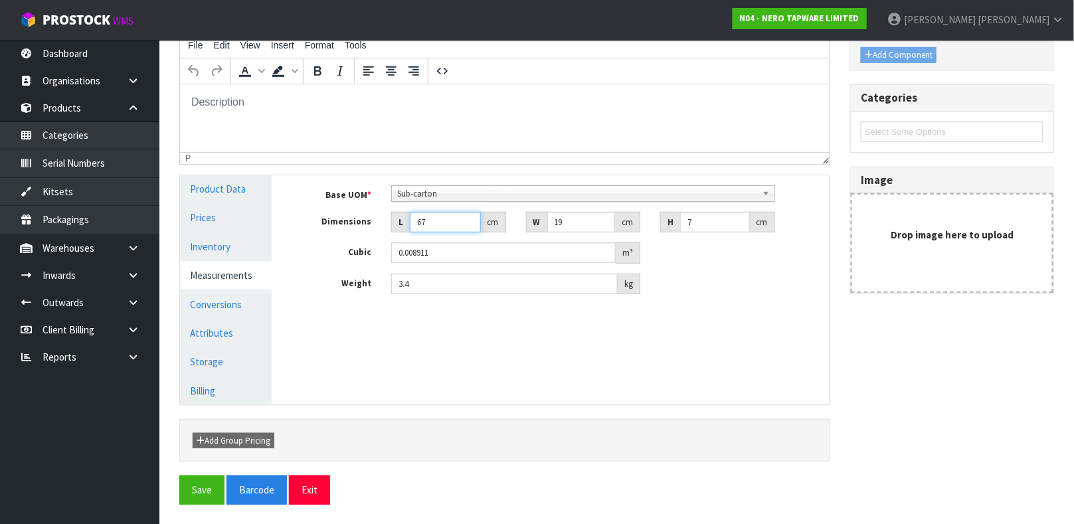
click at [442, 223] on input "67" at bounding box center [445, 222] width 71 height 21
click at [201, 488] on button "Save" at bounding box center [201, 490] width 45 height 29
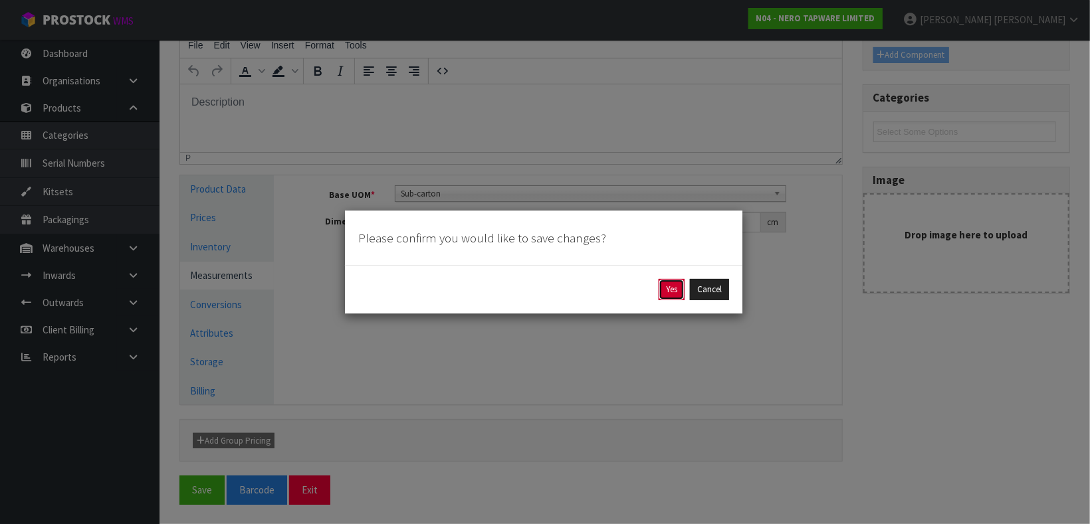
click at [666, 291] on button "Yes" at bounding box center [672, 289] width 26 height 21
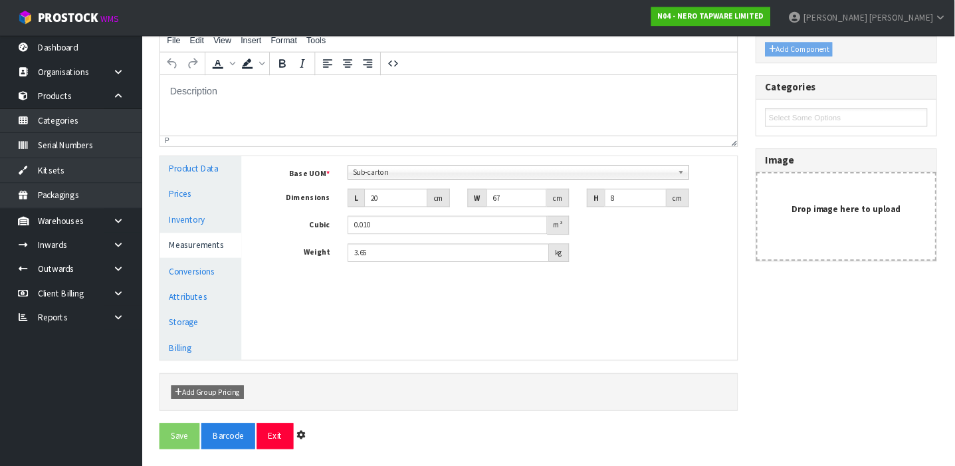
scroll to position [0, 0]
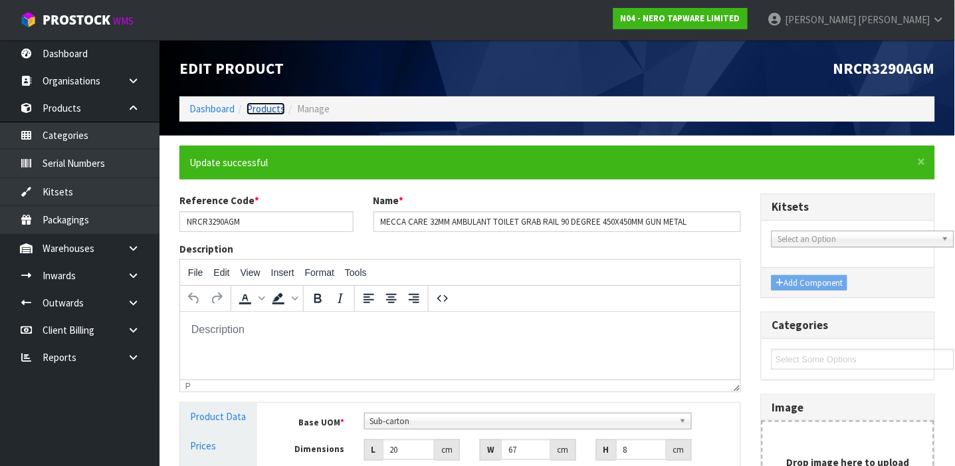
click at [262, 110] on link "Products" at bounding box center [266, 108] width 39 height 13
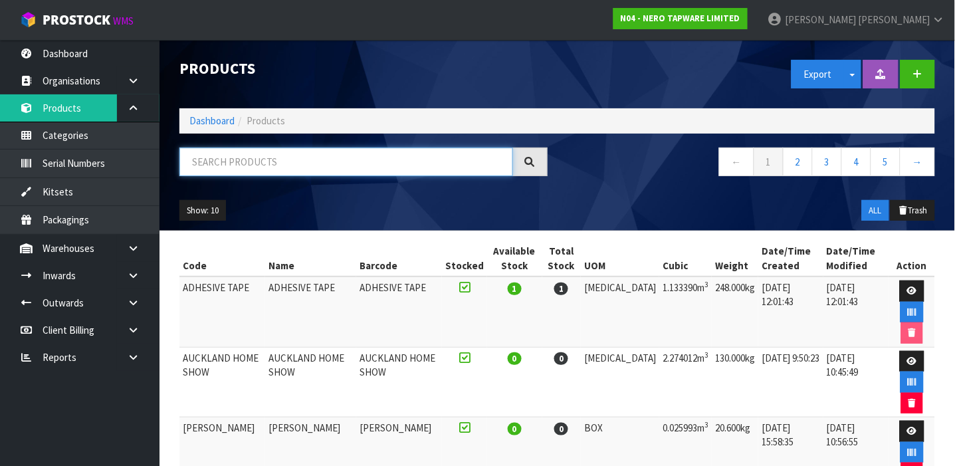
click at [260, 163] on input "text" at bounding box center [346, 162] width 334 height 29
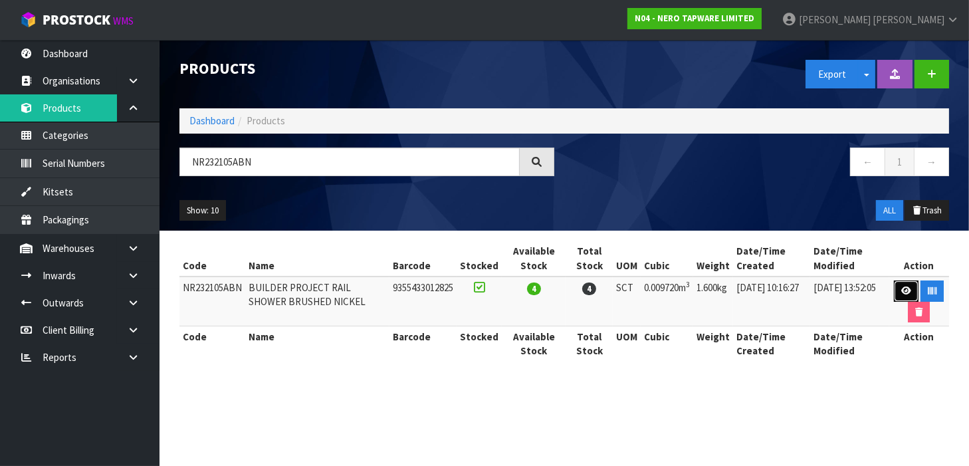
click at [906, 289] on icon at bounding box center [906, 290] width 10 height 9
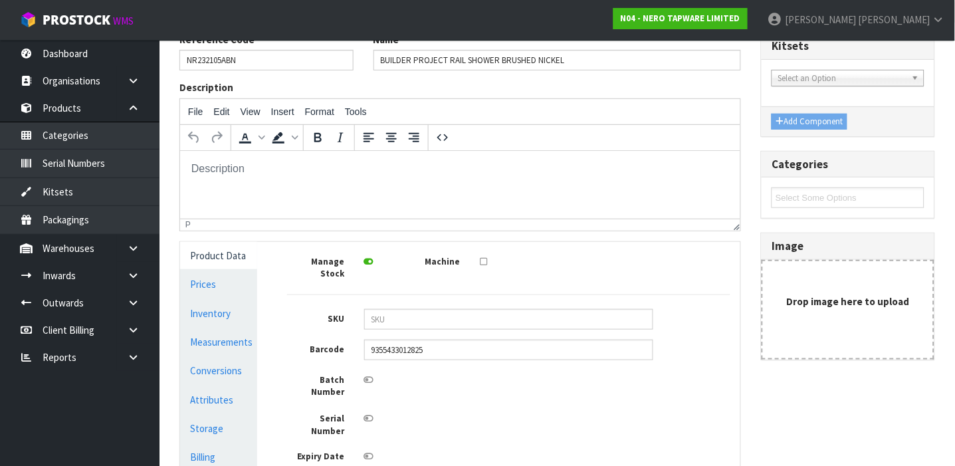
scroll to position [177, 0]
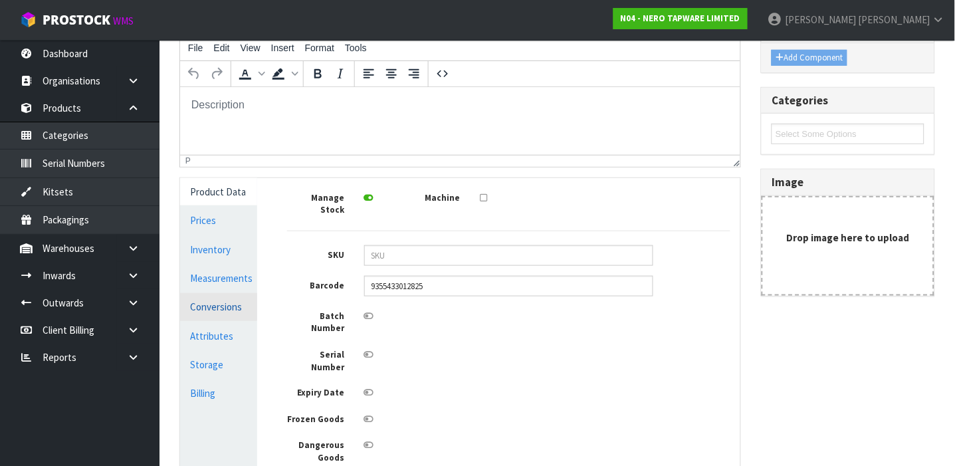
click at [213, 307] on link "Conversions" at bounding box center [218, 306] width 77 height 27
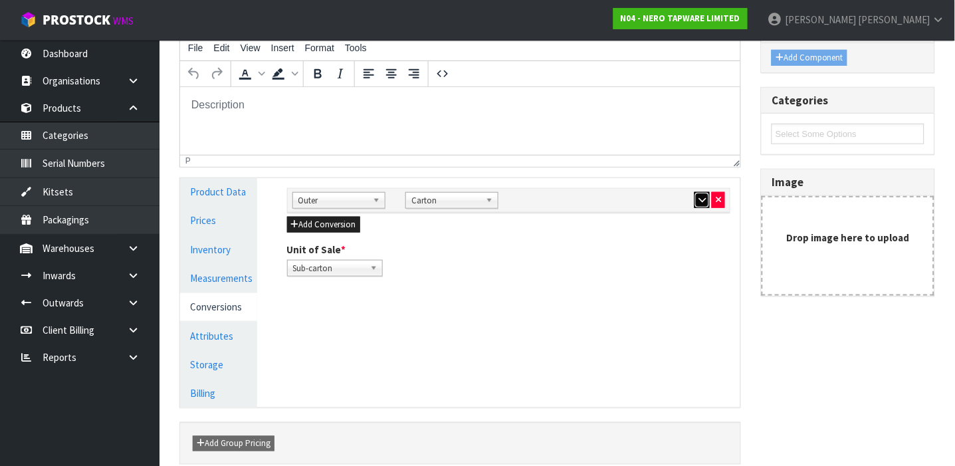
click at [698, 202] on icon "button" at bounding box center [701, 199] width 7 height 9
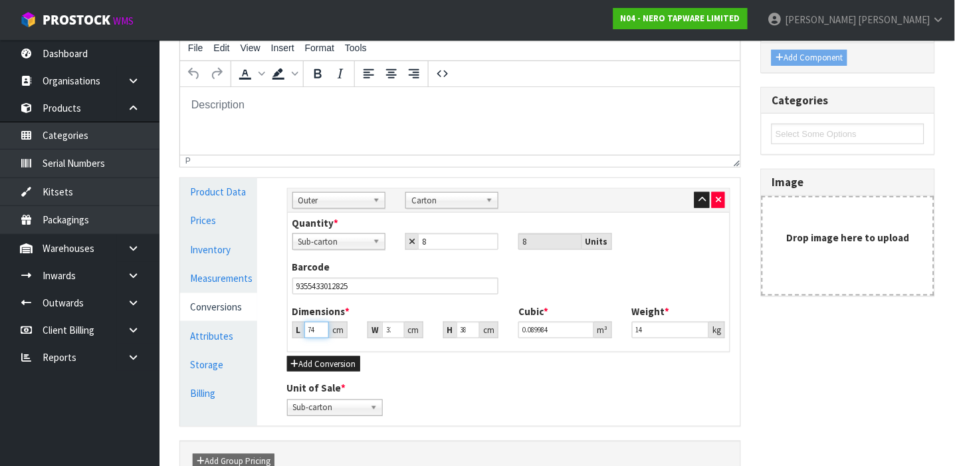
click at [314, 331] on input "74" at bounding box center [316, 330] width 25 height 17
click at [388, 329] on input "74" at bounding box center [393, 330] width 23 height 17
click at [389, 330] on input "4" at bounding box center [393, 330] width 23 height 17
click at [233, 280] on link "Measurements" at bounding box center [218, 277] width 77 height 27
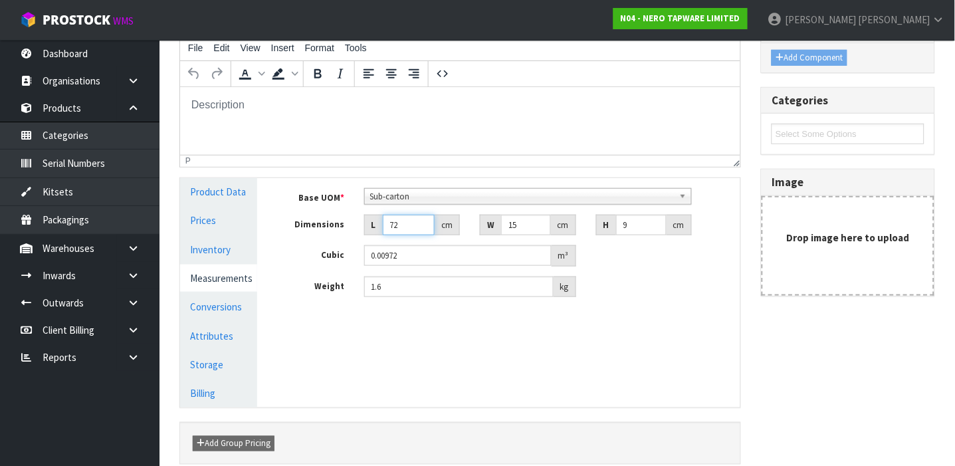
click at [403, 225] on input "72" at bounding box center [409, 225] width 52 height 21
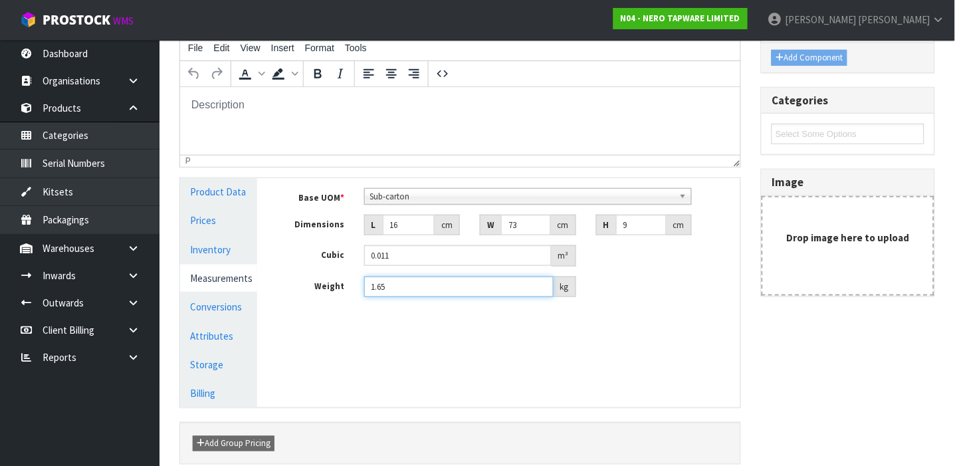
scroll to position [238, 0]
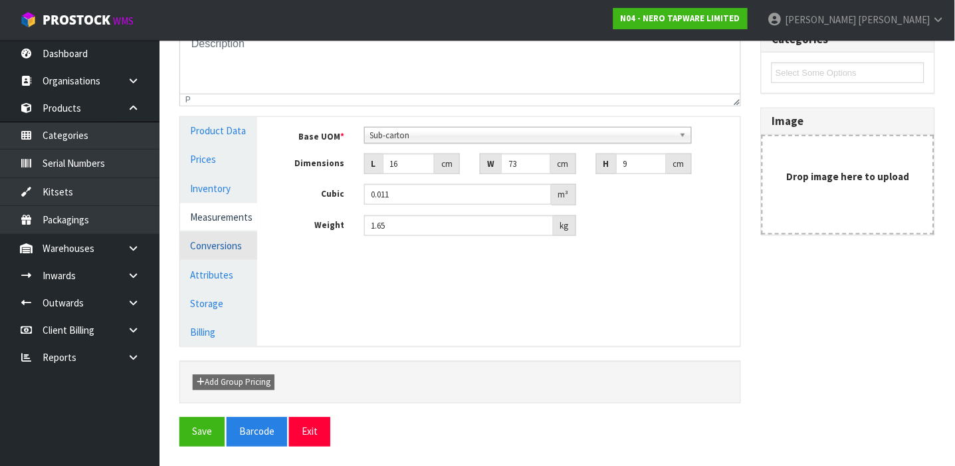
click at [230, 249] on link "Conversions" at bounding box center [218, 245] width 77 height 27
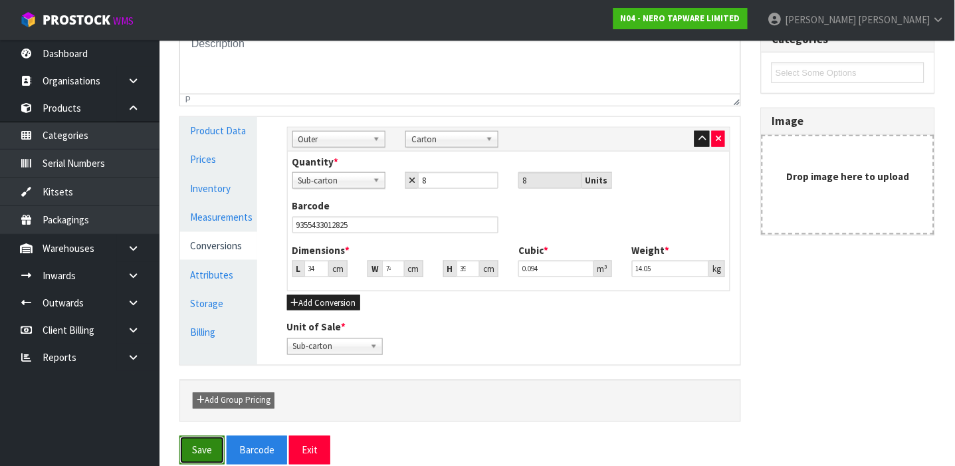
click at [204, 439] on button "Save" at bounding box center [201, 450] width 45 height 29
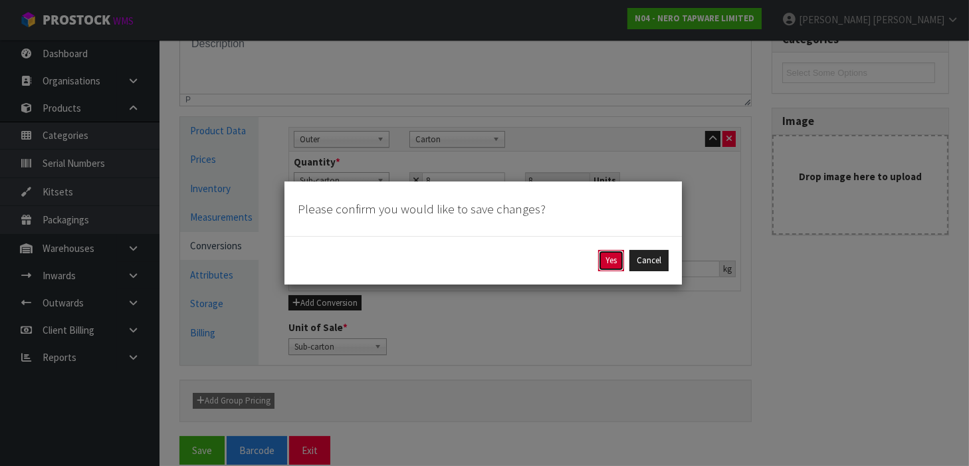
click at [603, 264] on button "Yes" at bounding box center [611, 260] width 26 height 21
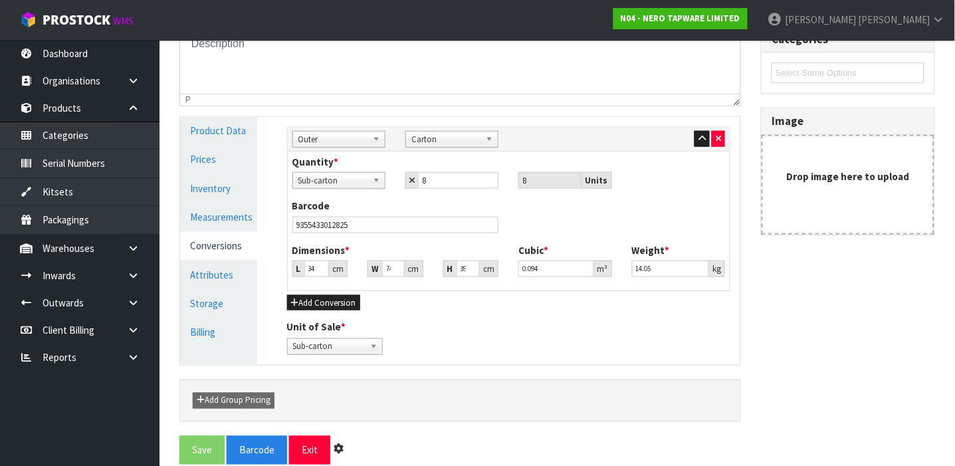
scroll to position [0, 0]
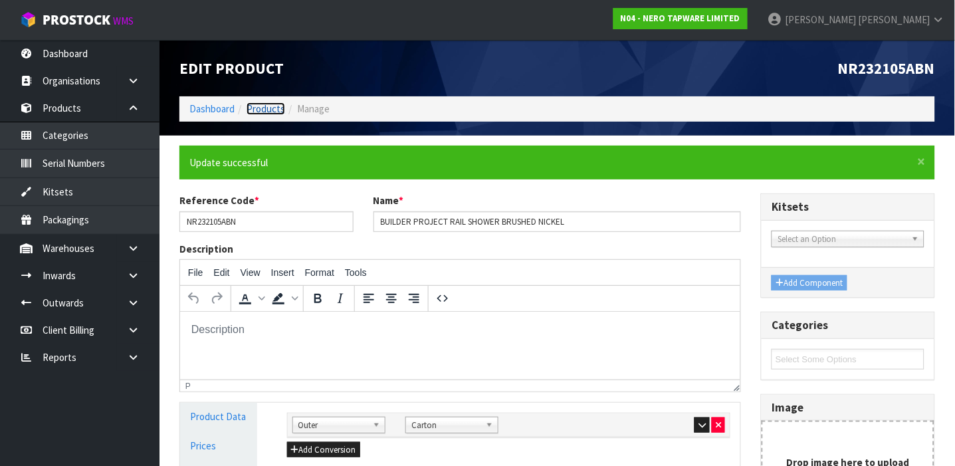
click at [255, 110] on link "Products" at bounding box center [266, 108] width 39 height 13
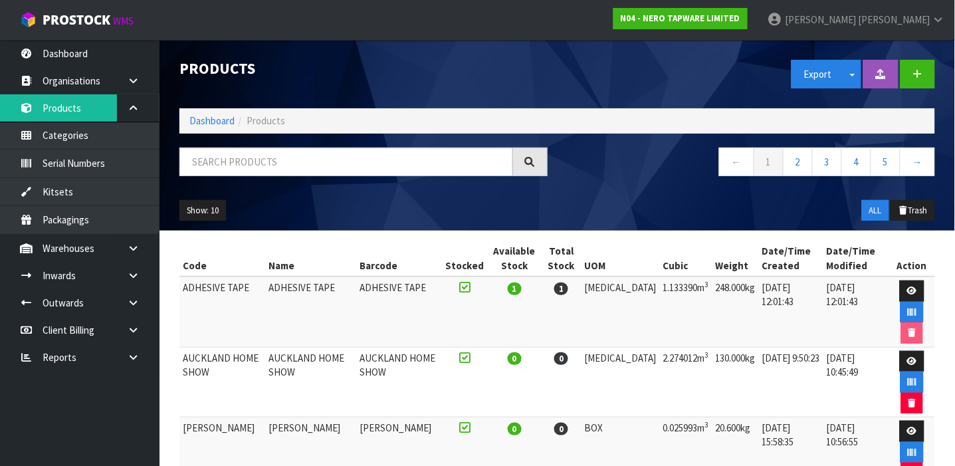
click at [255, 110] on ol "Dashboard Products" at bounding box center [557, 120] width 756 height 25
click at [221, 161] on input "text" at bounding box center [346, 162] width 334 height 29
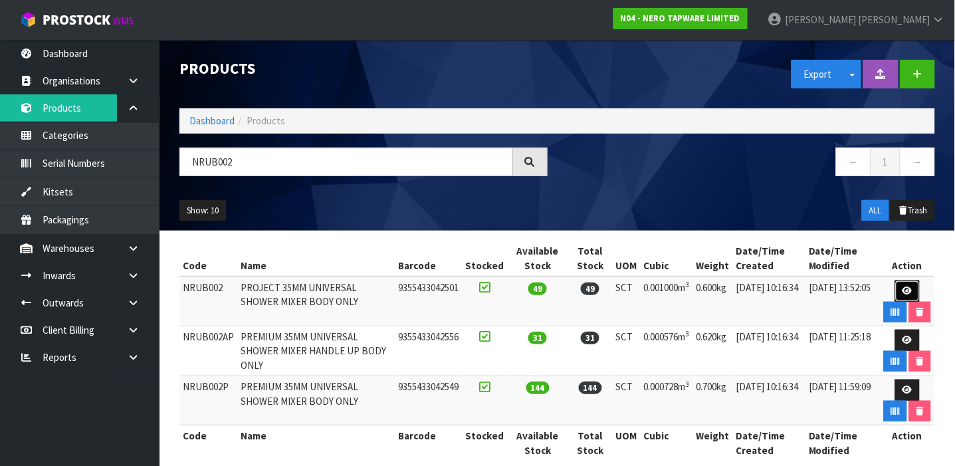
click at [908, 292] on icon at bounding box center [907, 290] width 10 height 9
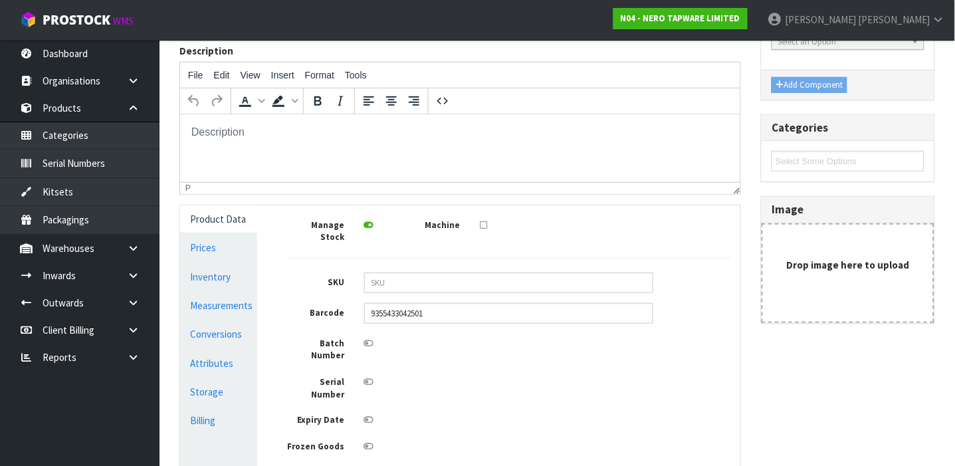
scroll to position [266, 0]
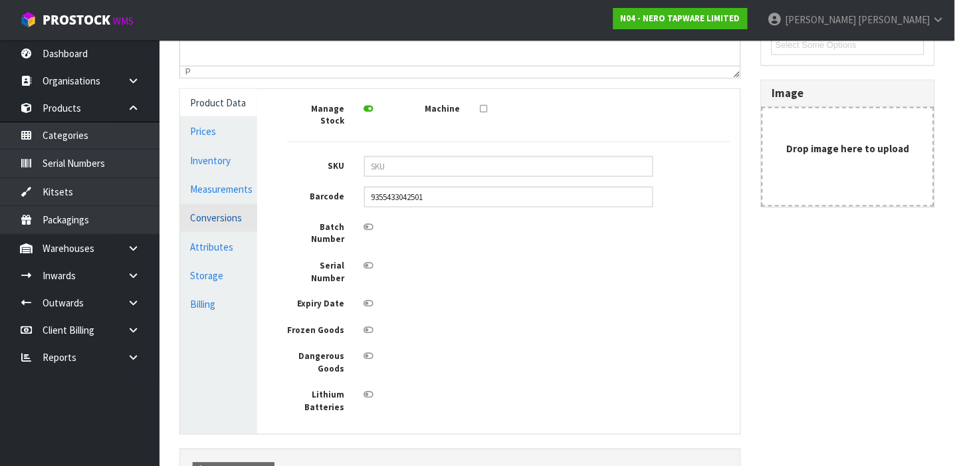
click at [226, 221] on link "Conversions" at bounding box center [218, 217] width 77 height 27
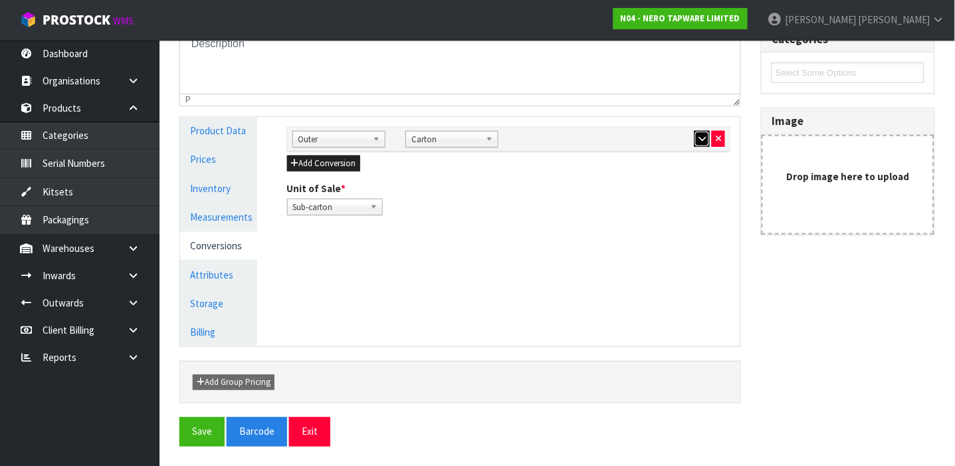
click at [705, 142] on icon "button" at bounding box center [701, 138] width 7 height 9
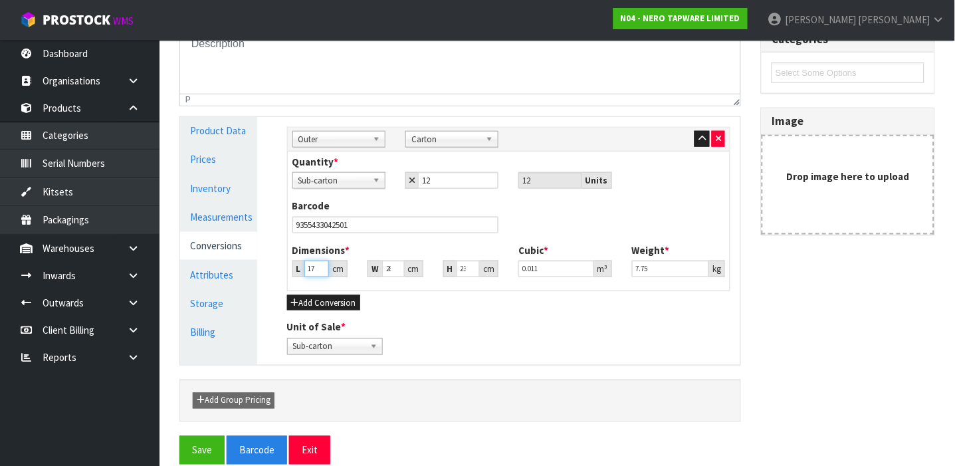
click at [313, 267] on input "17" at bounding box center [316, 268] width 25 height 17
click at [314, 264] on input "17.001" at bounding box center [316, 268] width 25 height 17
click at [316, 262] on input "17.001" at bounding box center [316, 268] width 25 height 17
click at [314, 267] on input "17.001" at bounding box center [316, 268] width 25 height 17
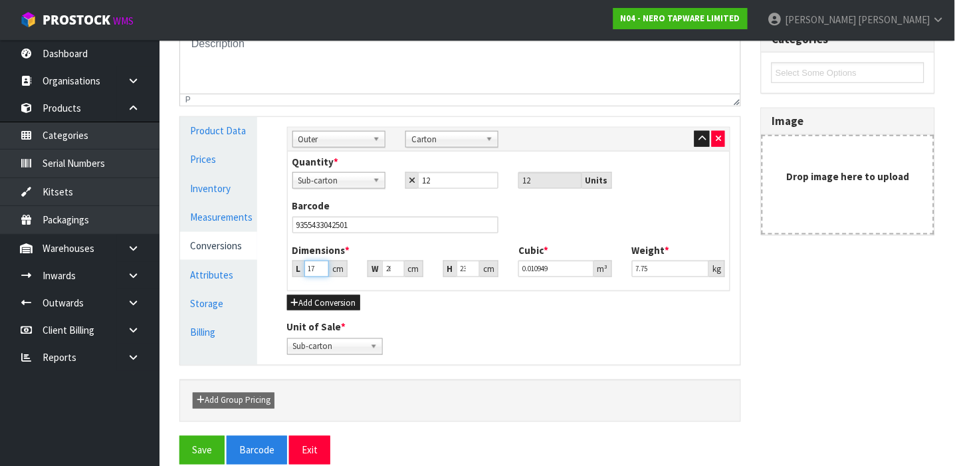
click at [314, 267] on input "17.001" at bounding box center [316, 268] width 25 height 17
click at [314, 268] on input "17.001" at bounding box center [316, 268] width 25 height 17
click at [312, 267] on input "17.001" at bounding box center [316, 268] width 25 height 17
click at [314, 262] on input "17.001" at bounding box center [316, 268] width 25 height 17
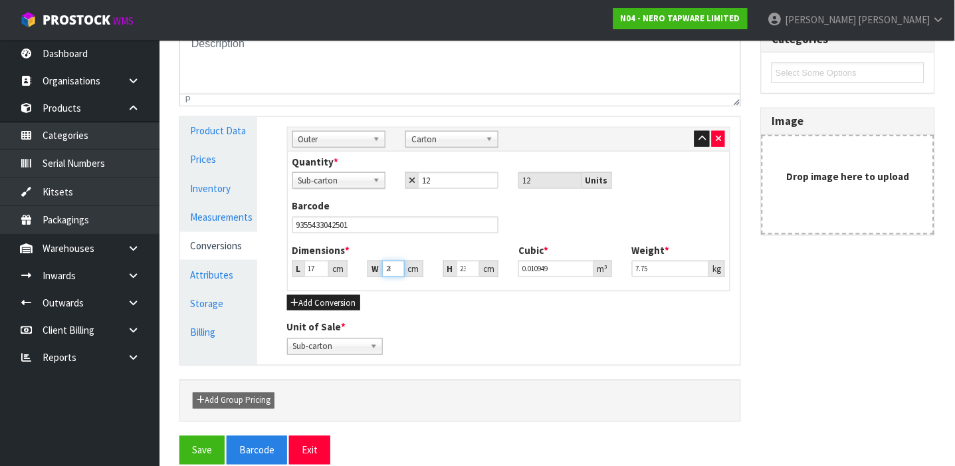
click at [389, 267] on input "28" at bounding box center [393, 268] width 23 height 17
click at [389, 269] on input "8" at bounding box center [393, 268] width 23 height 17
click at [310, 267] on input "17.001" at bounding box center [316, 268] width 25 height 17
click at [311, 269] on input "7.001" at bounding box center [316, 268] width 25 height 17
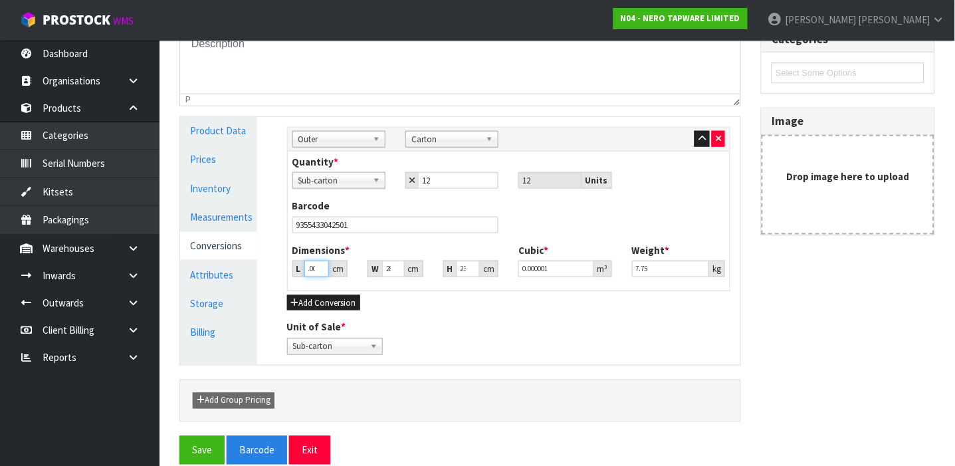
click at [312, 266] on input ".001" at bounding box center [316, 268] width 25 height 17
click at [312, 266] on input ".01" at bounding box center [316, 268] width 25 height 17
click at [312, 266] on input "1" at bounding box center [316, 268] width 25 height 17
click at [209, 219] on link "Measurements" at bounding box center [218, 216] width 77 height 27
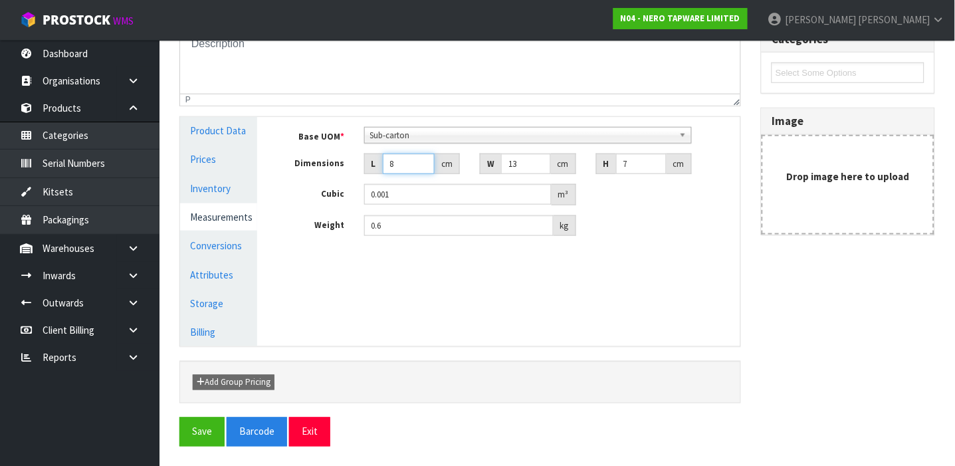
click at [399, 164] on input "8" at bounding box center [409, 163] width 52 height 21
click at [385, 227] on input "0.6" at bounding box center [458, 225] width 189 height 21
click at [203, 430] on button "Save" at bounding box center [201, 431] width 45 height 29
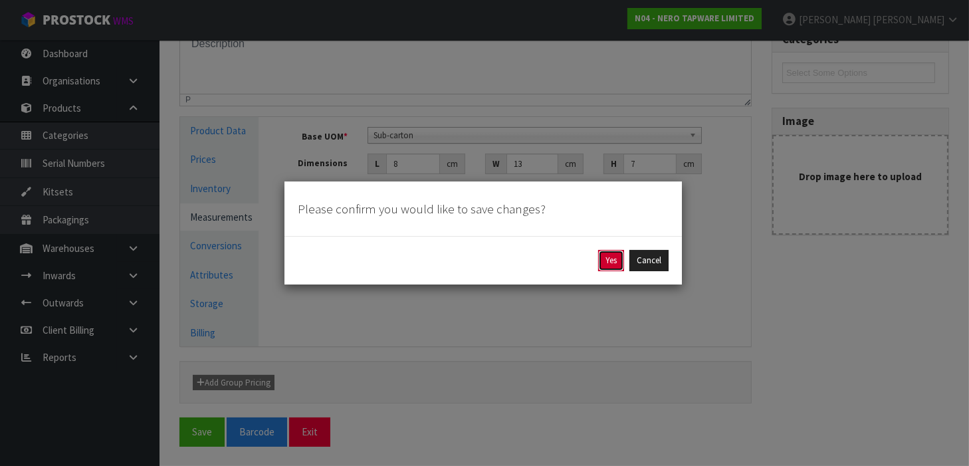
click at [610, 256] on button "Yes" at bounding box center [611, 260] width 26 height 21
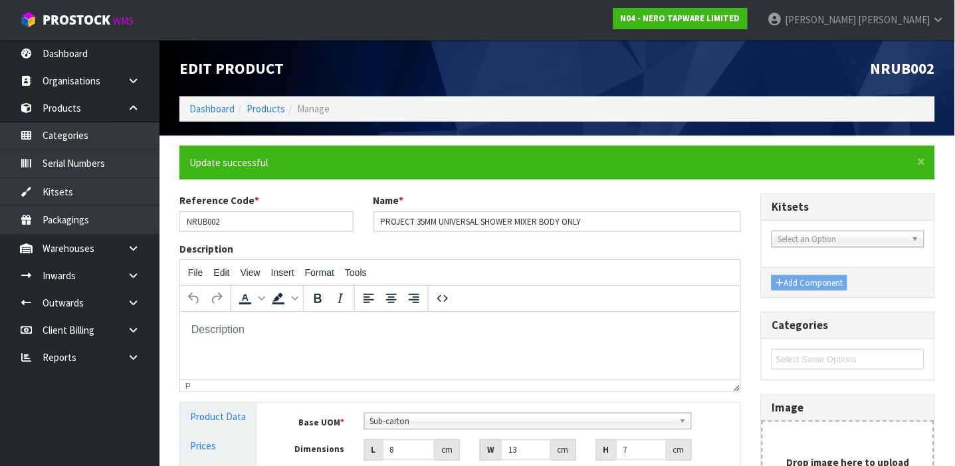
click at [610, 256] on div "Description File Edit View Insert Format Tools To open the popup, press Shift+E…" at bounding box center [459, 317] width 581 height 150
click at [261, 152] on div "× Close Update successful" at bounding box center [557, 163] width 756 height 34
click at [267, 110] on link "Products" at bounding box center [266, 108] width 39 height 13
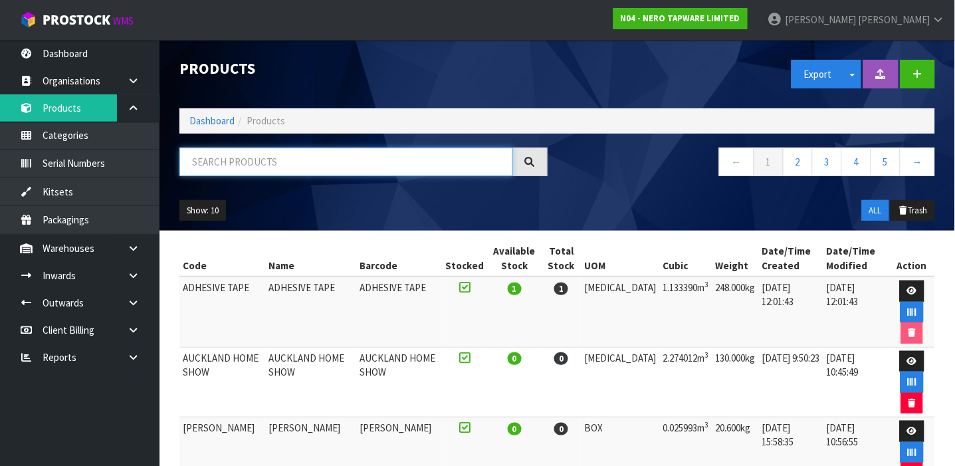
click at [267, 155] on input "text" at bounding box center [346, 162] width 334 height 29
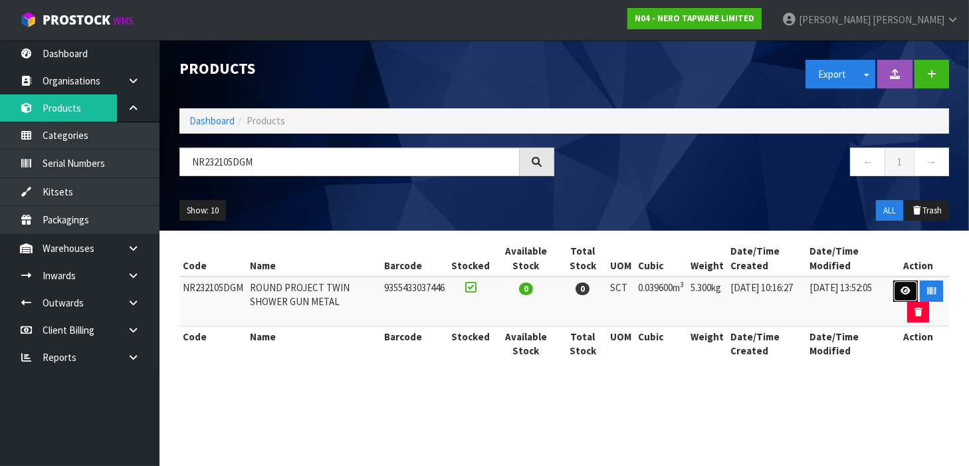
click at [902, 290] on icon at bounding box center [905, 290] width 10 height 9
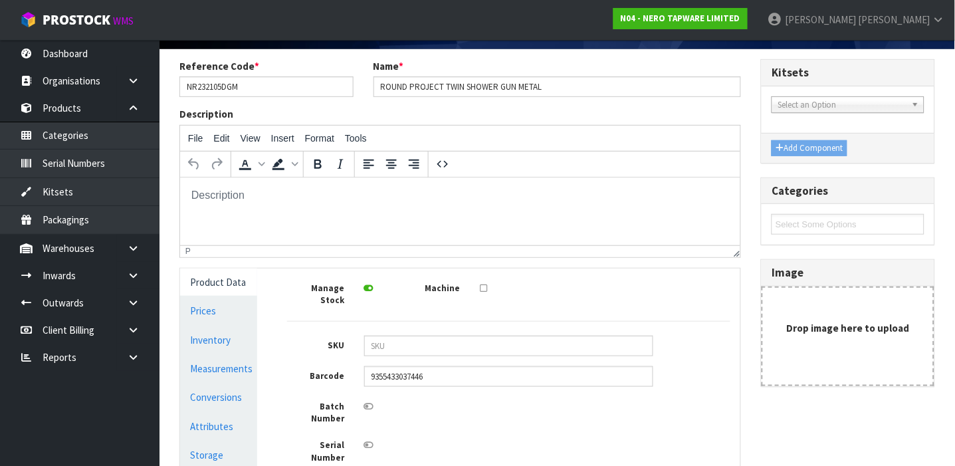
scroll to position [170, 0]
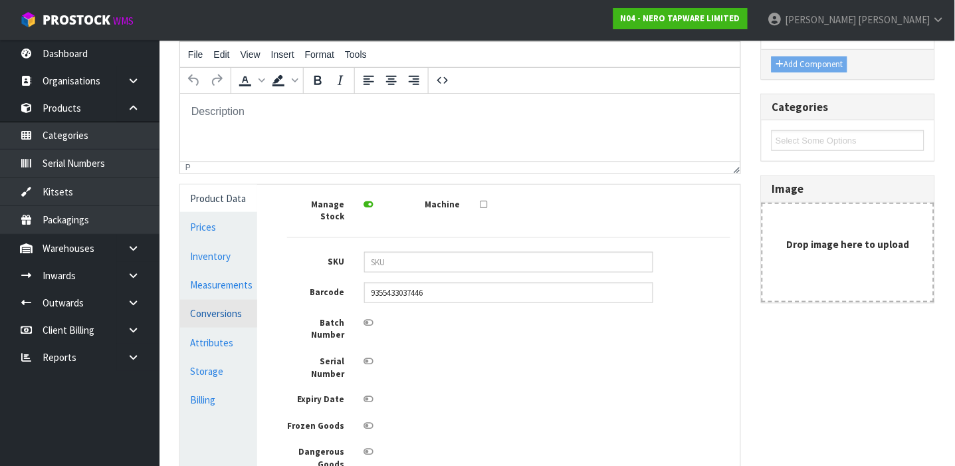
click at [203, 311] on link "Conversions" at bounding box center [218, 313] width 77 height 27
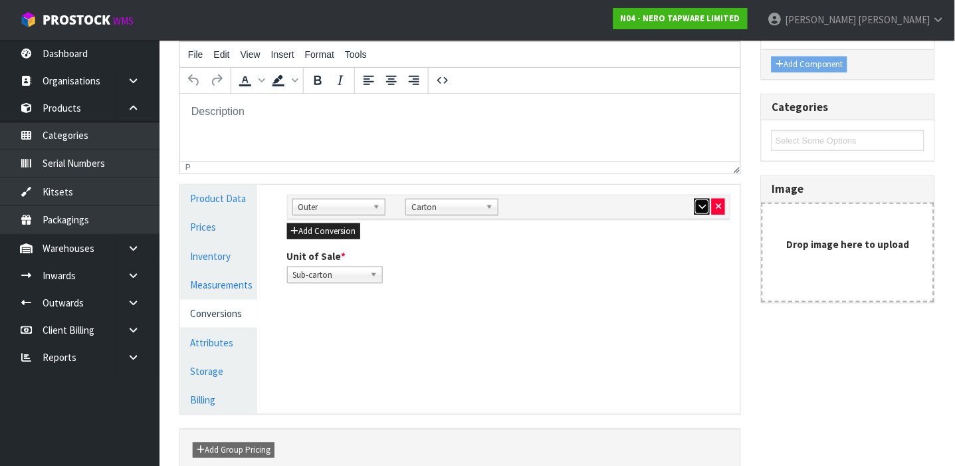
click at [697, 211] on button "button" at bounding box center [701, 207] width 15 height 16
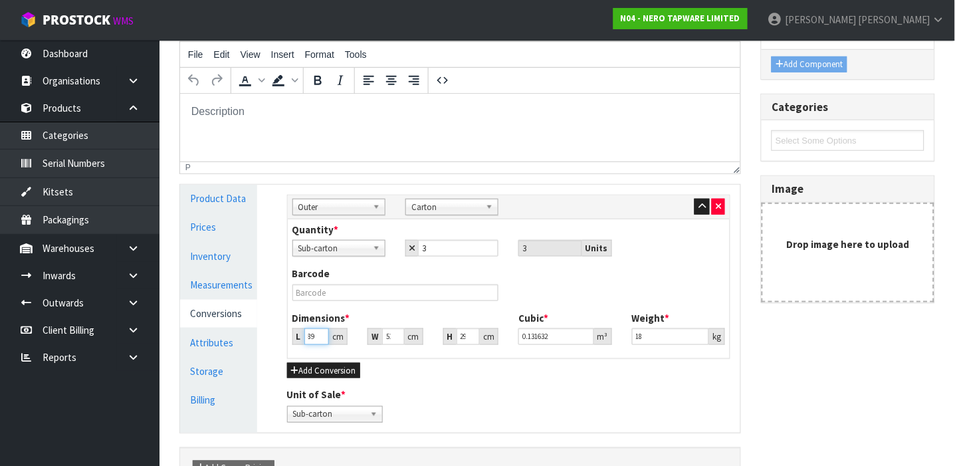
click at [320, 336] on input "89.001" at bounding box center [316, 336] width 25 height 17
click at [320, 336] on input "89.002" at bounding box center [316, 336] width 25 height 17
click at [311, 336] on input "89.002" at bounding box center [316, 336] width 25 height 17
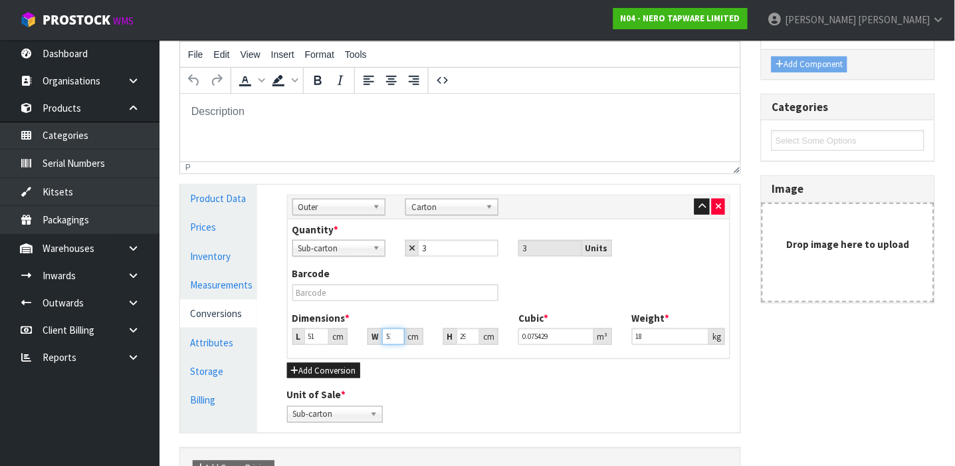
click at [386, 338] on input "51" at bounding box center [393, 336] width 23 height 17
click at [461, 334] on input "29" at bounding box center [469, 336] width 24 height 17
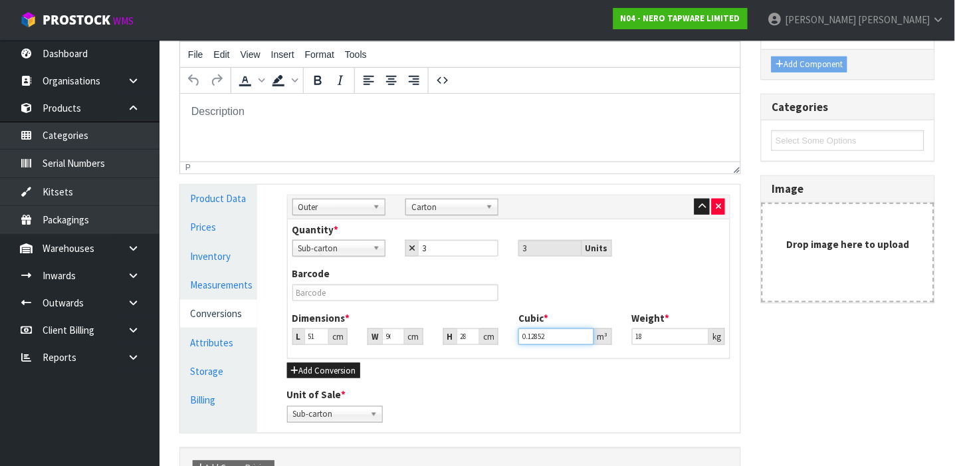
click at [546, 338] on input "0.12852" at bounding box center [555, 336] width 75 height 17
click at [645, 336] on input "18" at bounding box center [670, 336] width 77 height 17
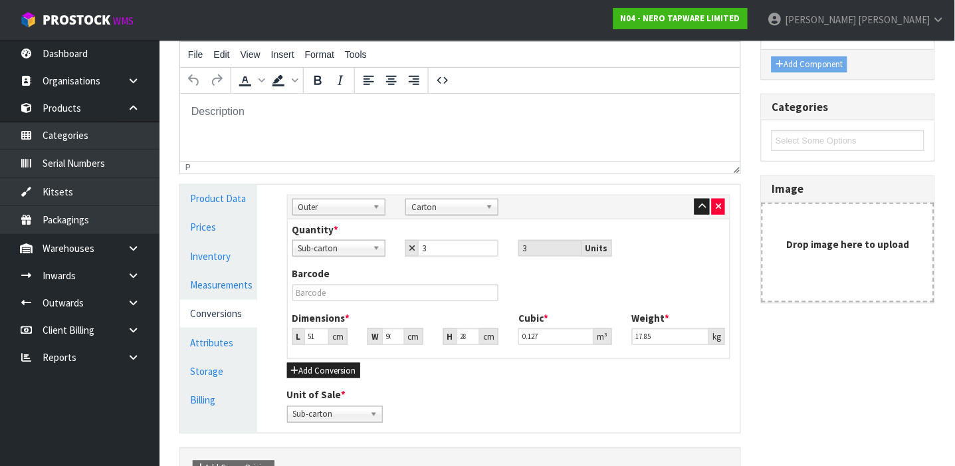
click at [599, 405] on div "Unit of Sale * Sub-carton Carton Sub-carton" at bounding box center [509, 405] width 464 height 34
click at [550, 399] on div "Unit of Sale * Sub-carton Carton Sub-carton" at bounding box center [509, 405] width 464 height 34
click at [217, 288] on link "Measurements" at bounding box center [218, 284] width 77 height 27
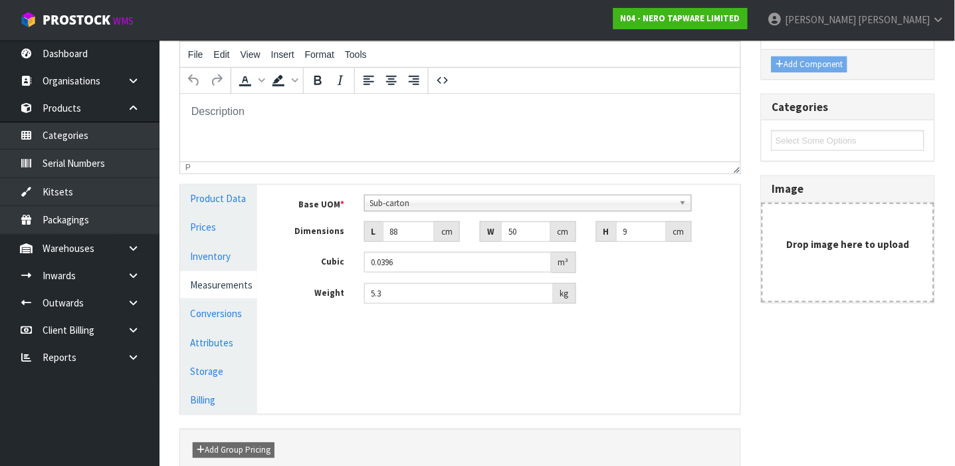
click at [365, 369] on div "Manage Stock Machine SKU Barcode 9355433037446 Batch Number Serial Number Expir…" at bounding box center [509, 299] width 484 height 229
click at [361, 347] on div "Manage Stock Machine SKU Barcode 9355433037446 Batch Number Serial Number Expir…" at bounding box center [509, 299] width 484 height 229
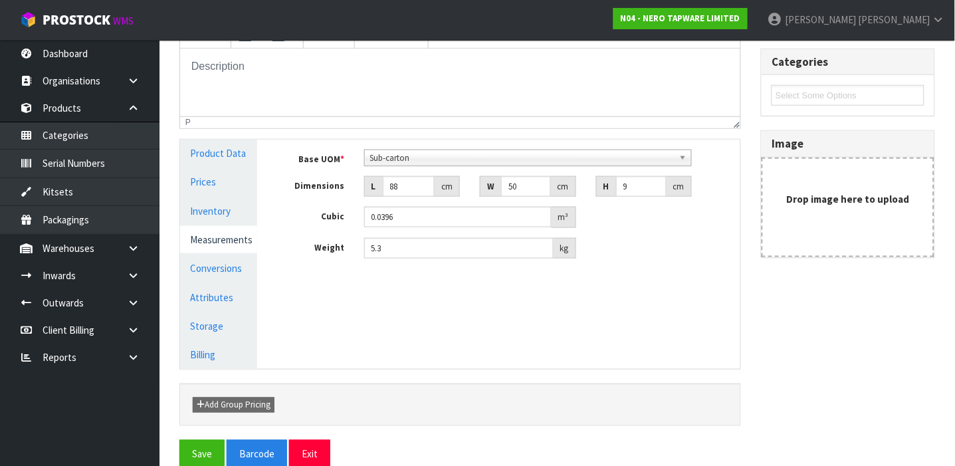
scroll to position [238, 0]
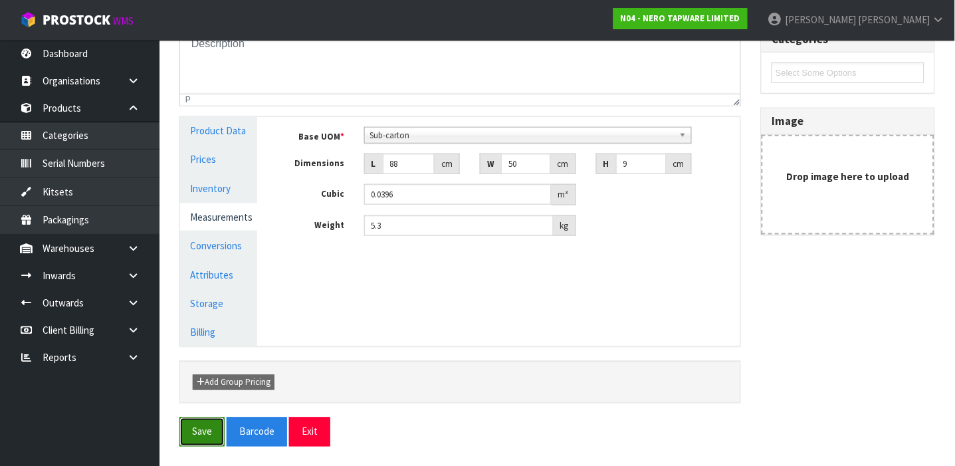
click at [193, 421] on button "Save" at bounding box center [201, 431] width 45 height 29
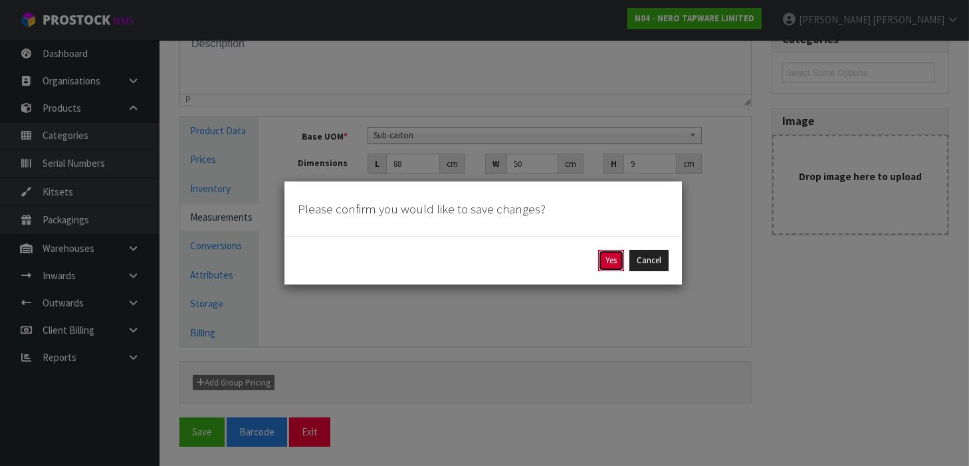
click at [615, 260] on button "Yes" at bounding box center [611, 260] width 26 height 21
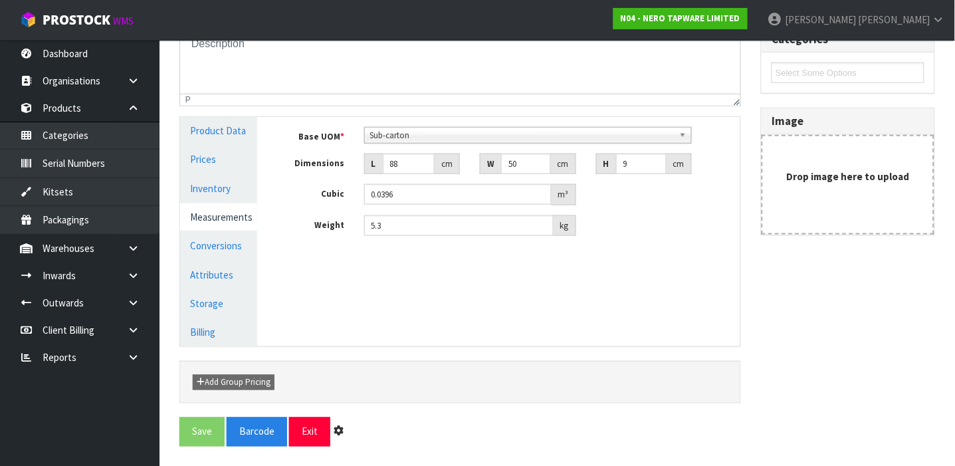
scroll to position [0, 0]
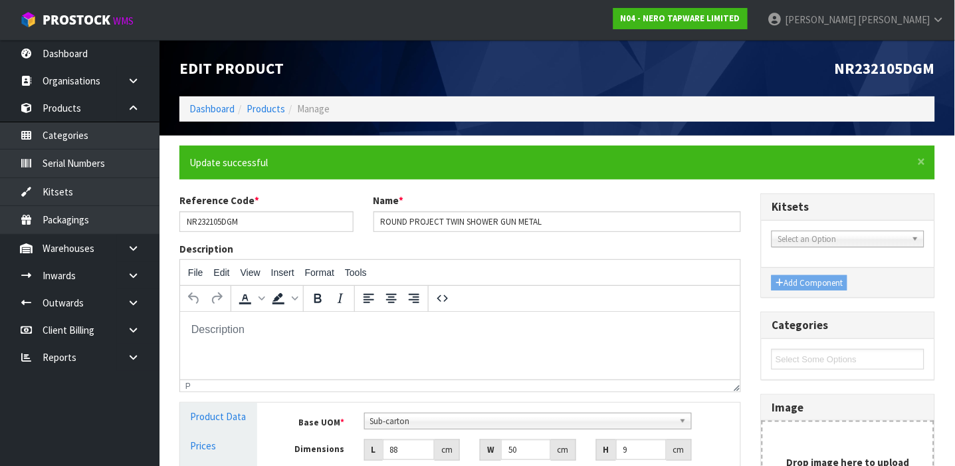
click at [591, 346] on html at bounding box center [459, 329] width 560 height 36
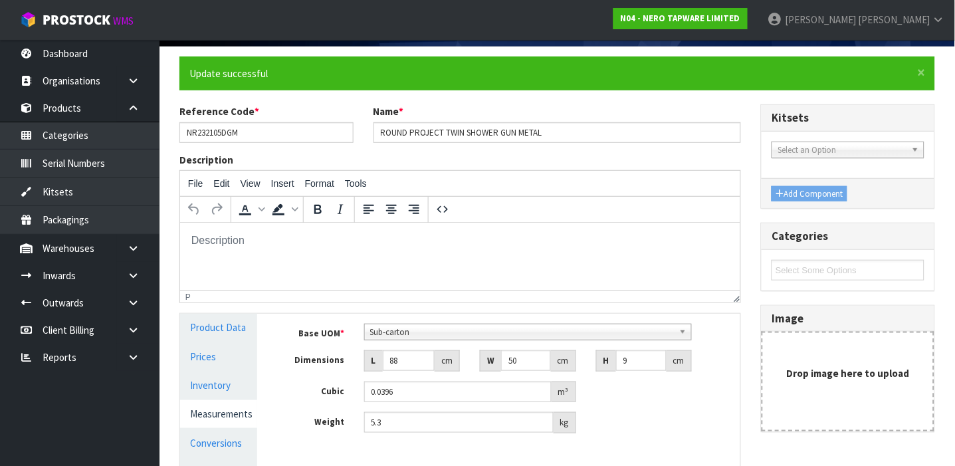
scroll to position [175, 0]
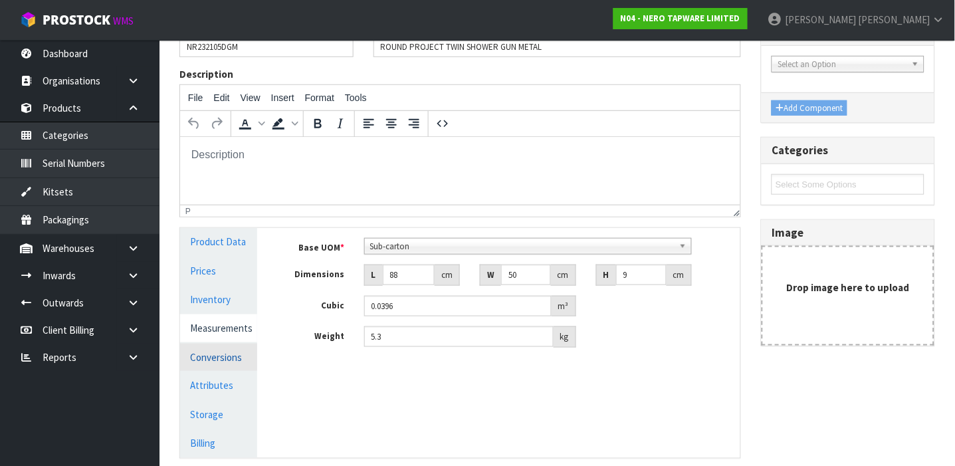
click at [231, 359] on link "Conversions" at bounding box center [218, 357] width 77 height 27
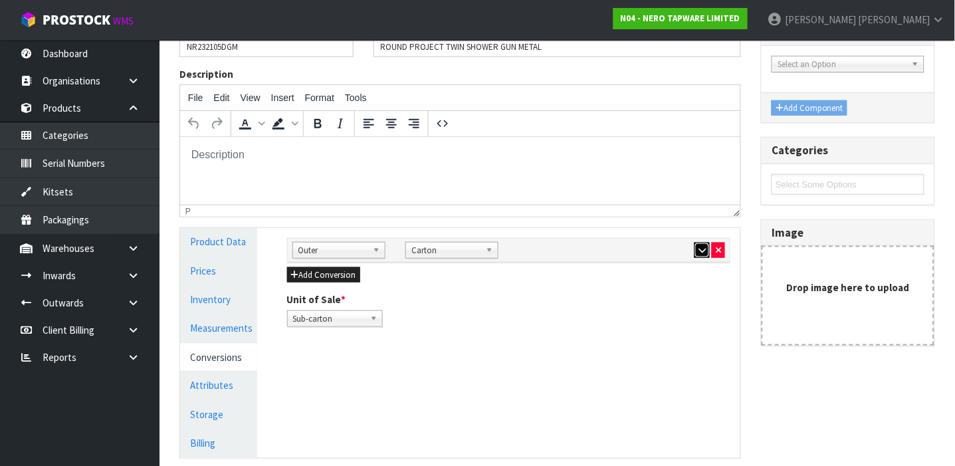
click at [697, 247] on button "button" at bounding box center [701, 251] width 15 height 16
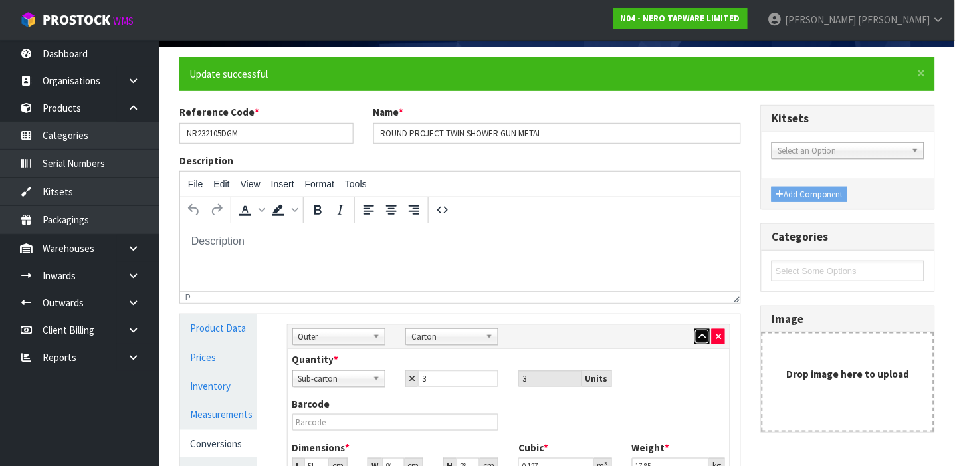
scroll to position [0, 0]
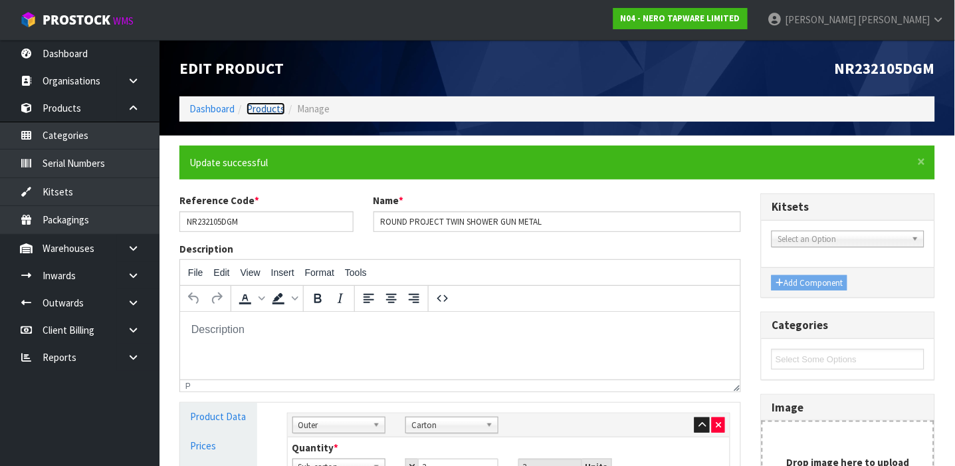
click at [266, 109] on link "Products" at bounding box center [266, 108] width 39 height 13
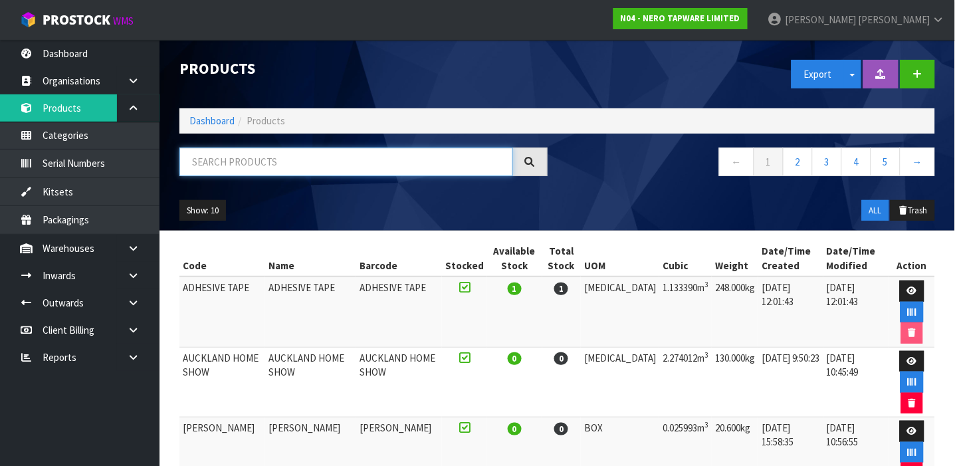
click at [256, 155] on input "text" at bounding box center [346, 162] width 334 height 29
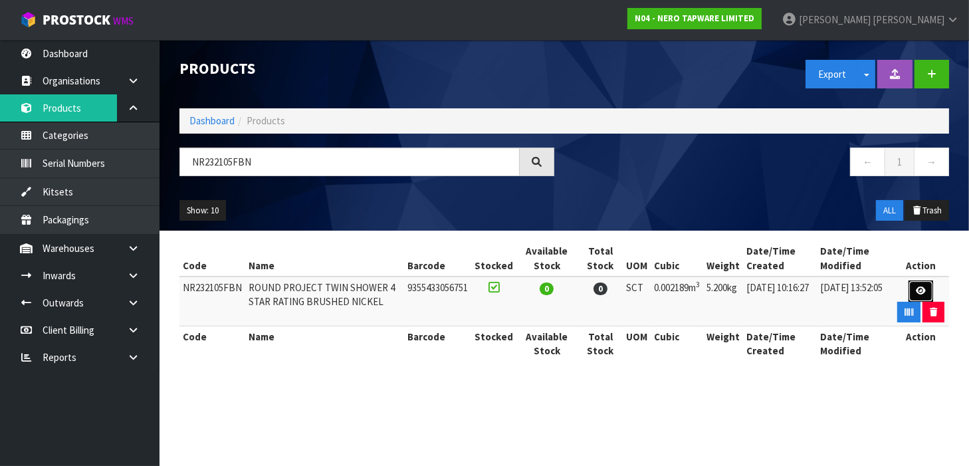
click at [908, 296] on link at bounding box center [920, 290] width 25 height 21
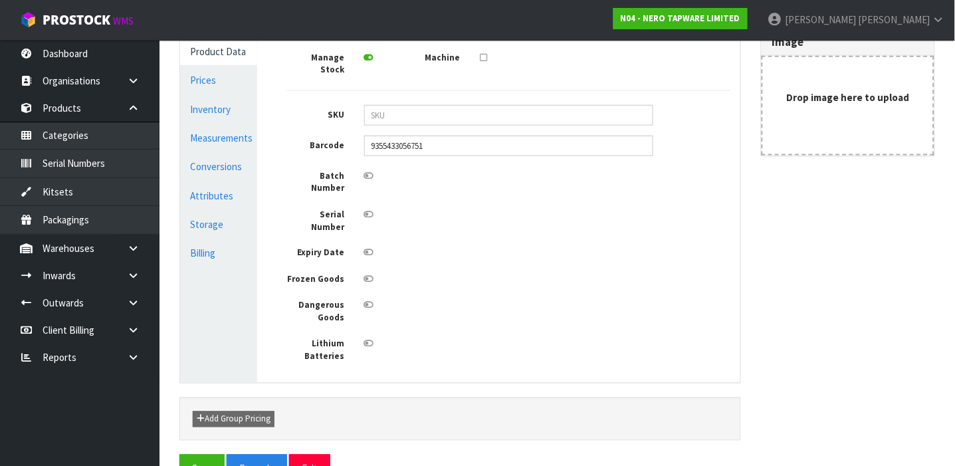
scroll to position [320, 0]
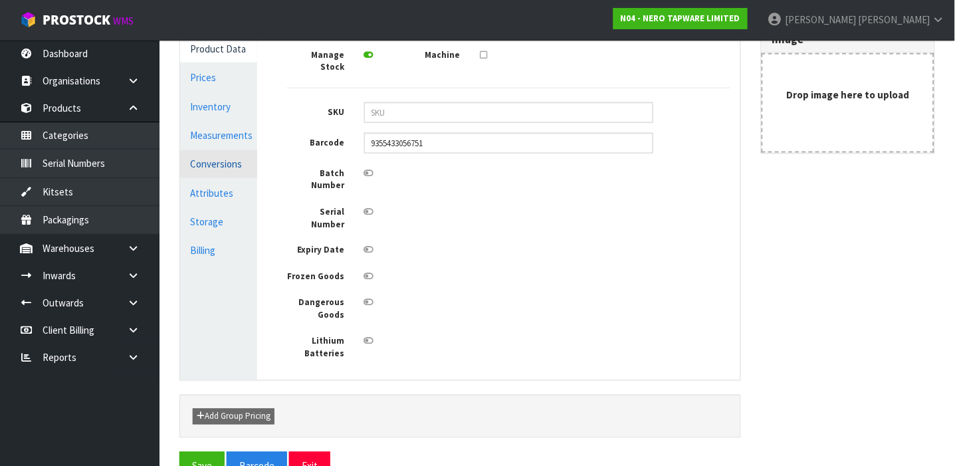
click at [218, 163] on link "Conversions" at bounding box center [218, 163] width 77 height 27
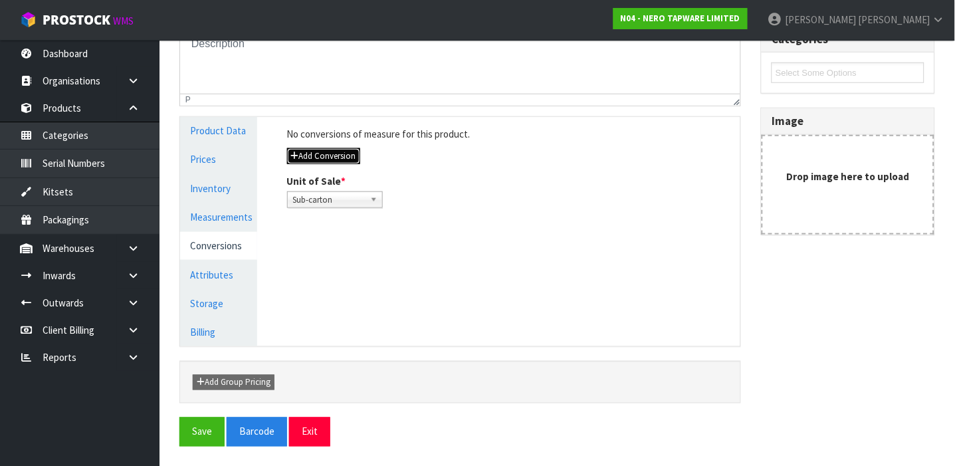
click at [314, 157] on button "Add Conversion" at bounding box center [323, 156] width 73 height 16
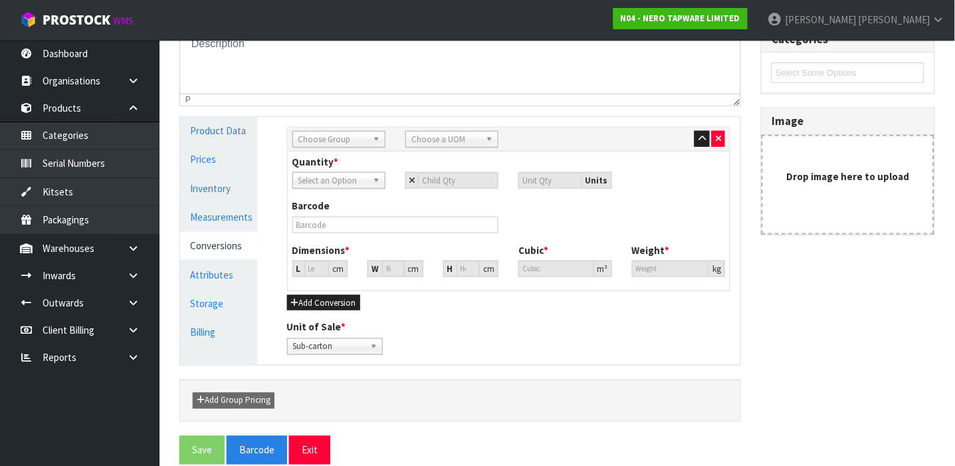
click at [357, 140] on span "Choose Group" at bounding box center [332, 140] width 69 height 16
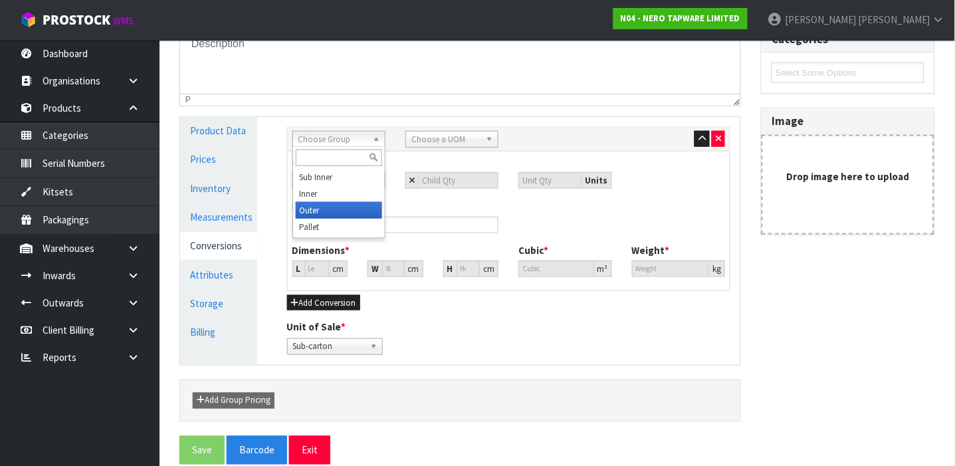
click at [318, 213] on li "Outer" at bounding box center [339, 210] width 86 height 17
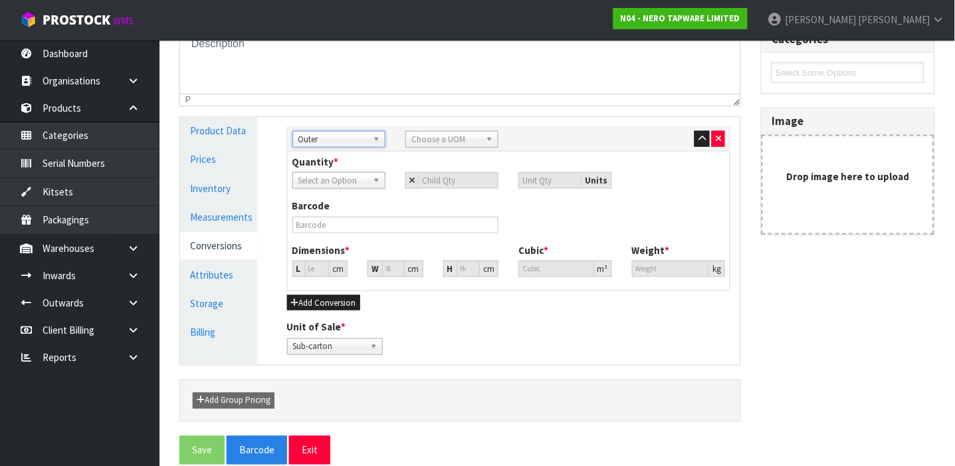
click at [451, 140] on span "Choose a UOM" at bounding box center [445, 140] width 69 height 16
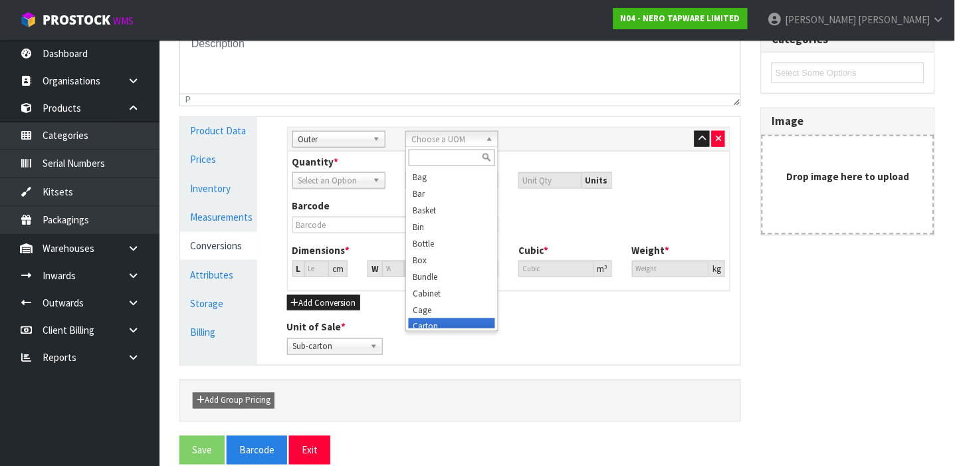
scroll to position [6, 0]
click at [431, 321] on li "Carton" at bounding box center [452, 320] width 86 height 17
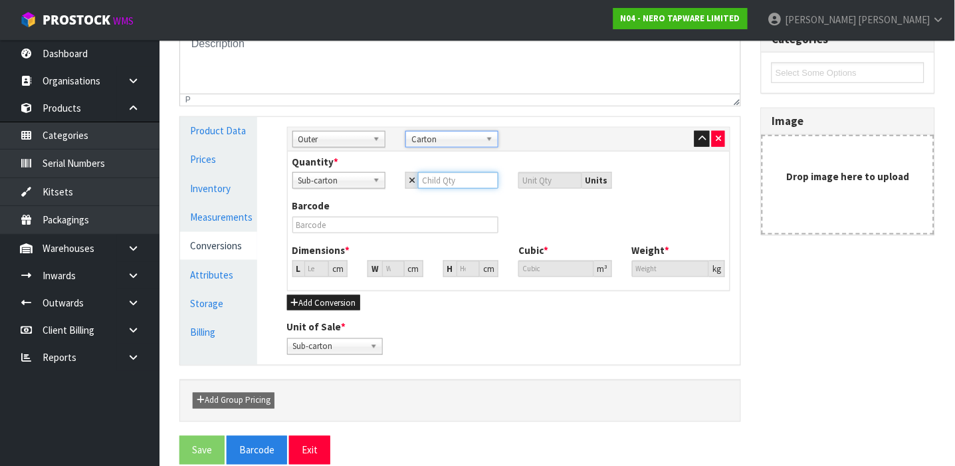
click at [425, 181] on input "number" at bounding box center [458, 180] width 80 height 17
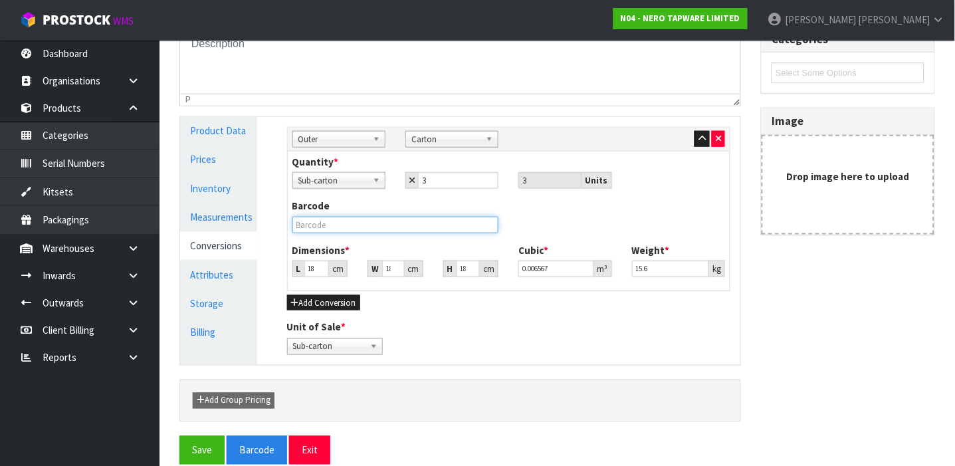
click at [324, 226] on input "text" at bounding box center [395, 225] width 207 height 17
click at [179, 436] on button "Save" at bounding box center [201, 450] width 45 height 29
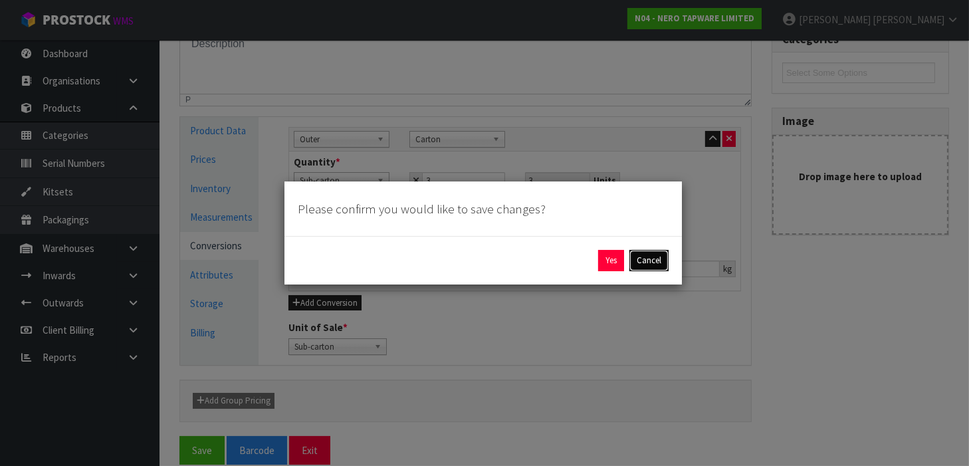
click at [653, 268] on button "Cancel" at bounding box center [648, 260] width 39 height 21
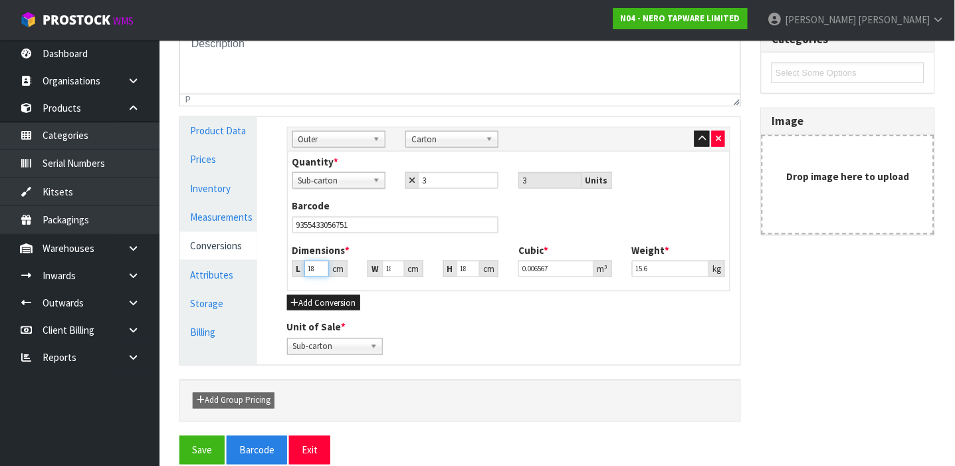
click at [314, 266] on input "18.726" at bounding box center [316, 268] width 25 height 17
click at [314, 264] on input "18.726" at bounding box center [316, 268] width 25 height 17
click at [314, 267] on input "18.726" at bounding box center [316, 268] width 25 height 17
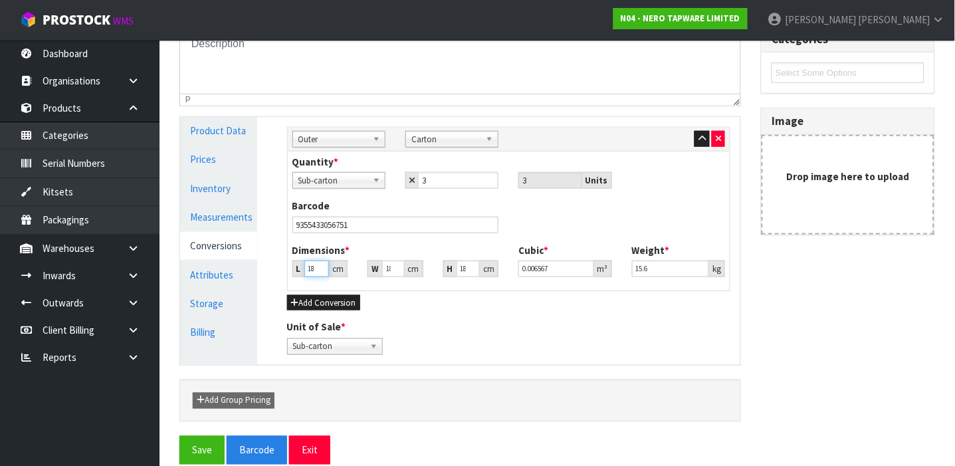
click at [314, 267] on input "18.726" at bounding box center [316, 268] width 25 height 17
click at [320, 266] on input "0.727" at bounding box center [316, 268] width 25 height 17
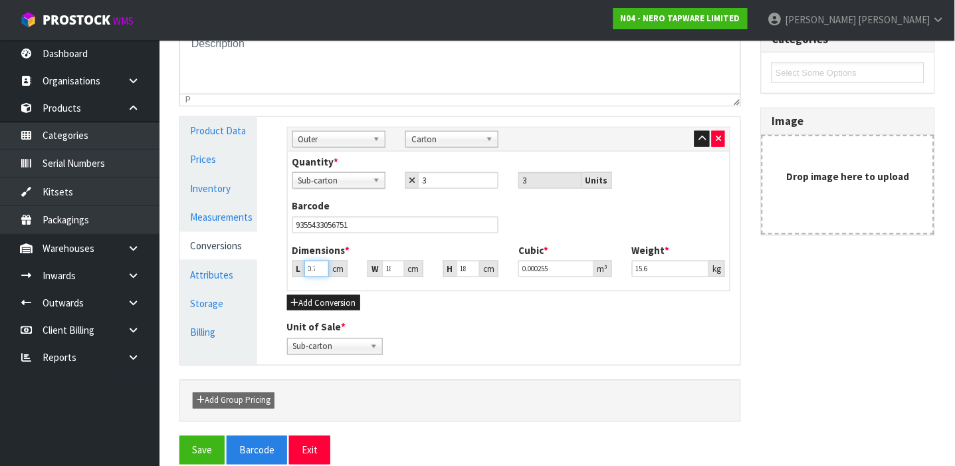
click at [320, 266] on input "0.728" at bounding box center [316, 268] width 25 height 17
click at [314, 266] on input "0.728" at bounding box center [316, 268] width 25 height 17
click at [314, 269] on input "728" at bounding box center [316, 268] width 25 height 17
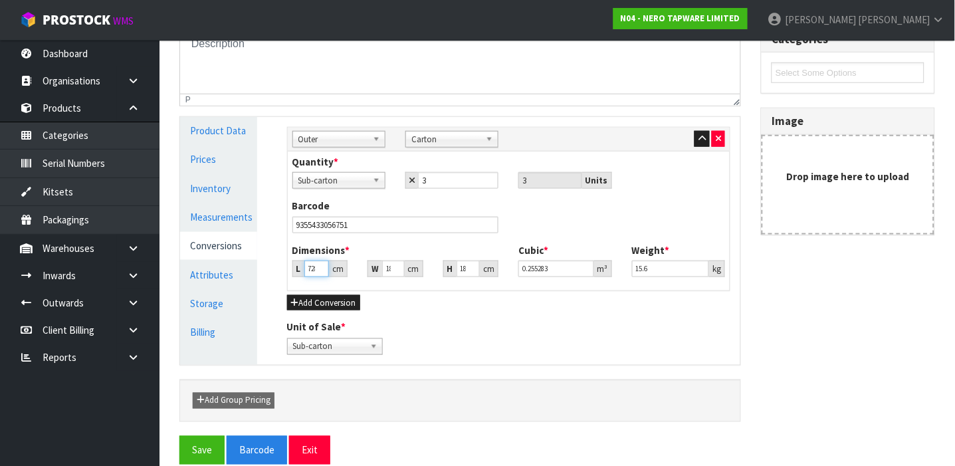
click at [314, 269] on input "728" at bounding box center [316, 268] width 25 height 17
click at [311, 268] on input "8" at bounding box center [316, 268] width 25 height 17
click at [231, 215] on link "Measurements" at bounding box center [218, 216] width 77 height 27
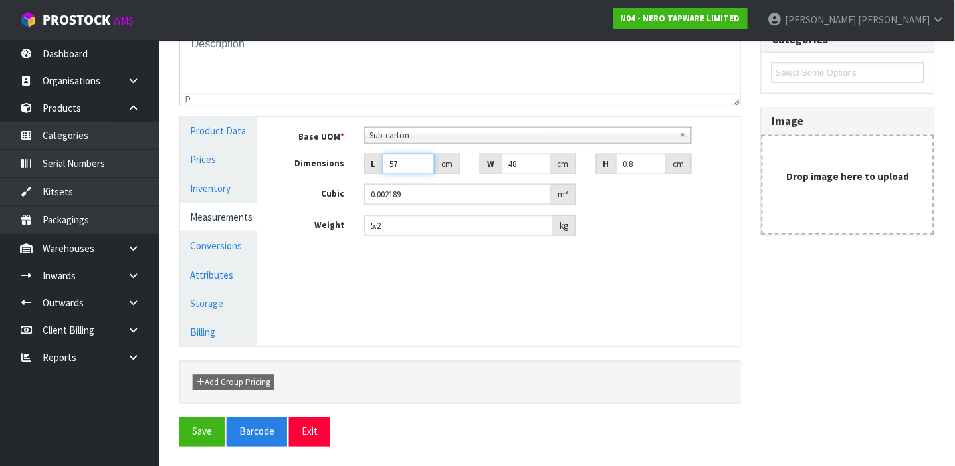
click at [402, 166] on input "57" at bounding box center [409, 163] width 52 height 21
click at [630, 163] on input "0" at bounding box center [641, 163] width 51 height 21
click at [195, 431] on button "Save" at bounding box center [201, 431] width 45 height 29
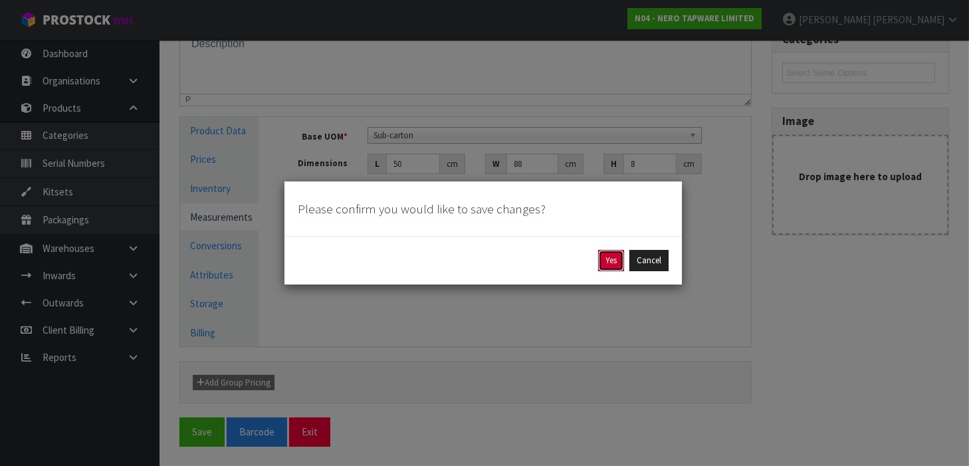
click at [610, 262] on button "Yes" at bounding box center [611, 260] width 26 height 21
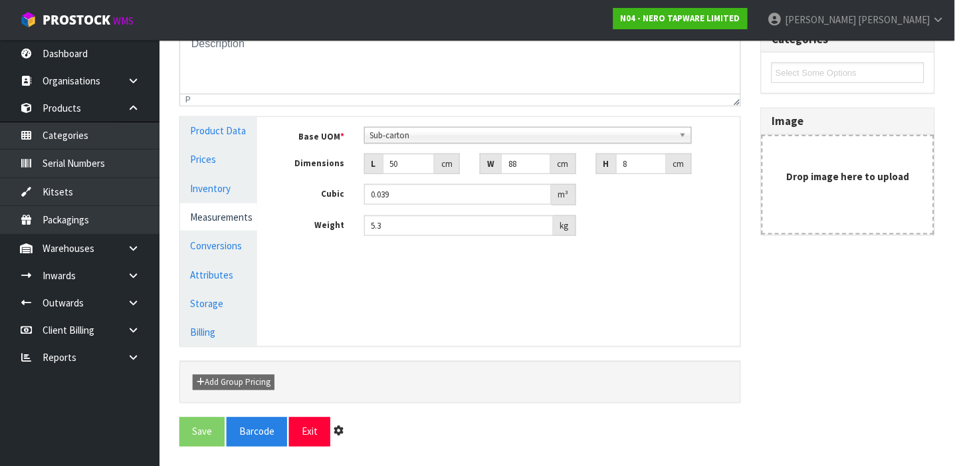
click at [326, 191] on label "Cubic" at bounding box center [315, 192] width 77 height 17
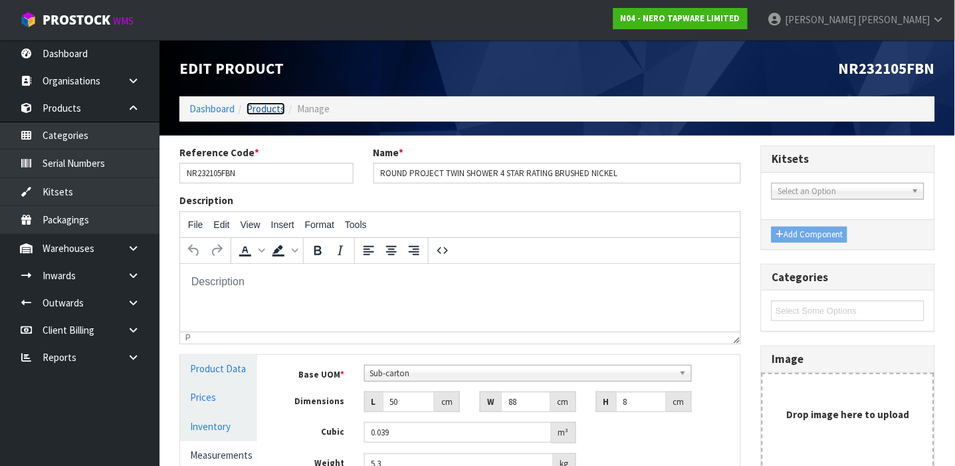
click at [267, 112] on link "Products" at bounding box center [266, 108] width 39 height 13
click at [258, 108] on link "Products" at bounding box center [266, 108] width 39 height 13
click at [257, 108] on link "Products" at bounding box center [266, 108] width 39 height 13
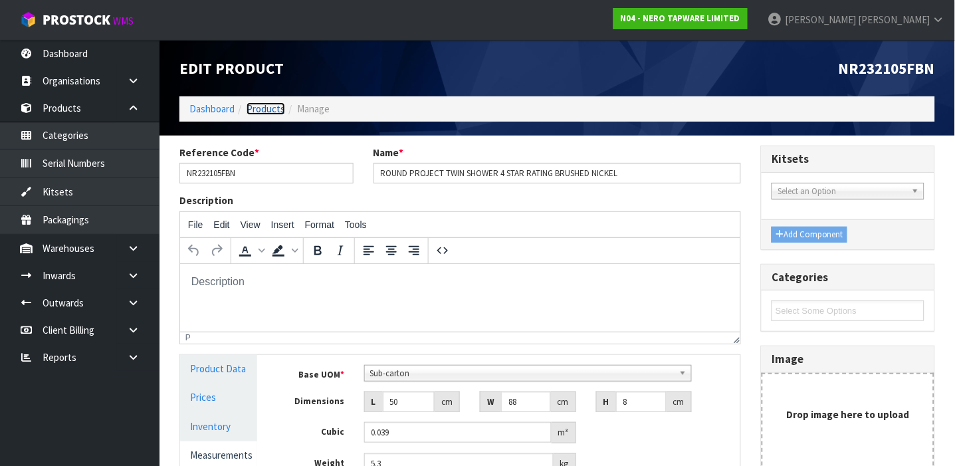
click at [257, 108] on link "Products" at bounding box center [266, 108] width 39 height 13
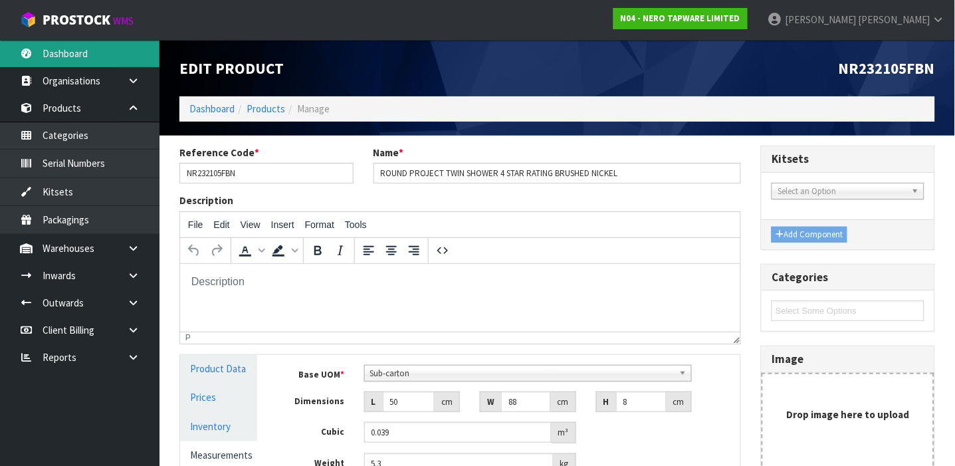
click at [66, 57] on link "Dashboard" at bounding box center [79, 53] width 159 height 27
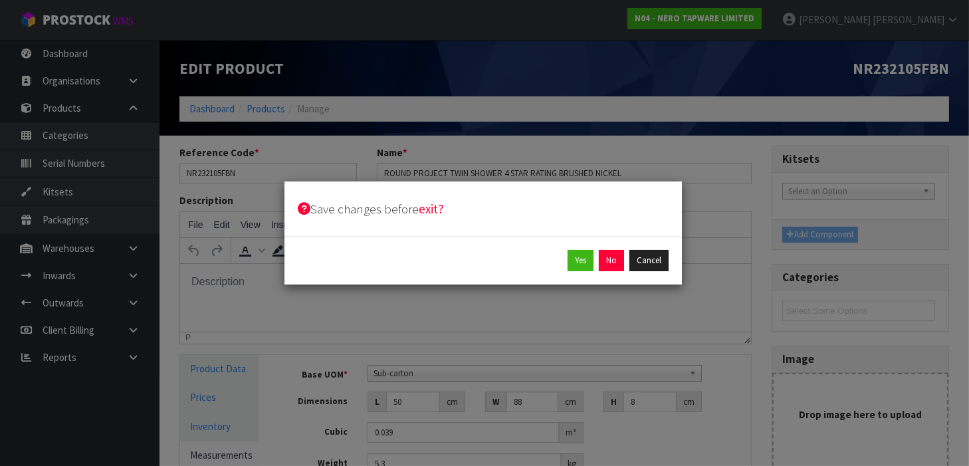
drag, startPoint x: 66, startPoint y: 58, endPoint x: 324, endPoint y: 150, distance: 273.9
click at [324, 150] on body "Save changes before exit? Yes No Cancel Toggle navigation ProStock WMS N04 - NE…" at bounding box center [484, 233] width 969 height 466
click at [615, 260] on button "No" at bounding box center [611, 260] width 25 height 21
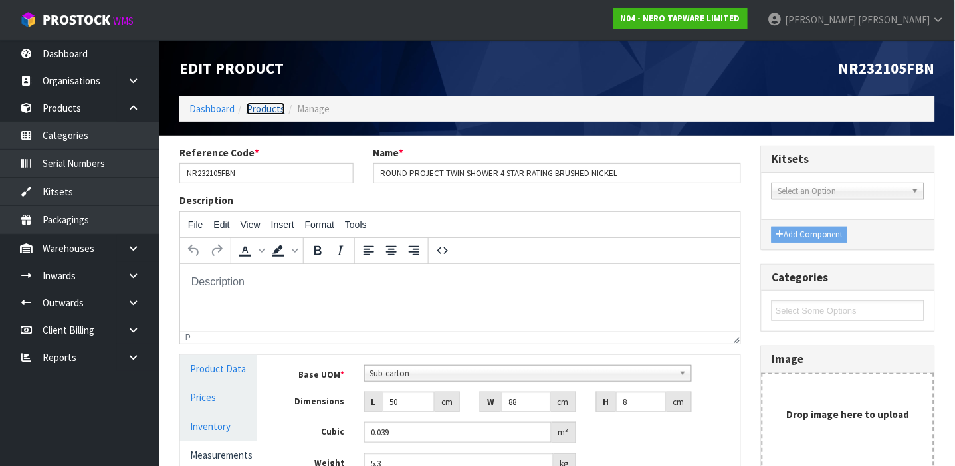
click at [264, 109] on link "Products" at bounding box center [266, 108] width 39 height 13
click at [243, 175] on input "NR232105FBN" at bounding box center [266, 173] width 174 height 21
click at [268, 110] on link "Products" at bounding box center [266, 108] width 39 height 13
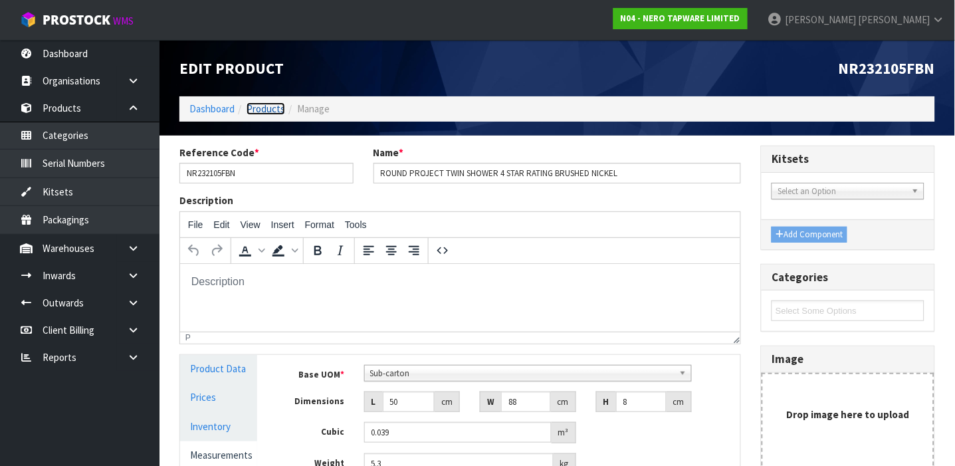
click at [275, 108] on link "Products" at bounding box center [266, 108] width 39 height 13
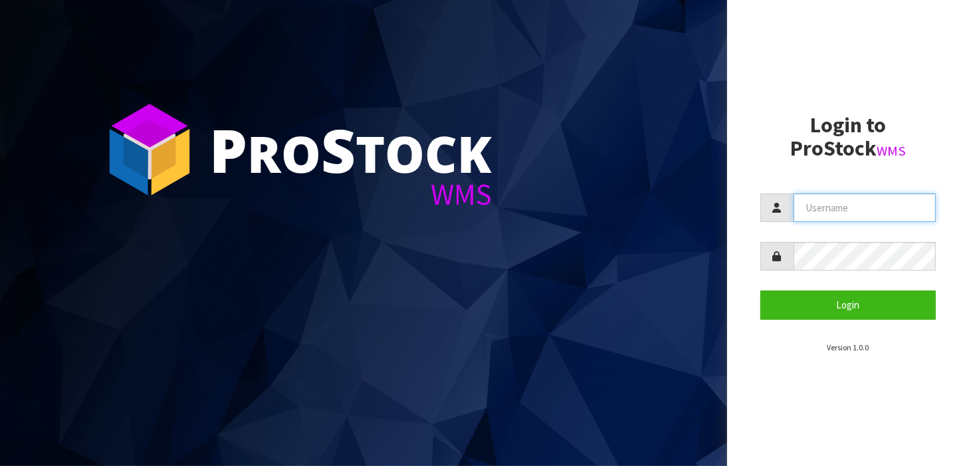
click at [824, 209] on input "text" at bounding box center [864, 207] width 143 height 29
type input "[PERSON_NAME]"
click at [760, 290] on button "Login" at bounding box center [848, 304] width 176 height 29
